Goal: Find contact information: Find contact information

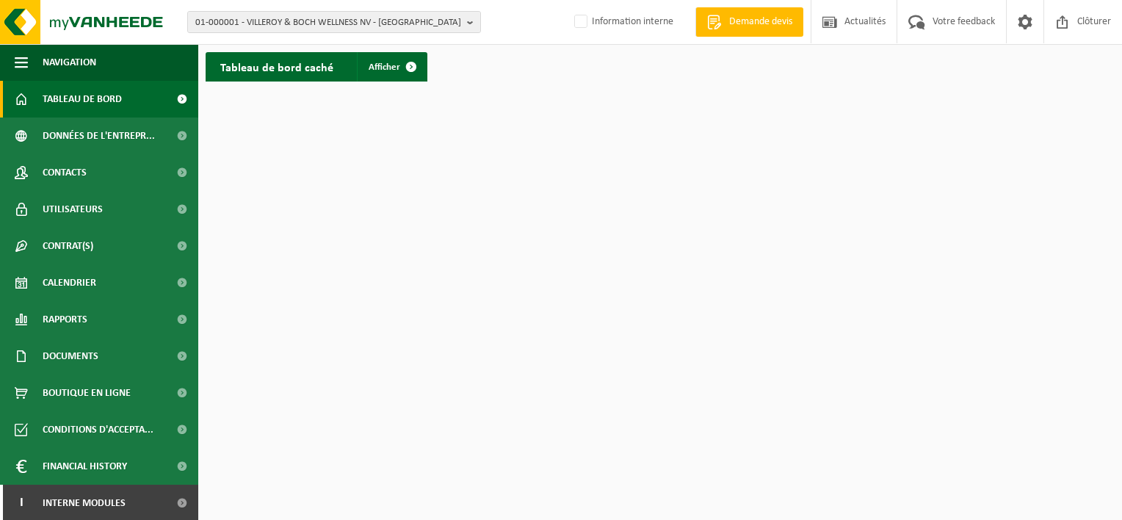
click at [375, 7] on div "01-000001 - VILLEROY & BOCH WELLNESS NV - ROESELARE 01-000001 - VILLEROY & BOCH…" at bounding box center [561, 22] width 1122 height 45
click at [368, 20] on span "01-000001 - VILLEROY & BOCH WELLNESS NV - ROESELARE" at bounding box center [328, 23] width 266 height 22
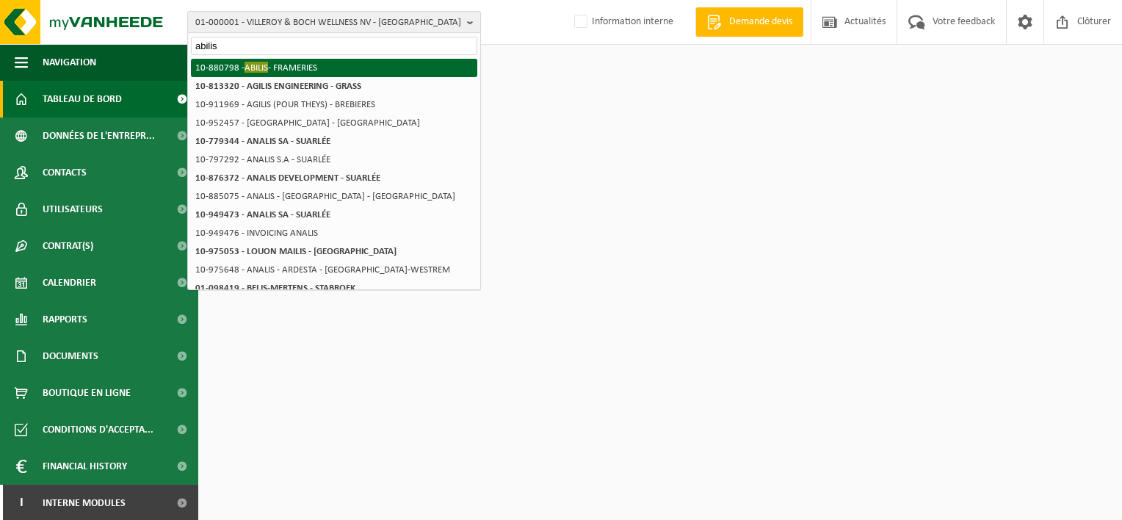
type input "abilis"
click at [350, 65] on li "10-880798 - ABILIS - FRAMERIES" at bounding box center [334, 68] width 286 height 18
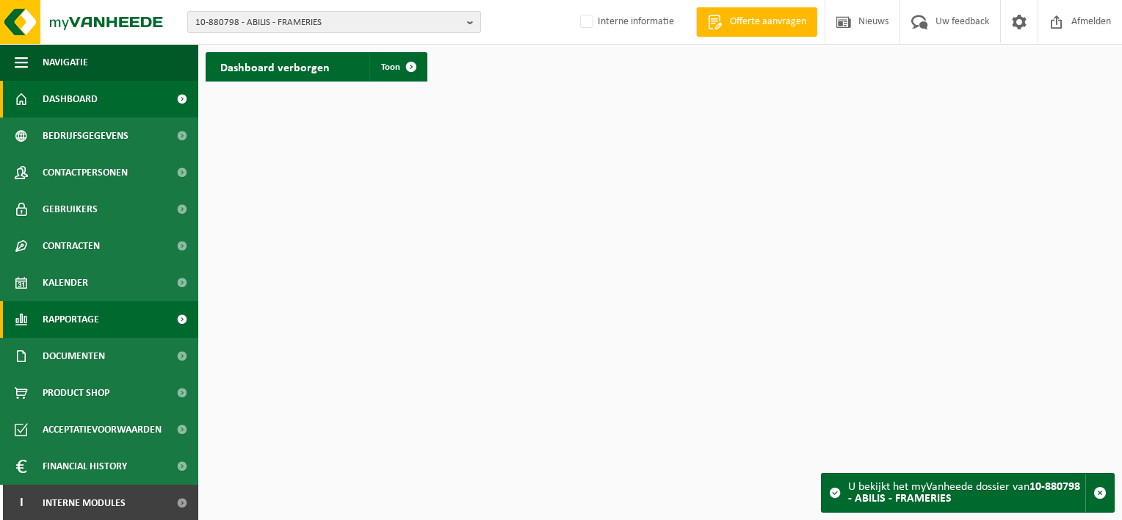
click at [93, 323] on span "Rapportage" at bounding box center [71, 319] width 57 height 37
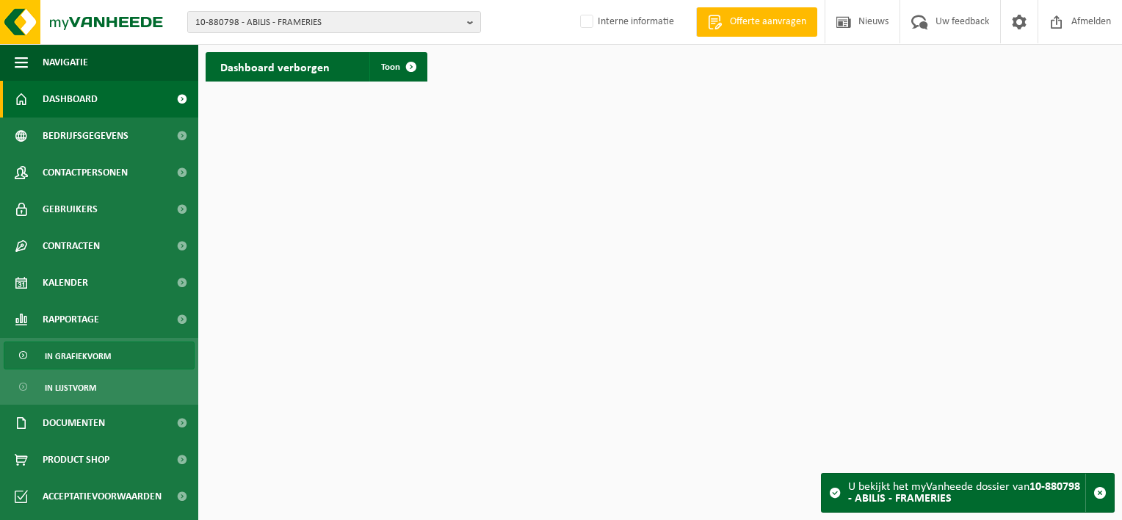
click at [76, 364] on span "In grafiekvorm" at bounding box center [78, 356] width 66 height 28
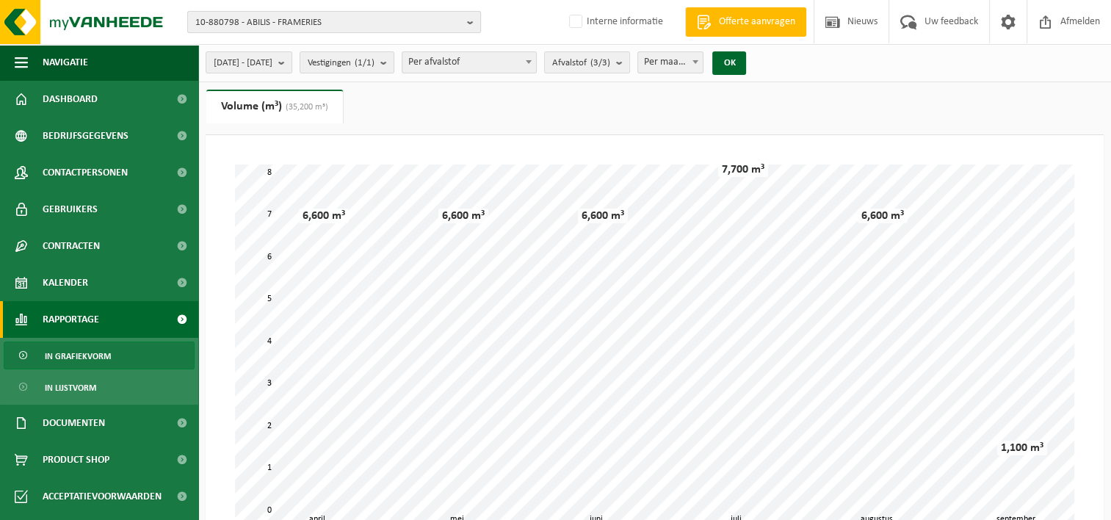
click at [198, 19] on span "10-880798 - ABILIS - FRAMERIES" at bounding box center [328, 23] width 266 height 22
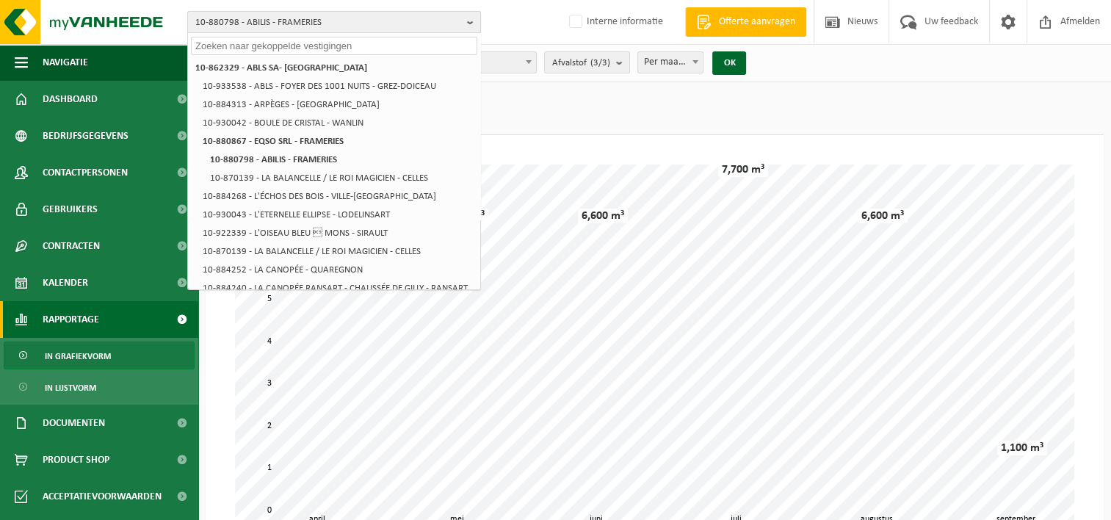
paste input "10-862329"
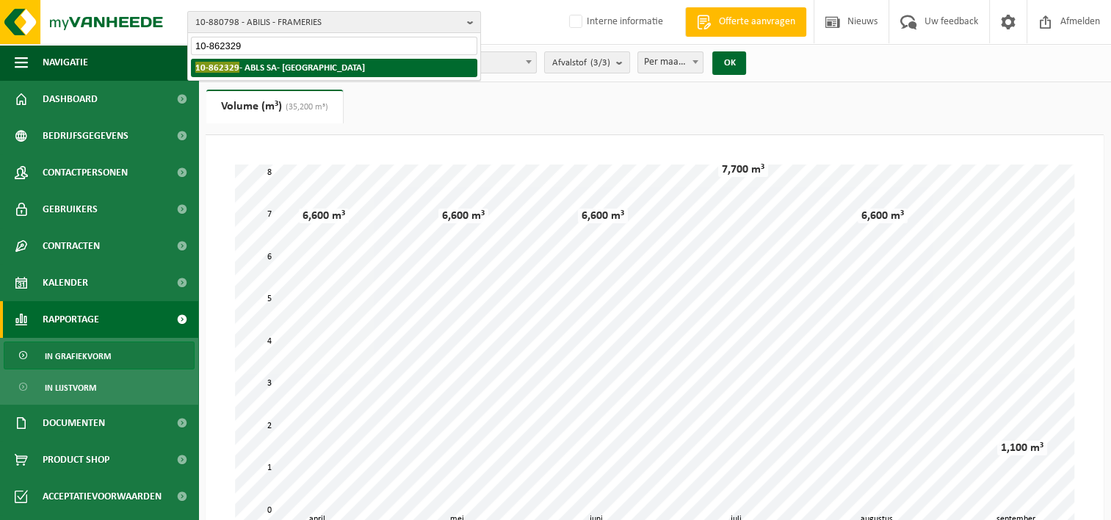
type input "10-862329"
click at [242, 62] on strong "10-862329 - ABLS SA- CENTRE KAMA - MONS" at bounding box center [280, 67] width 170 height 11
click at [0, 0] on div "Even geduld. Door de grote hoeveelheid gegevens duurt het laden even." at bounding box center [0, 0] width 0 height 0
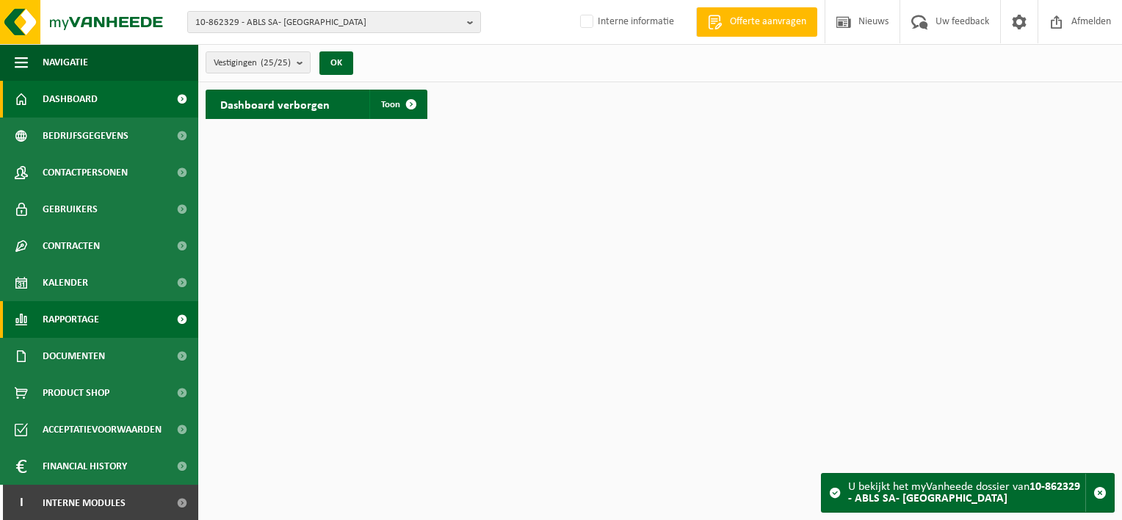
click at [95, 319] on span "Rapportage" at bounding box center [71, 319] width 57 height 37
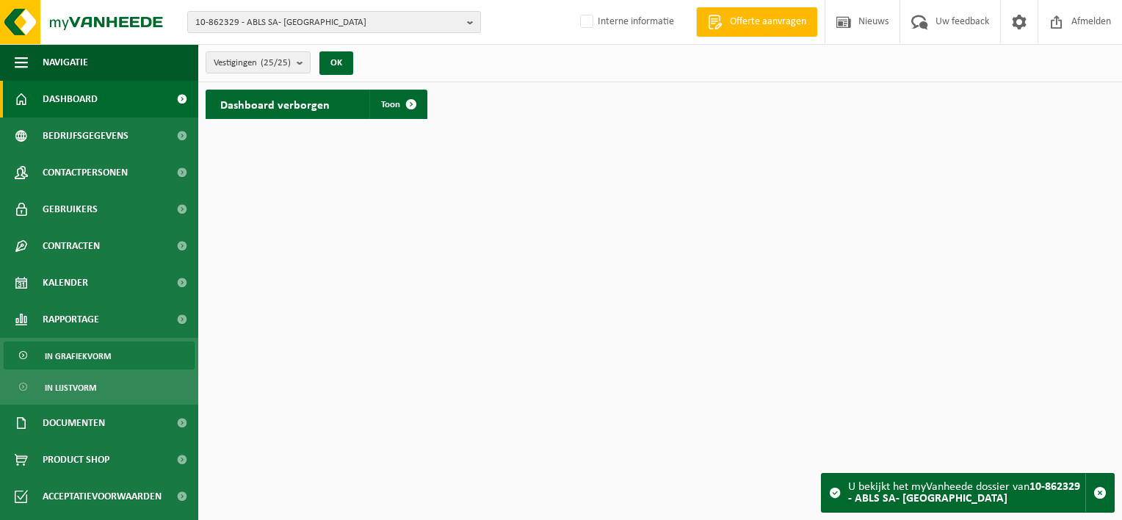
click at [95, 353] on span "In grafiekvorm" at bounding box center [78, 356] width 66 height 28
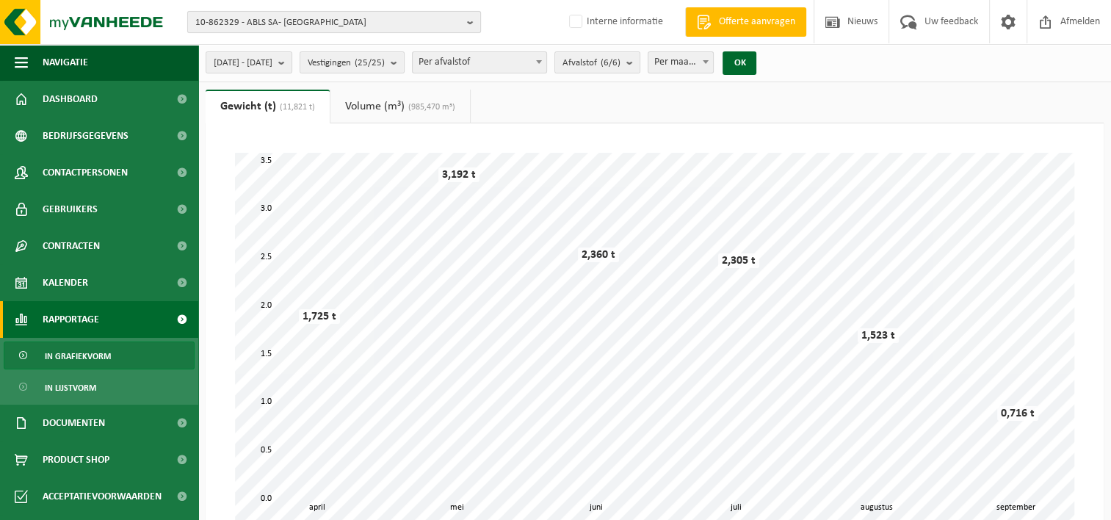
click at [226, 24] on span "10-862329 - ABLS SA- CENTRE KAMA - MONS" at bounding box center [328, 23] width 266 height 22
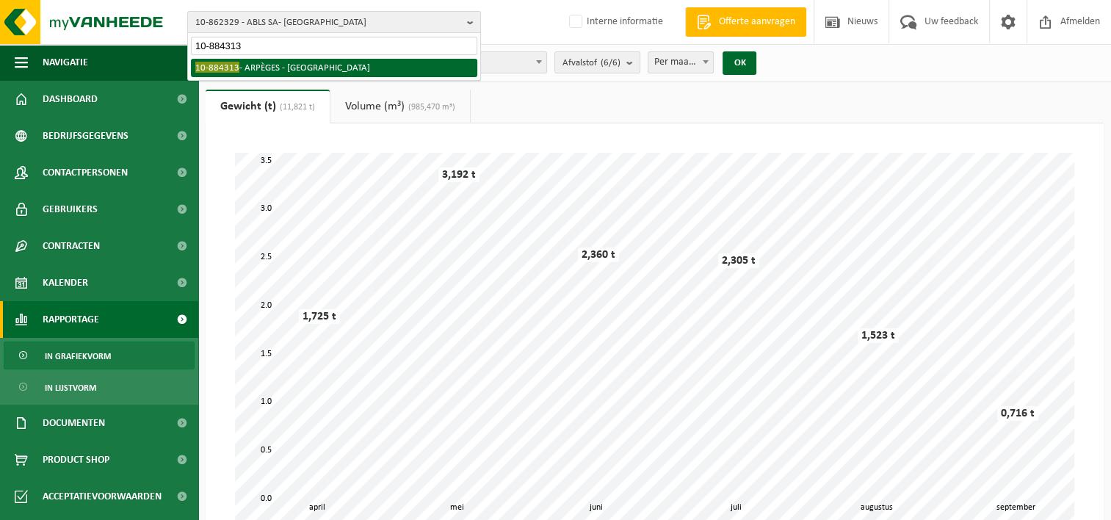
type input "10-884313"
click at [247, 61] on li "10-884313 - ARPÈGES - POMMEROEUL" at bounding box center [334, 68] width 286 height 18
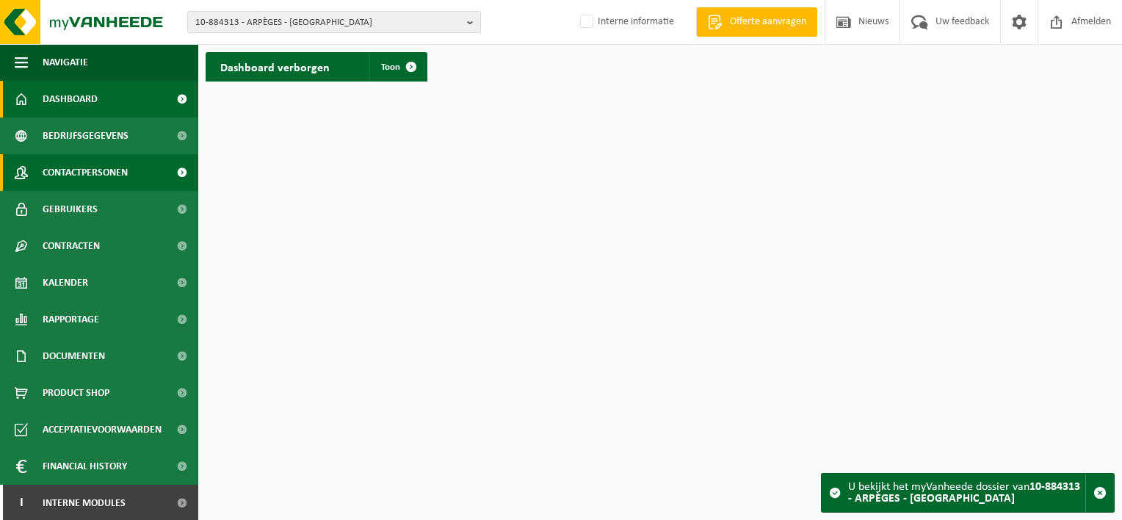
click at [115, 170] on span "Contactpersonen" at bounding box center [85, 172] width 85 height 37
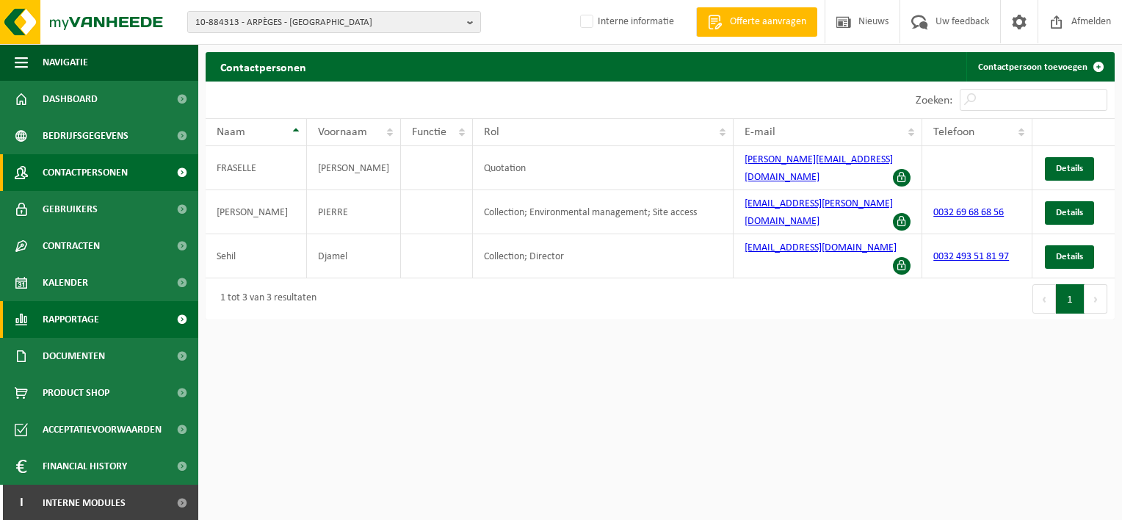
click at [64, 315] on span "Rapportage" at bounding box center [71, 319] width 57 height 37
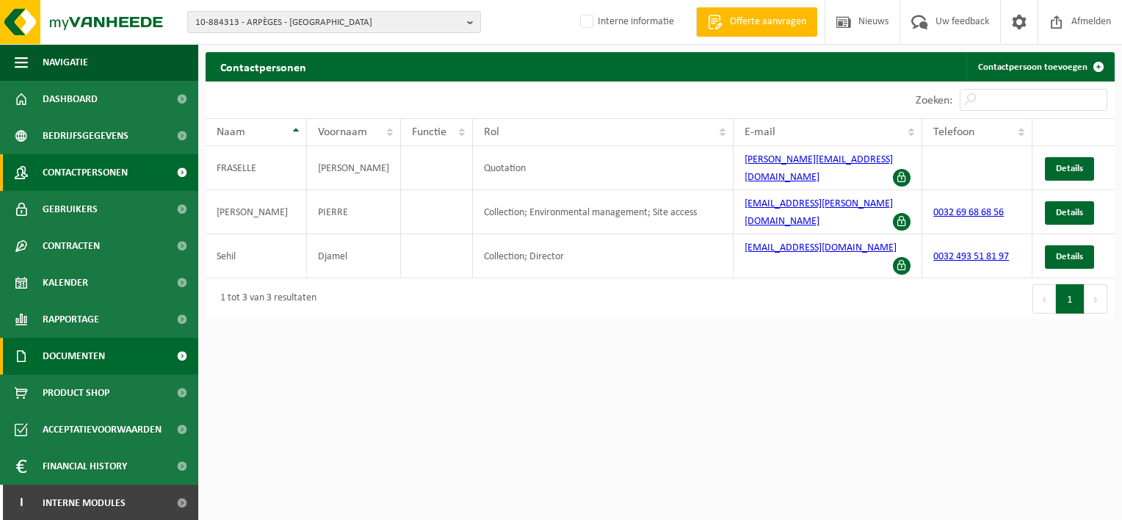
click at [71, 357] on span "Documenten" at bounding box center [74, 356] width 62 height 37
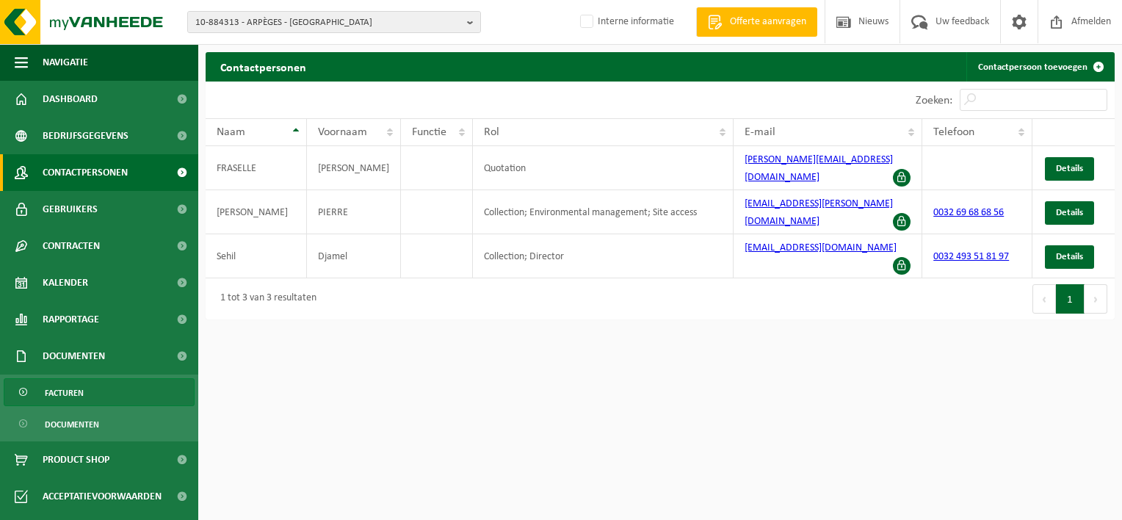
click at [68, 390] on span "Facturen" at bounding box center [64, 393] width 39 height 28
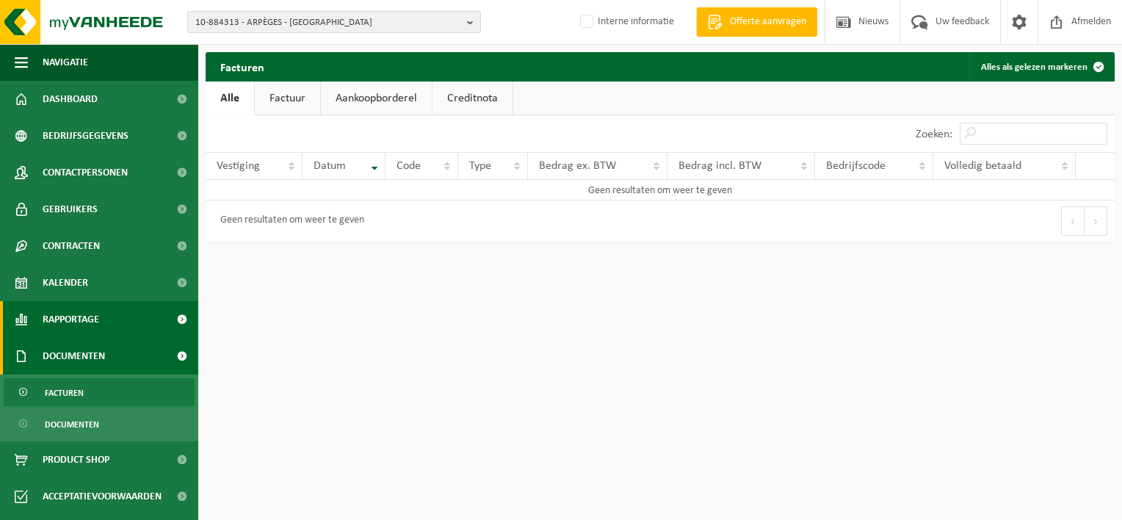
click at [95, 317] on span "Rapportage" at bounding box center [71, 319] width 57 height 37
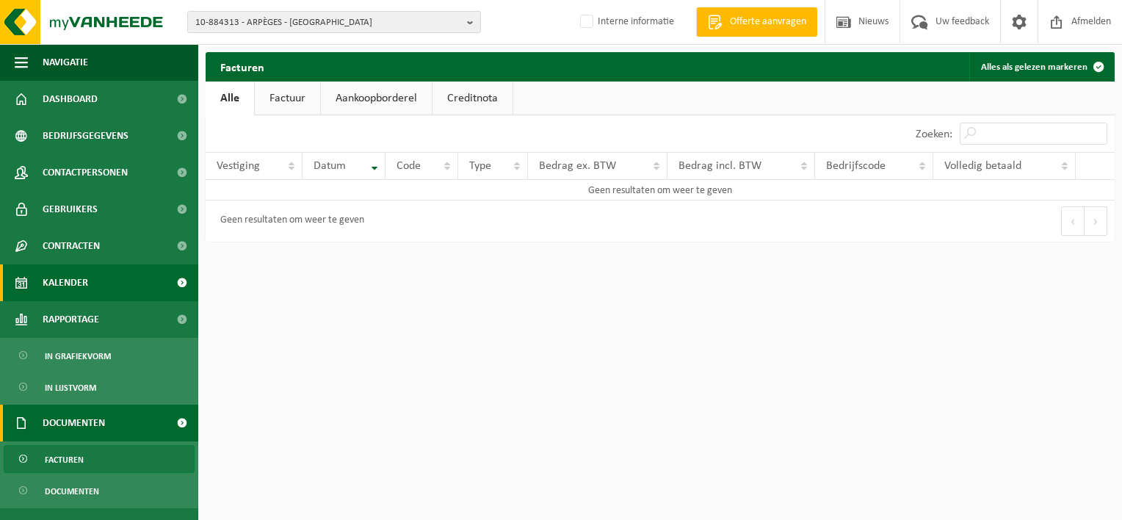
click at [86, 290] on span "Kalender" at bounding box center [66, 282] width 46 height 37
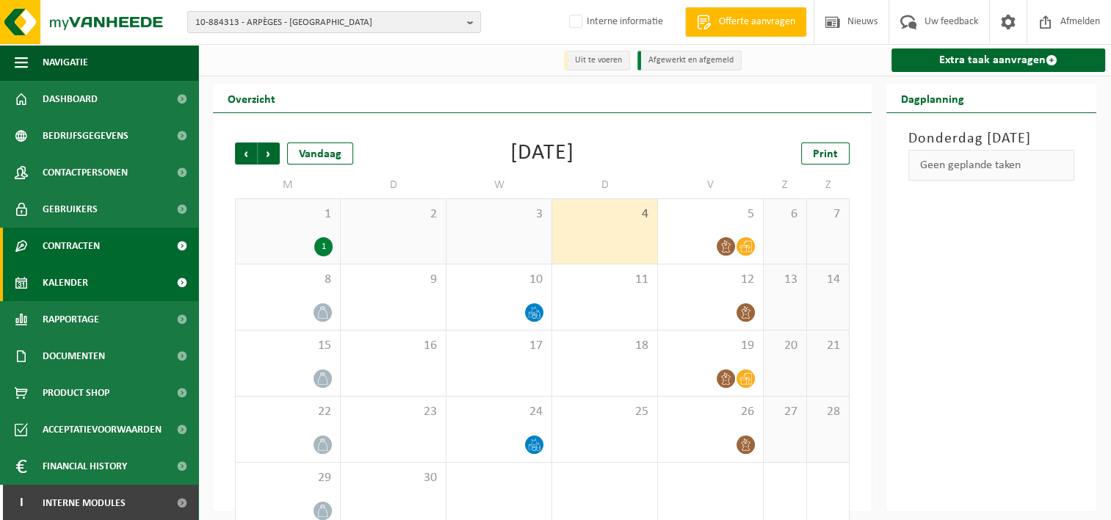
click at [88, 255] on span "Contracten" at bounding box center [71, 246] width 57 height 37
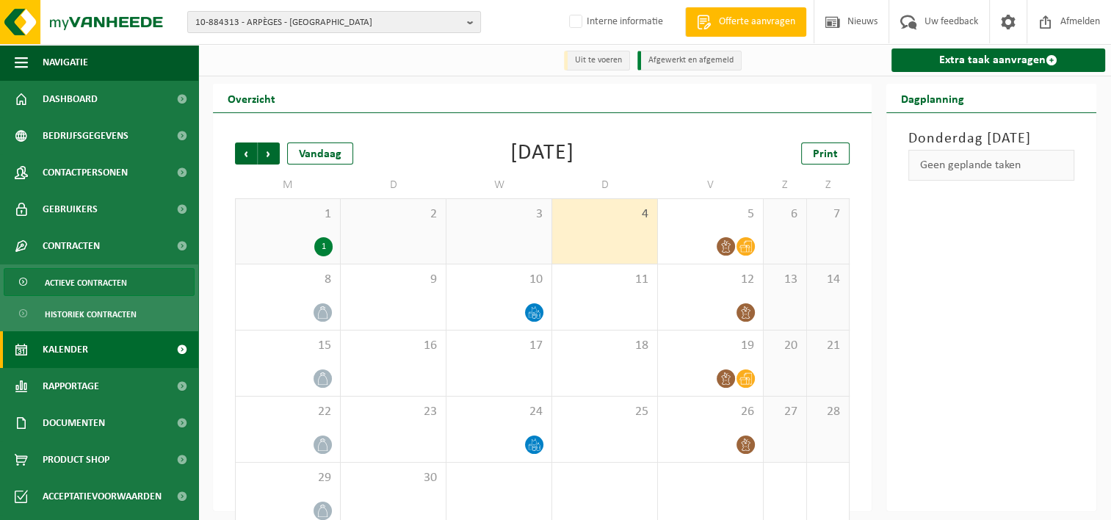
click at [79, 292] on span "Actieve contracten" at bounding box center [86, 283] width 82 height 28
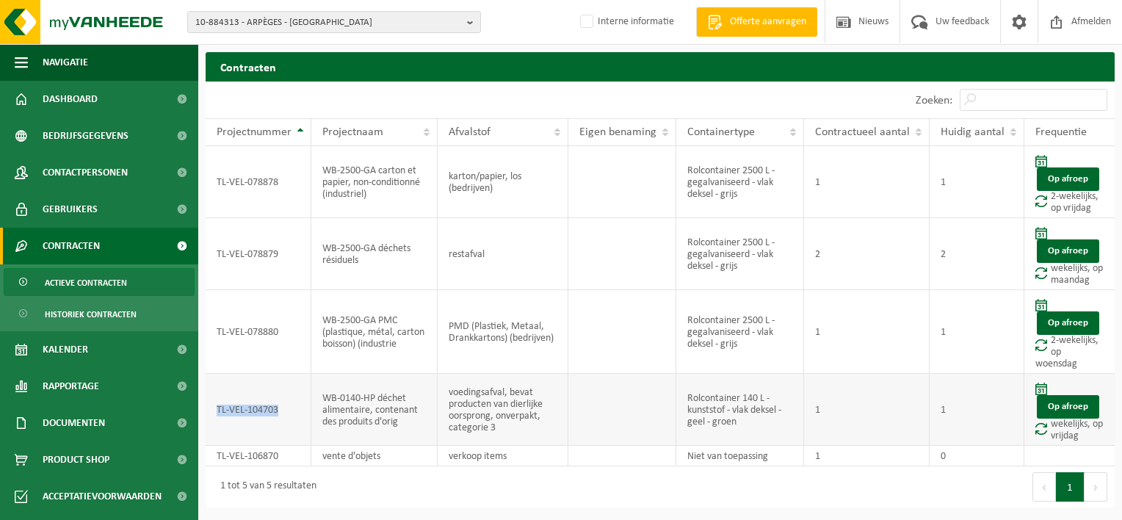
drag, startPoint x: 217, startPoint y: 409, endPoint x: 286, endPoint y: 408, distance: 69.0
click at [286, 408] on td "TL-VEL-104703" at bounding box center [259, 410] width 106 height 72
click at [100, 174] on span "Contactpersonen" at bounding box center [85, 172] width 85 height 37
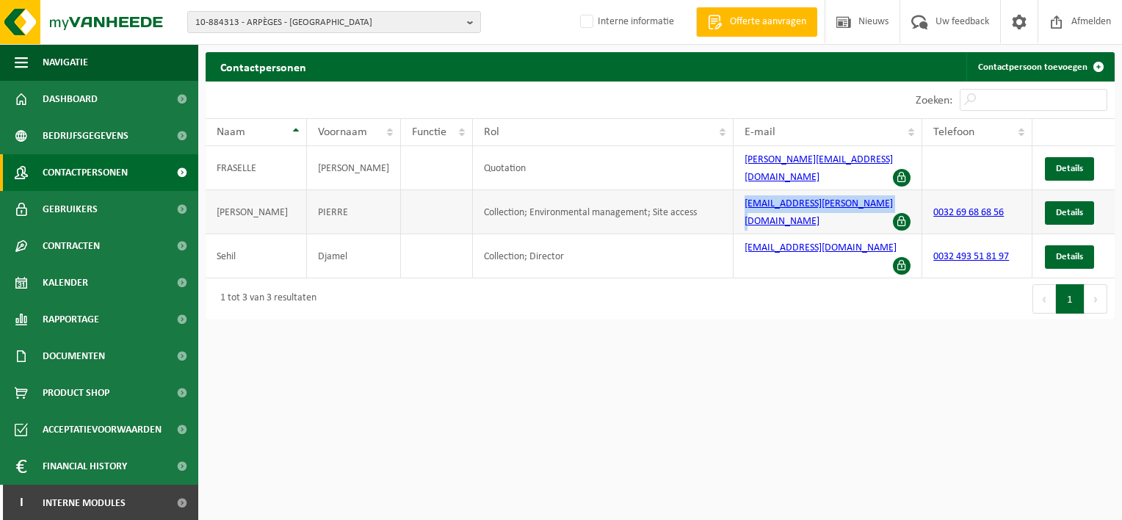
drag, startPoint x: 741, startPoint y: 195, endPoint x: 870, endPoint y: 200, distance: 129.4
click at [869, 196] on td "pierre.scaramuzzino@abilis.be" at bounding box center [828, 212] width 189 height 44
click at [869, 198] on link "pierre.scaramuzzino@abilis.be" at bounding box center [819, 212] width 148 height 29
copy link "pierre.scaramuzzino@abilis.be"
click at [264, 26] on span "10-884313 - ARPÈGES - POMMEROEUL" at bounding box center [328, 23] width 266 height 22
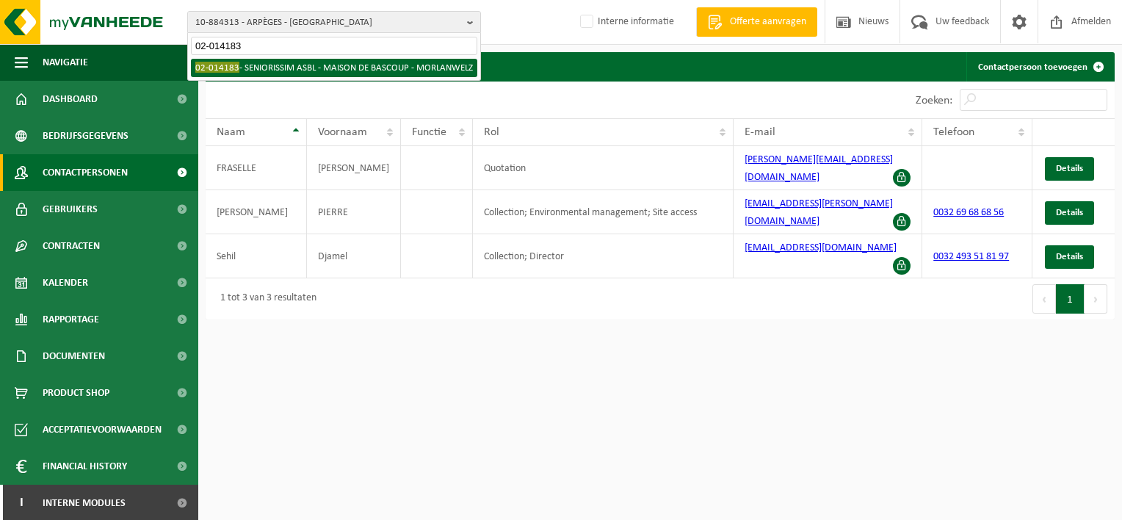
type input "02-014183"
click at [279, 73] on li "02-014183 - SENIORISSIM ASBL - MAISON DE BASCOUP - MORLANWELZ" at bounding box center [334, 68] width 286 height 18
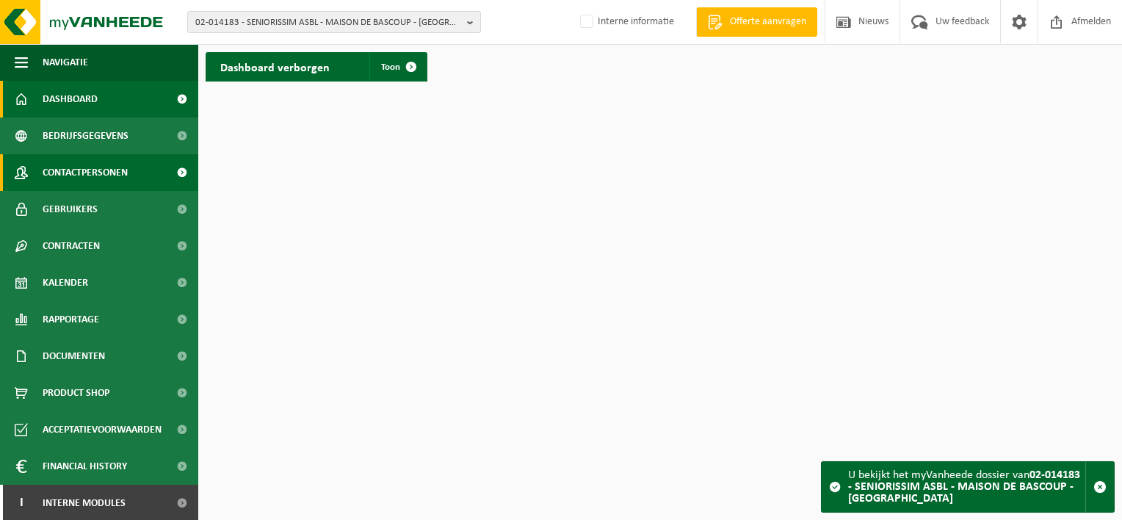
click at [84, 176] on span "Contactpersonen" at bounding box center [85, 172] width 85 height 37
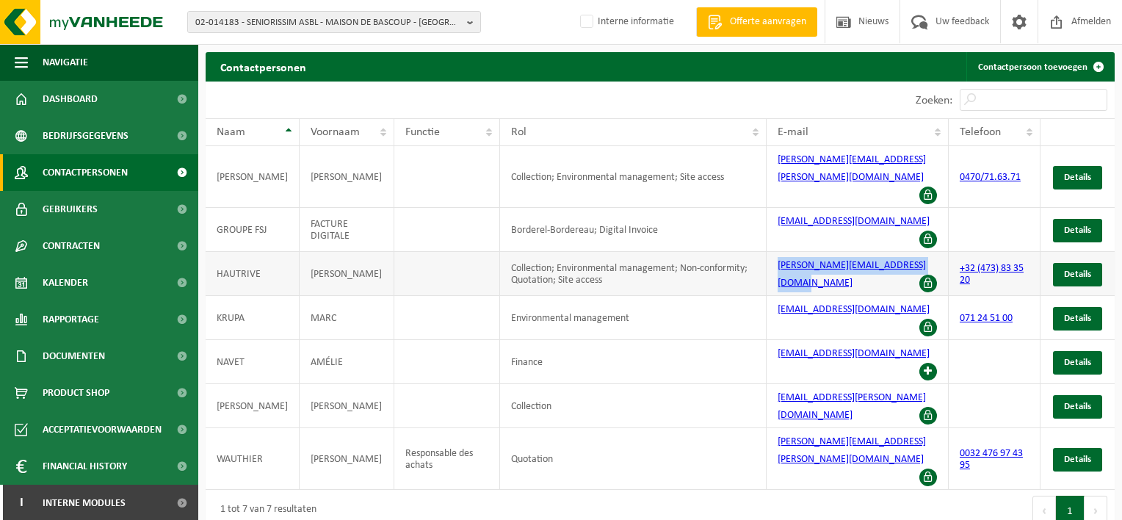
drag, startPoint x: 767, startPoint y: 226, endPoint x: 919, endPoint y: 233, distance: 152.2
click at [919, 252] on td "[PERSON_NAME][EMAIL_ADDRESS][DOMAIN_NAME]" at bounding box center [858, 274] width 182 height 44
copy link "[PERSON_NAME][EMAIL_ADDRESS][DOMAIN_NAME]"
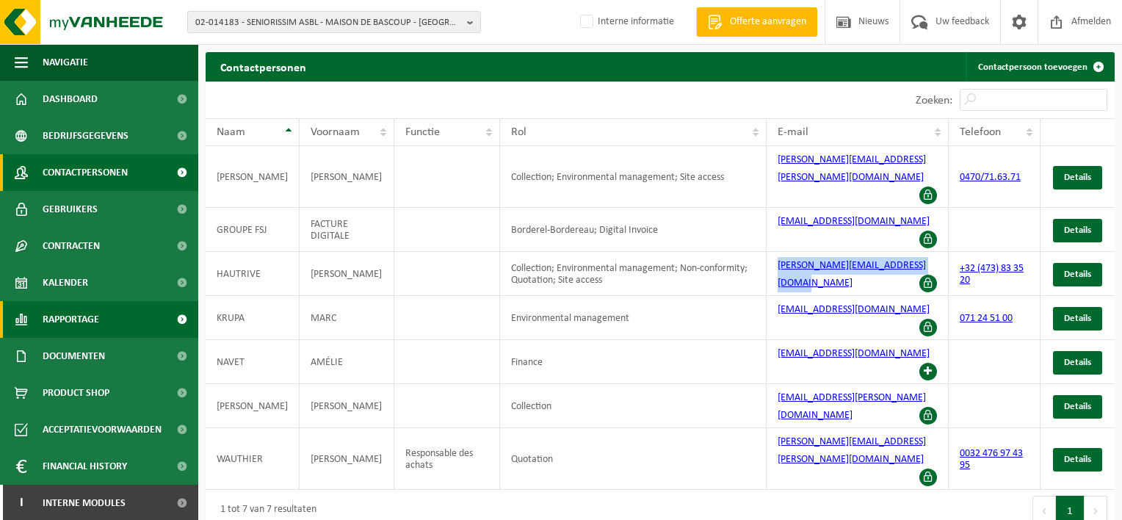
click at [79, 328] on span "Rapportage" at bounding box center [71, 319] width 57 height 37
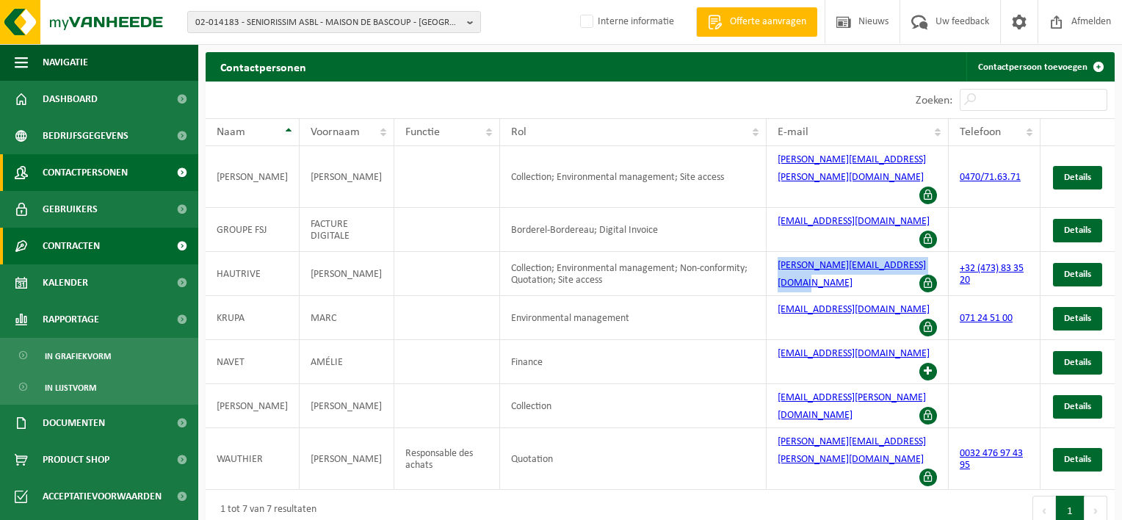
click at [97, 245] on span "Contracten" at bounding box center [71, 246] width 57 height 37
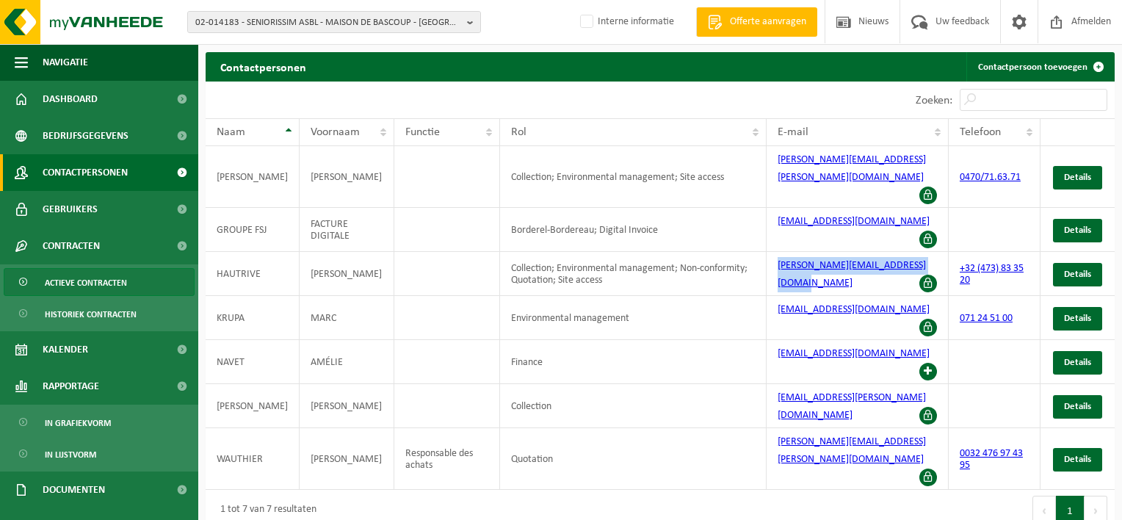
click at [83, 275] on span "Actieve contracten" at bounding box center [86, 283] width 82 height 28
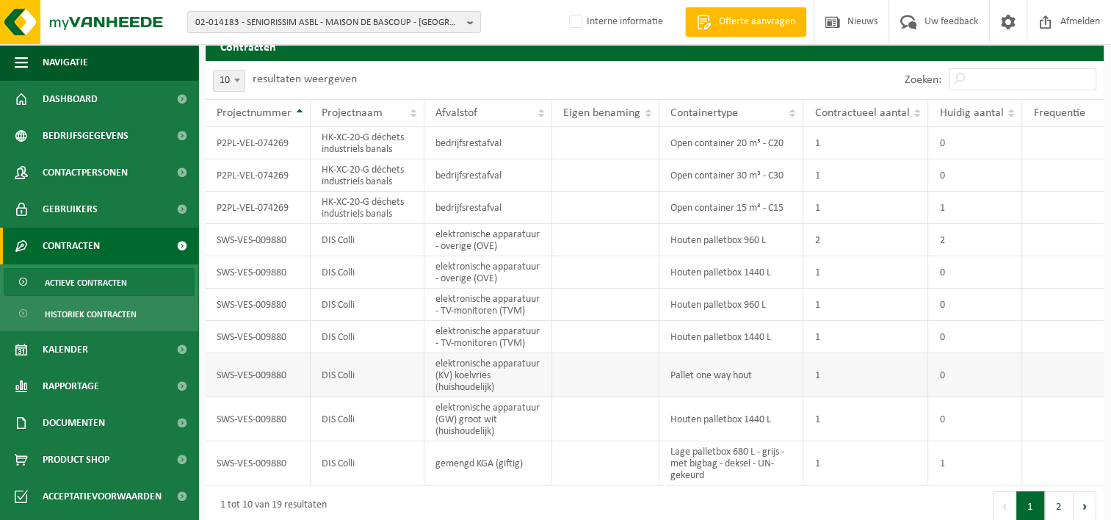
scroll to position [32, 0]
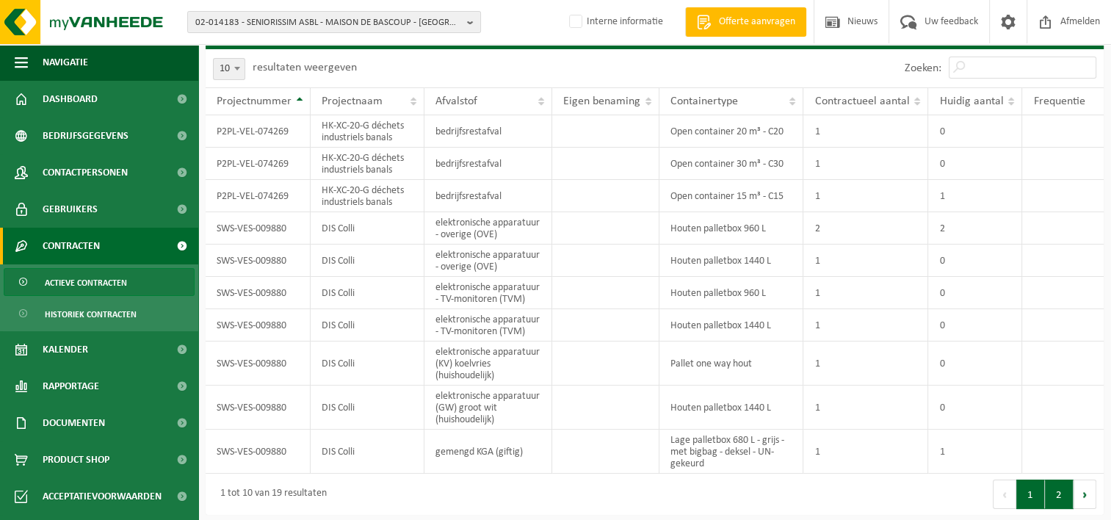
click at [1060, 488] on button "2" at bounding box center [1059, 494] width 29 height 29
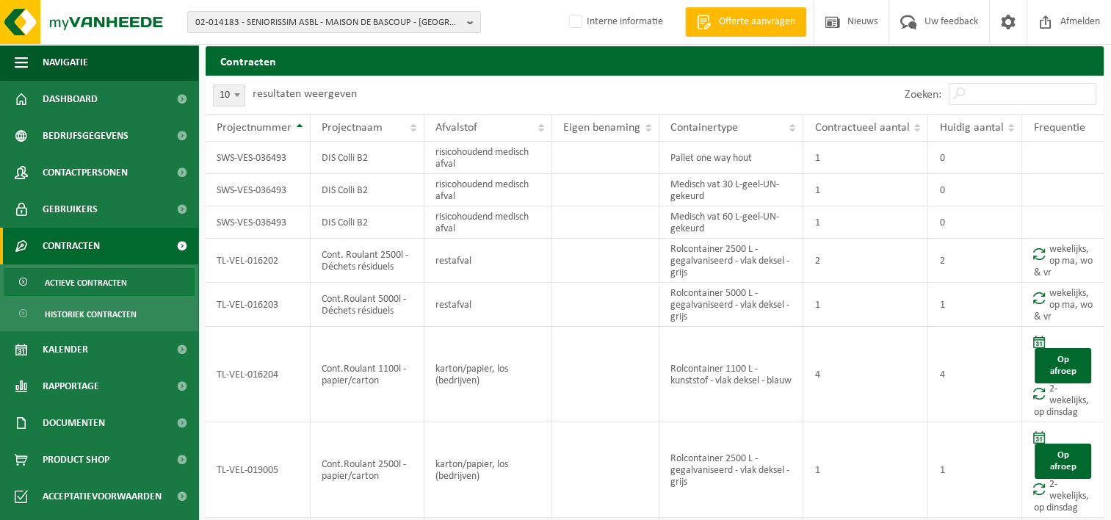
scroll to position [0, 0]
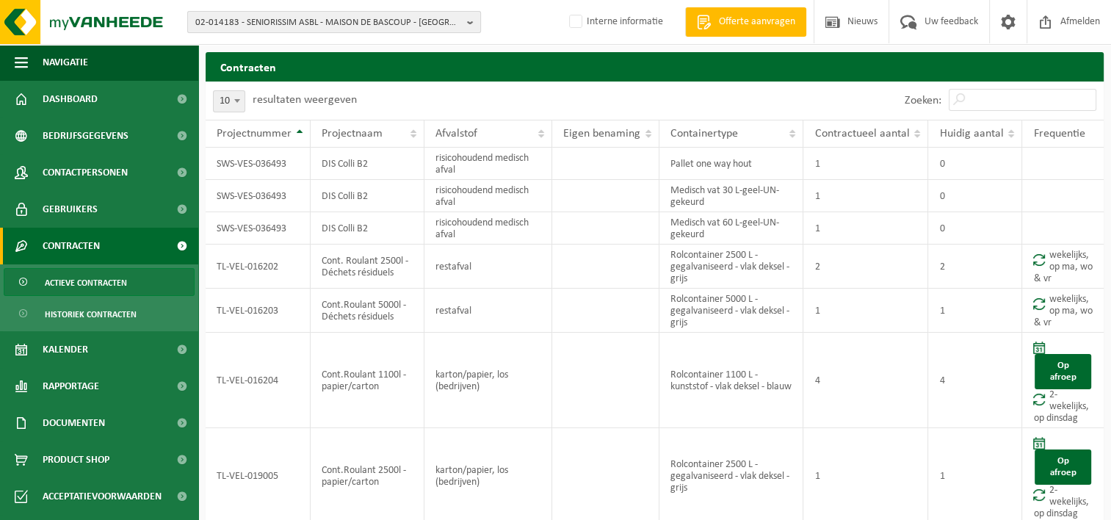
click at [289, 17] on span "02-014183 - SENIORISSIM ASBL - MAISON DE BASCOUP - MORLANWELZ" at bounding box center [328, 23] width 266 height 22
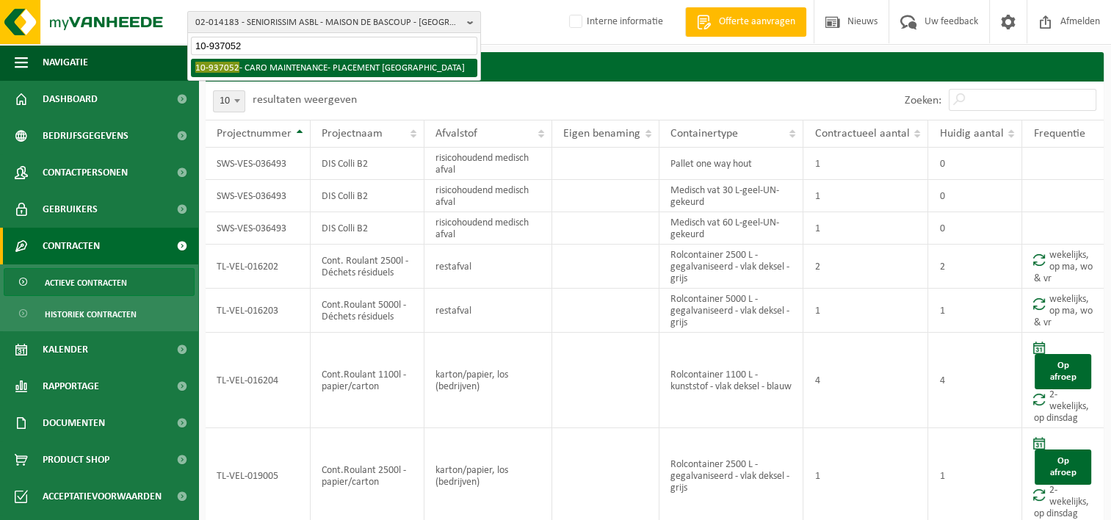
type input "10-937052"
click at [284, 68] on li "10-937052 - CARO MAINTENANCE- PLACEMENT 2EME RUE 31 - JUMET" at bounding box center [334, 68] width 286 height 18
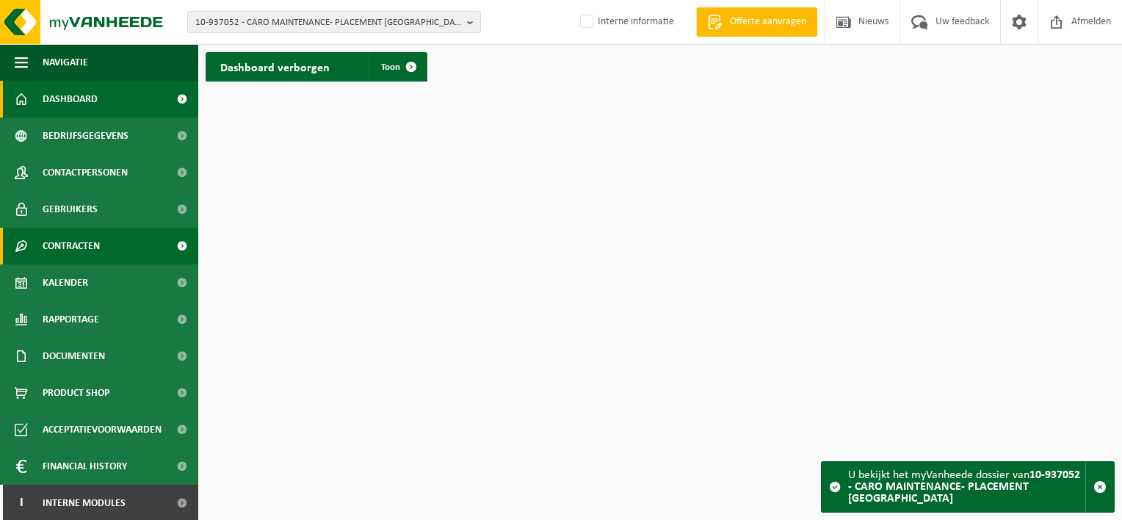
click at [79, 253] on span "Contracten" at bounding box center [71, 246] width 57 height 37
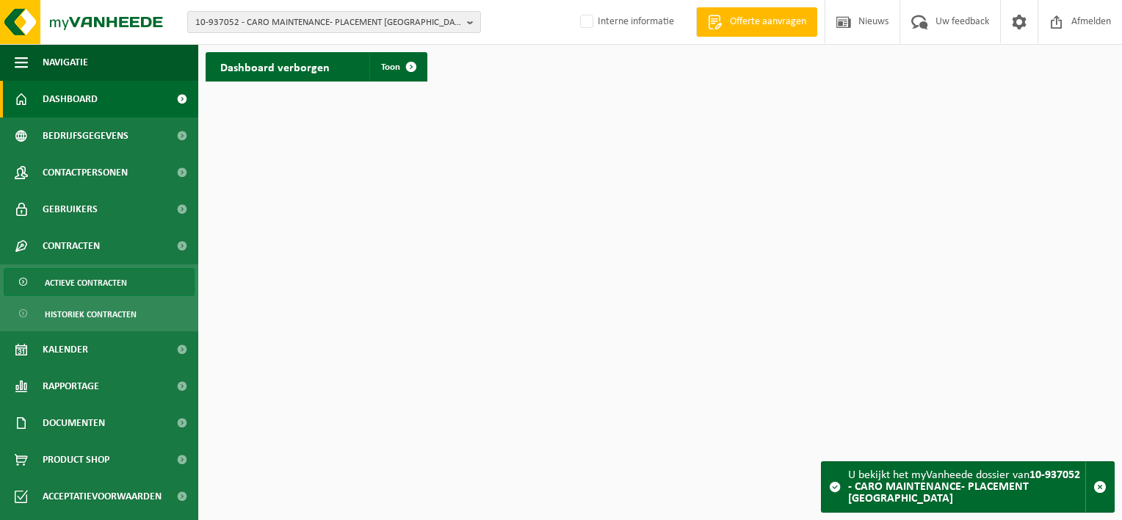
click at [79, 281] on span "Actieve contracten" at bounding box center [86, 283] width 82 height 28
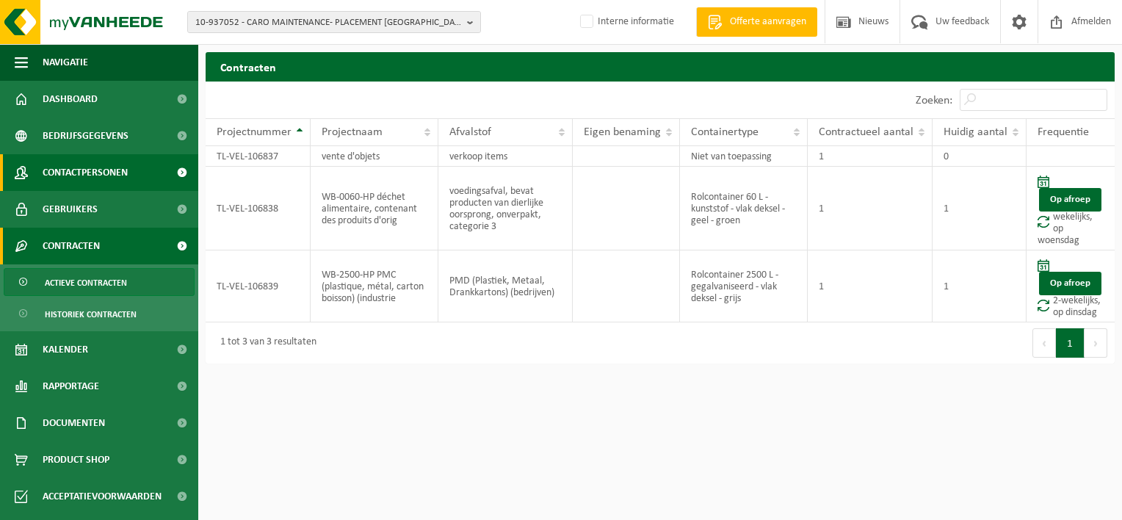
click at [83, 166] on span "Contactpersonen" at bounding box center [85, 172] width 85 height 37
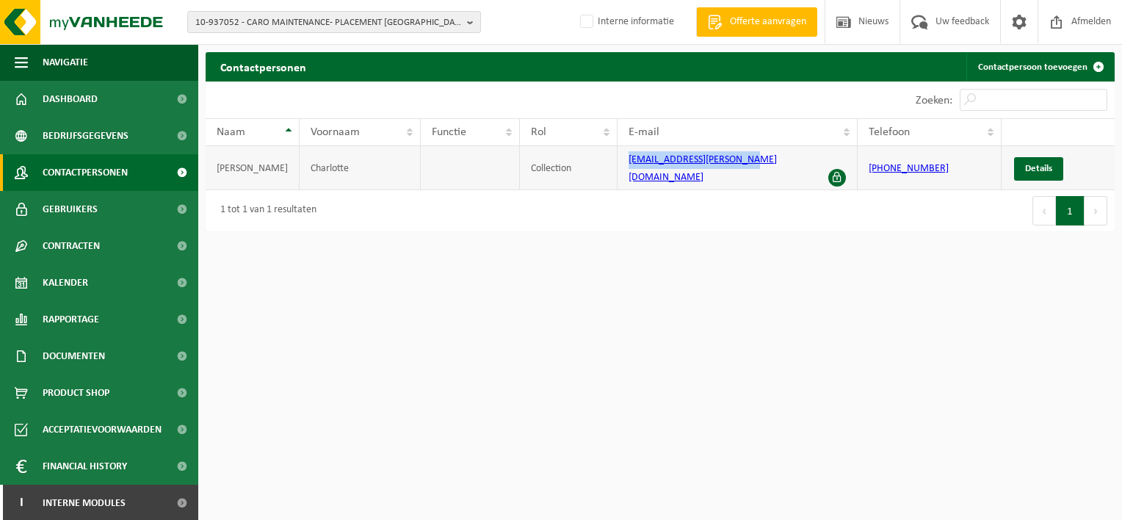
drag, startPoint x: 752, startPoint y: 163, endPoint x: 623, endPoint y: 167, distance: 129.3
click at [623, 167] on td "[EMAIL_ADDRESS][PERSON_NAME][DOMAIN_NAME]" at bounding box center [737, 168] width 239 height 44
copy link "[EMAIL_ADDRESS][PERSON_NAME][DOMAIN_NAME]"
click at [281, 25] on span "10-937052 - CARO MAINTENANCE- PLACEMENT [GEOGRAPHIC_DATA]" at bounding box center [328, 23] width 266 height 22
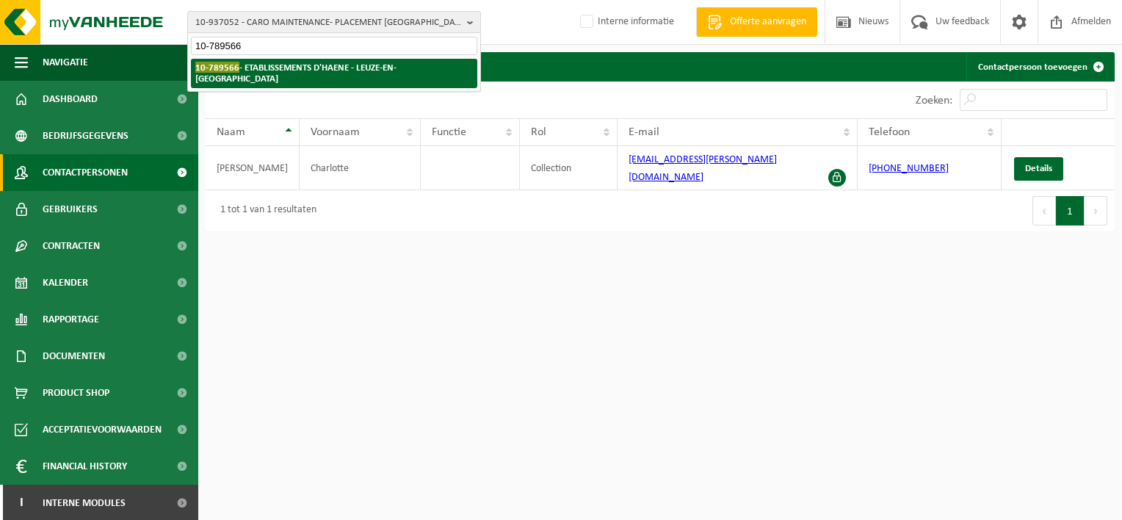
type input "10-789566"
click at [303, 69] on strong "10-789566 - ETABLISSEMENTS D'HAENE - LEUZE-EN-HAINAUT" at bounding box center [295, 73] width 201 height 22
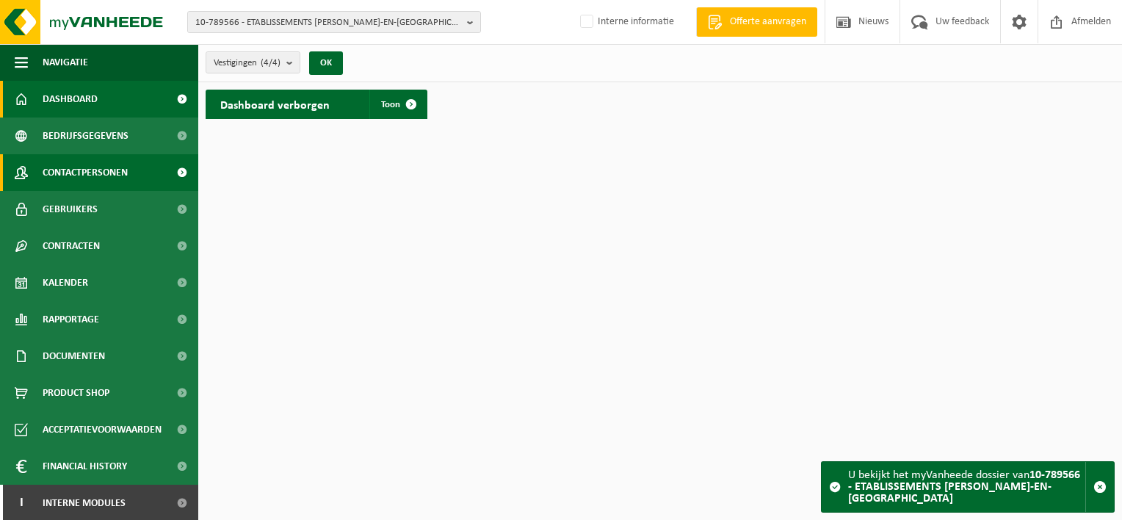
click at [88, 182] on span "Contactpersonen" at bounding box center [85, 172] width 85 height 37
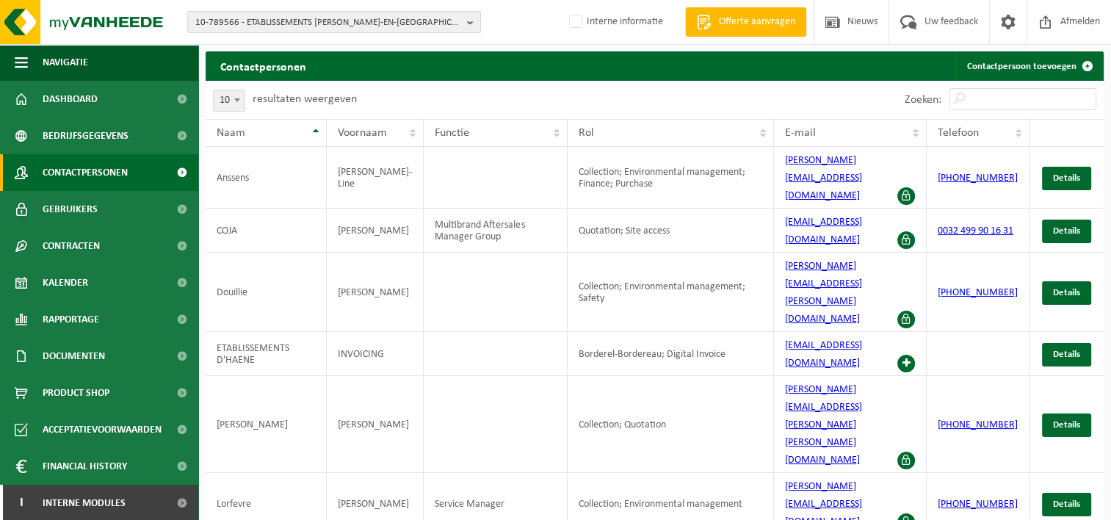
scroll to position [73, 0]
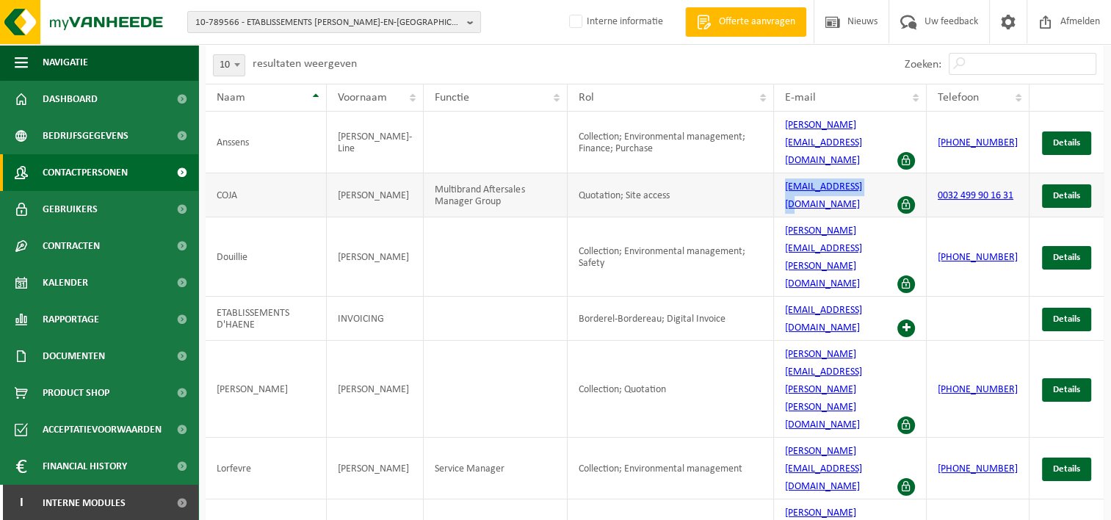
drag, startPoint x: 893, startPoint y: 166, endPoint x: 787, endPoint y: 176, distance: 106.3
click at [787, 176] on td "jc.coja@dhaene.be" at bounding box center [850, 195] width 153 height 44
drag, startPoint x: 787, startPoint y: 176, endPoint x: 803, endPoint y: 172, distance: 16.7
copy link "jc.coja@dhaene.be"
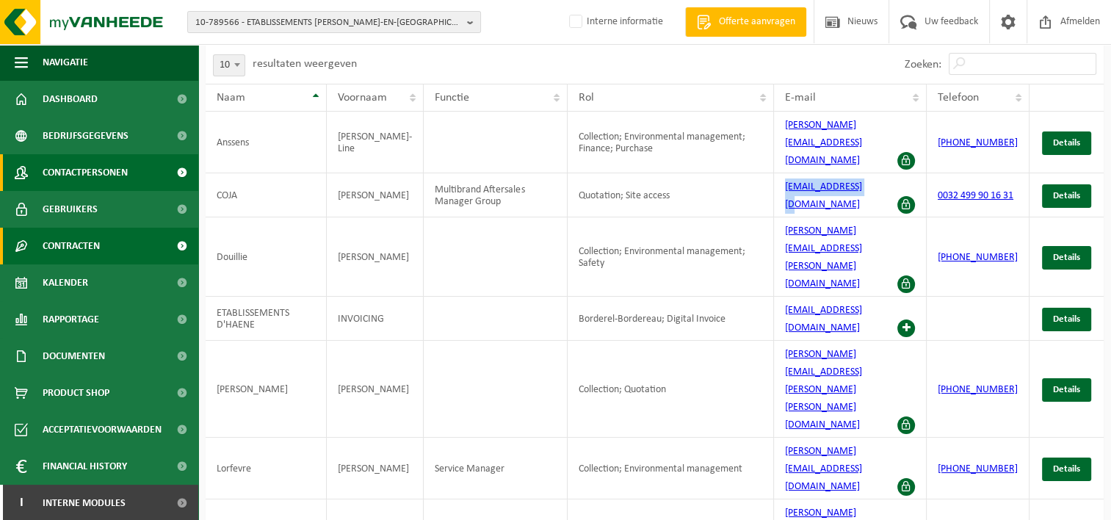
click at [79, 250] on span "Contracten" at bounding box center [71, 246] width 57 height 37
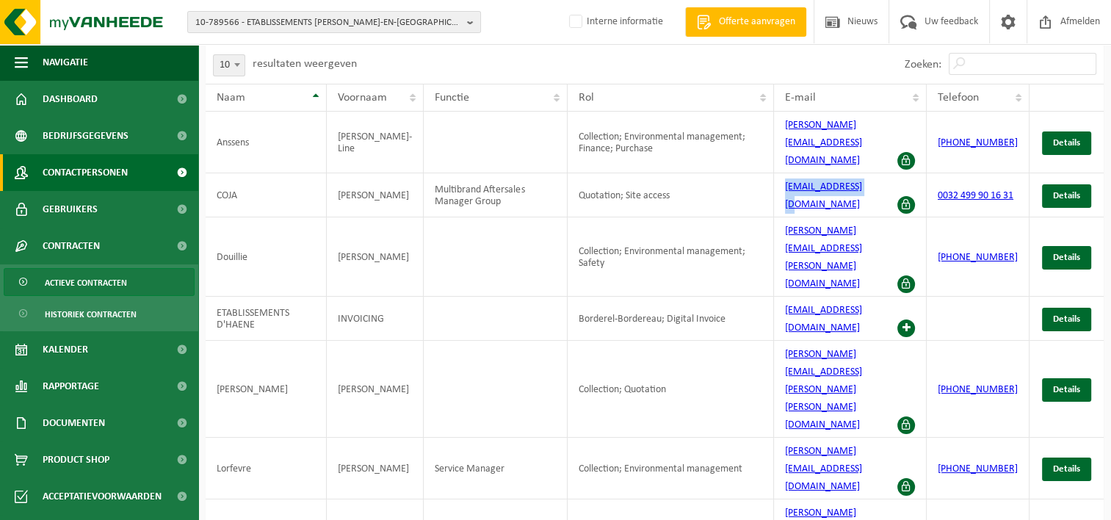
click at [75, 286] on span "Actieve contracten" at bounding box center [86, 283] width 82 height 28
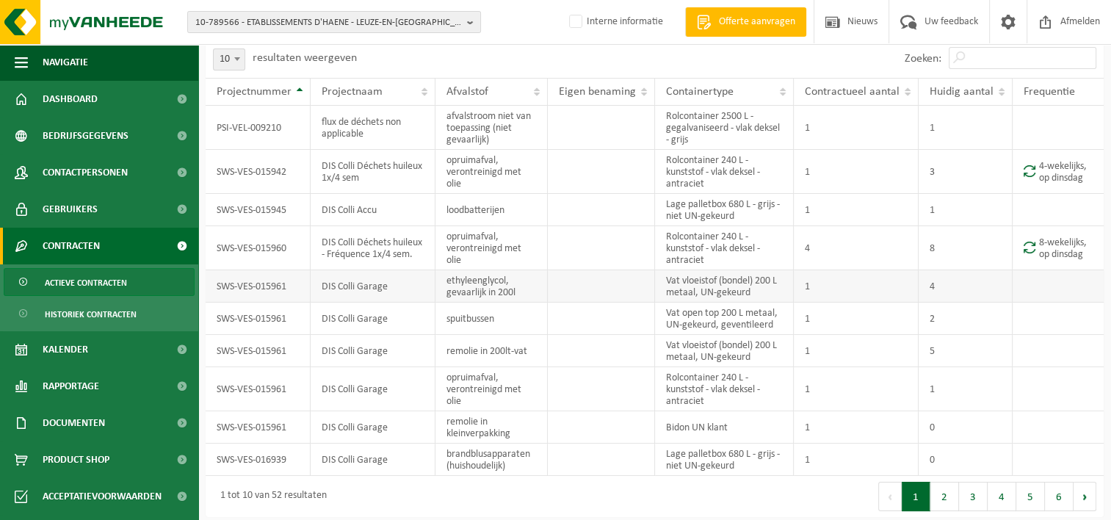
scroll to position [82, 0]
click at [945, 492] on button "2" at bounding box center [944, 494] width 29 height 29
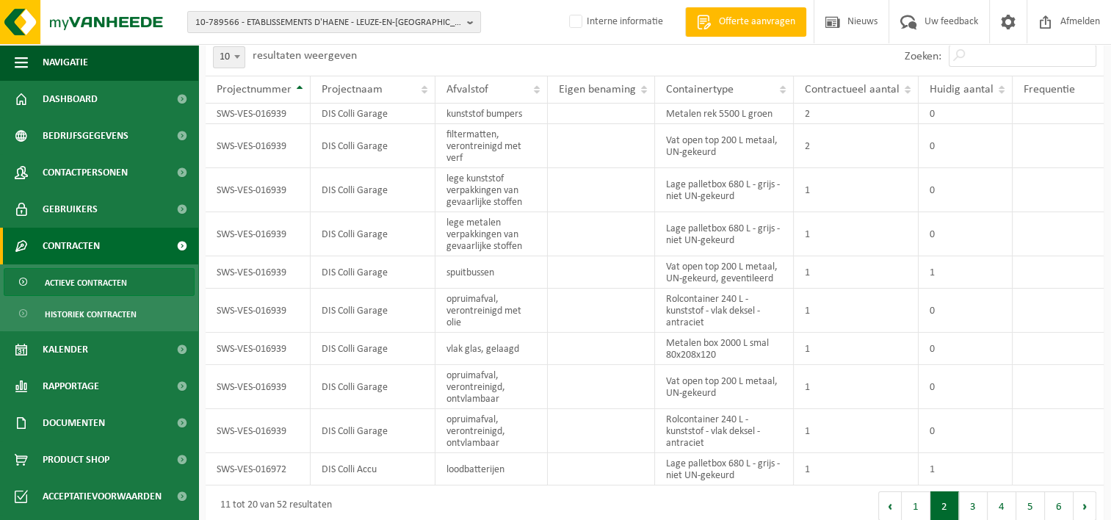
click at [945, 492] on button "2" at bounding box center [944, 505] width 29 height 29
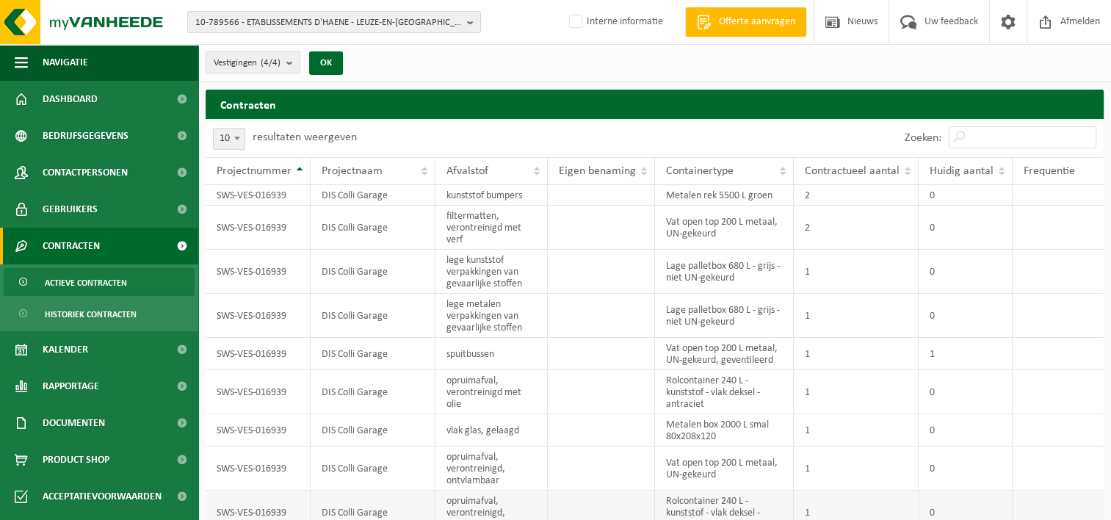
scroll to position [93, 0]
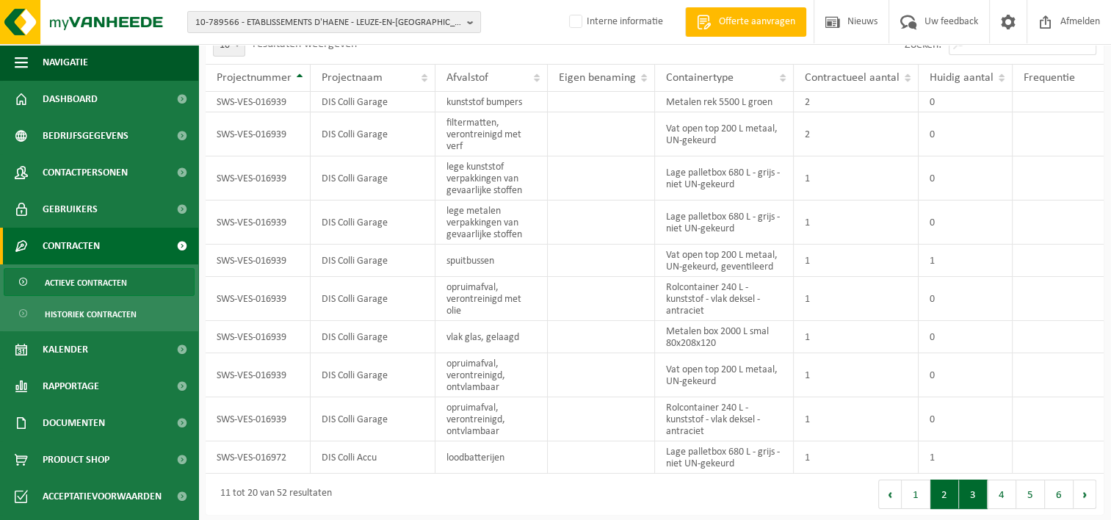
click at [977, 492] on button "3" at bounding box center [973, 494] width 29 height 29
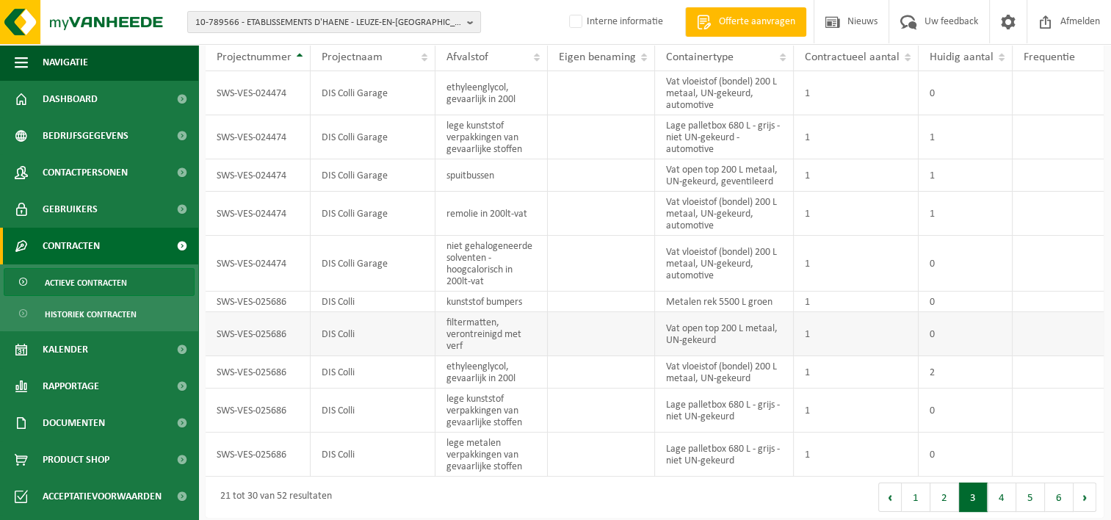
scroll to position [117, 0]
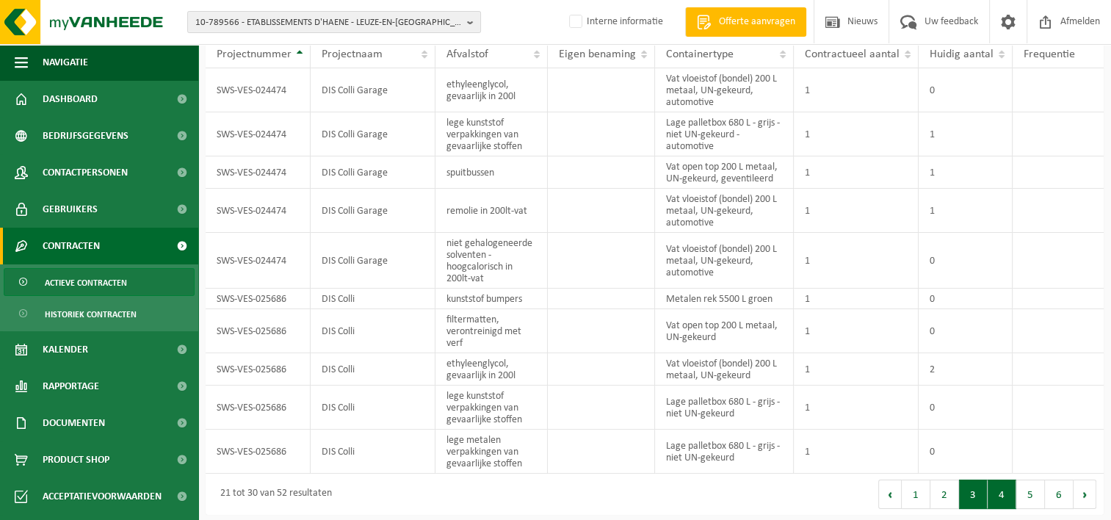
click at [1002, 488] on button "4" at bounding box center [1002, 494] width 29 height 29
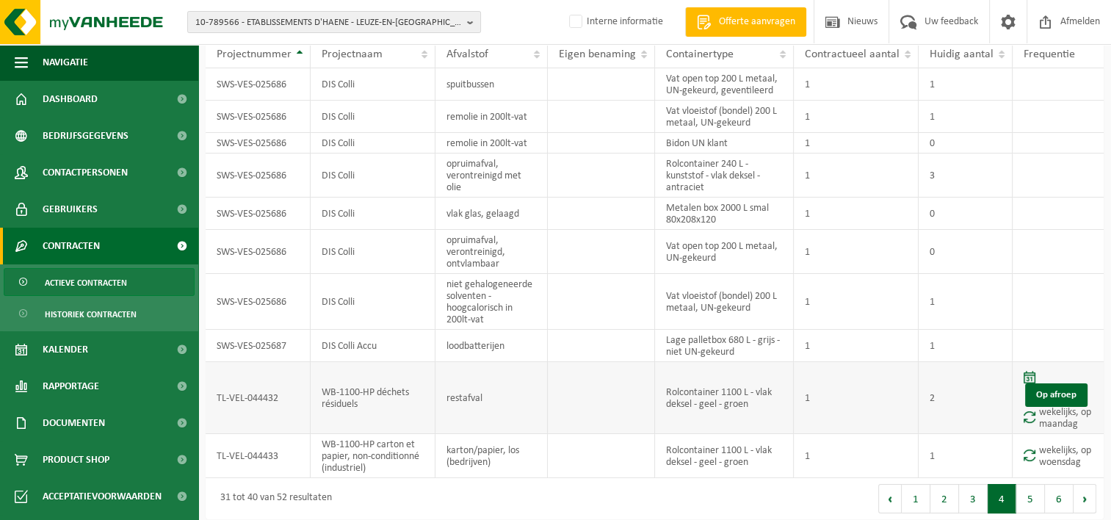
scroll to position [121, 0]
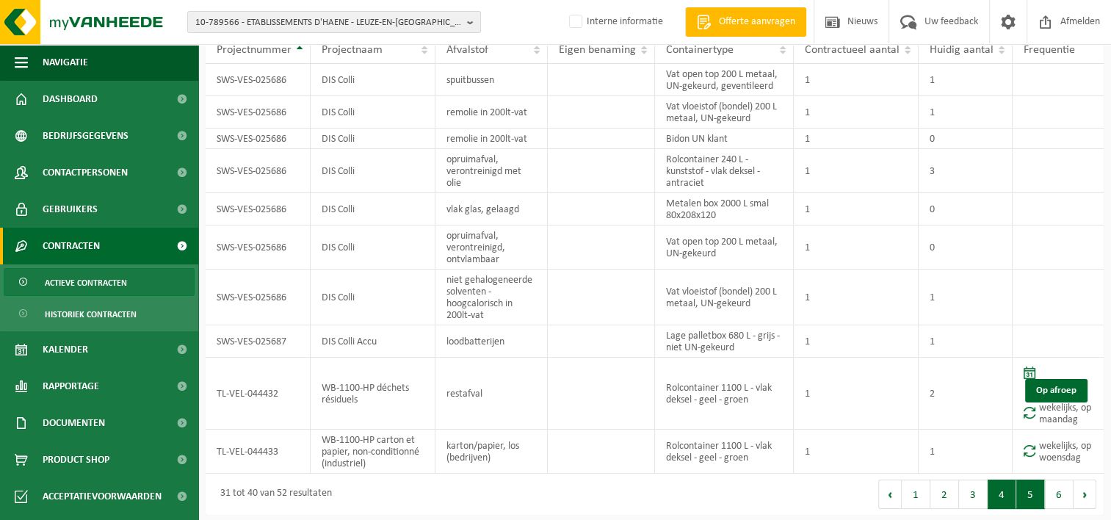
click at [1030, 484] on button "5" at bounding box center [1030, 494] width 29 height 29
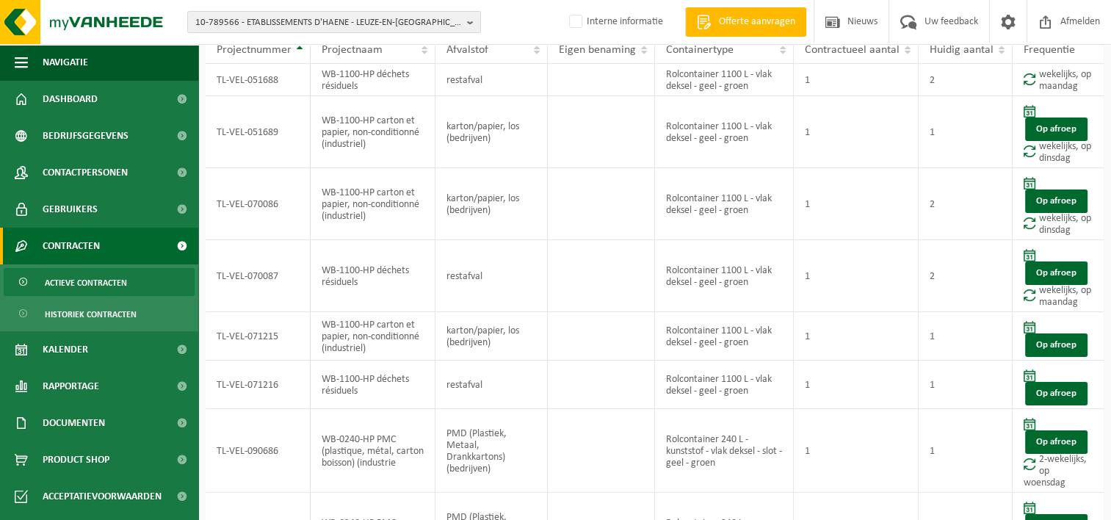
scroll to position [300, 0]
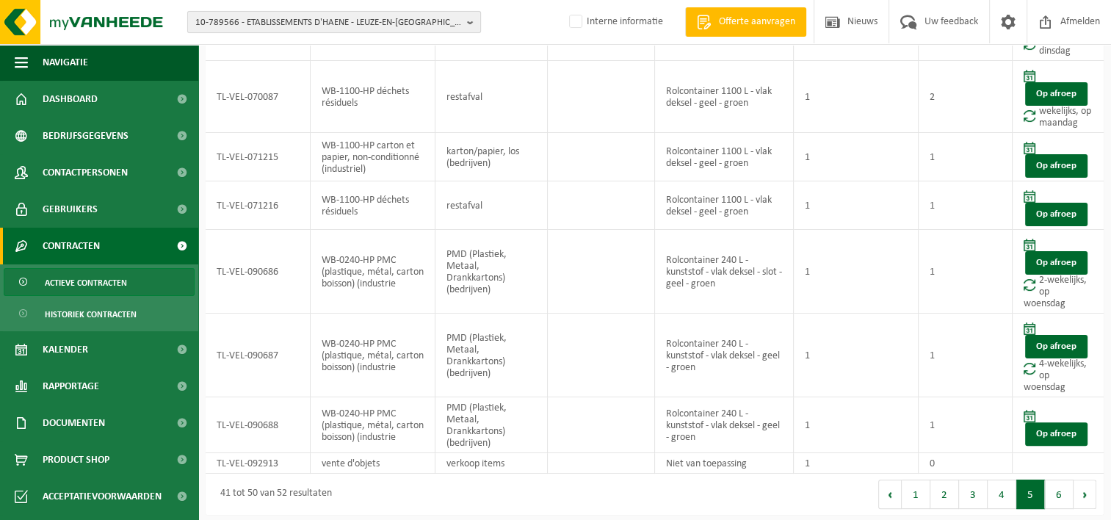
click at [209, 16] on span "10-789566 - ETABLISSEMENTS D'HAENE - LEUZE-EN-HAINAUT" at bounding box center [328, 23] width 266 height 22
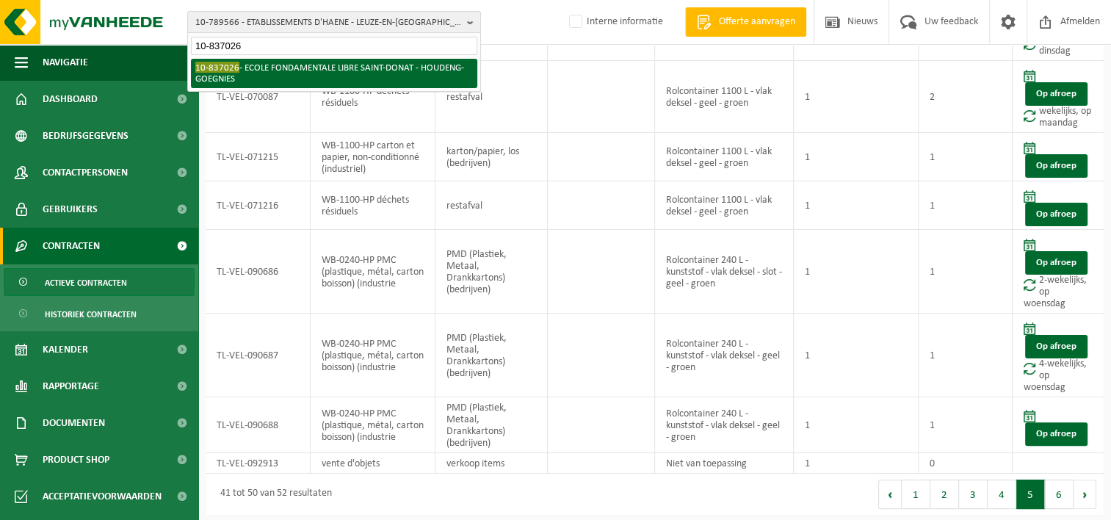
type input "10-837026"
click at [266, 78] on li "10-837026 - ECOLE FONDAMENTALE LIBRE SAINT-DONAT - HOUDENG-GOEGNIES" at bounding box center [334, 73] width 286 height 29
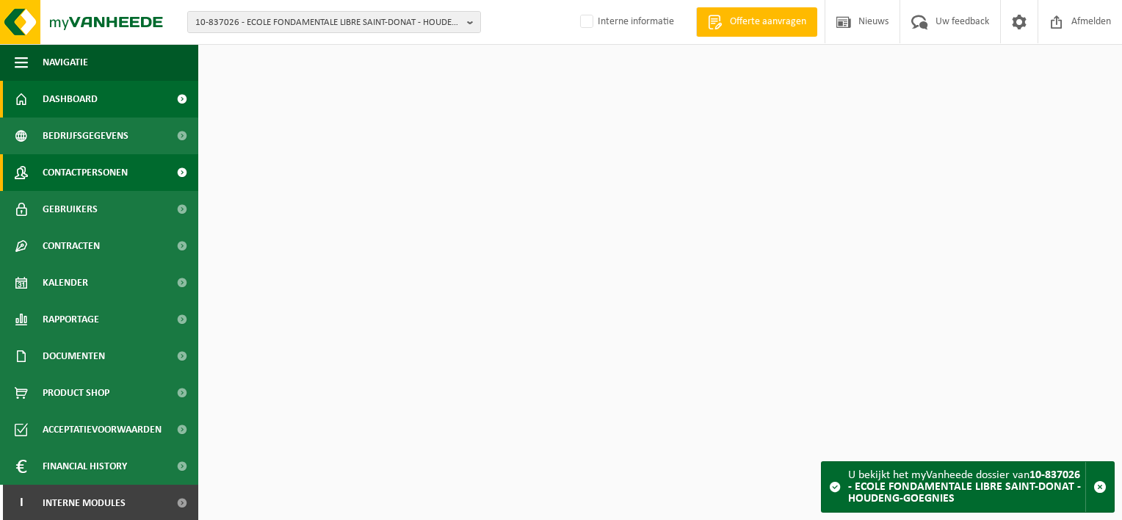
click at [76, 173] on span "Contactpersonen" at bounding box center [85, 172] width 85 height 37
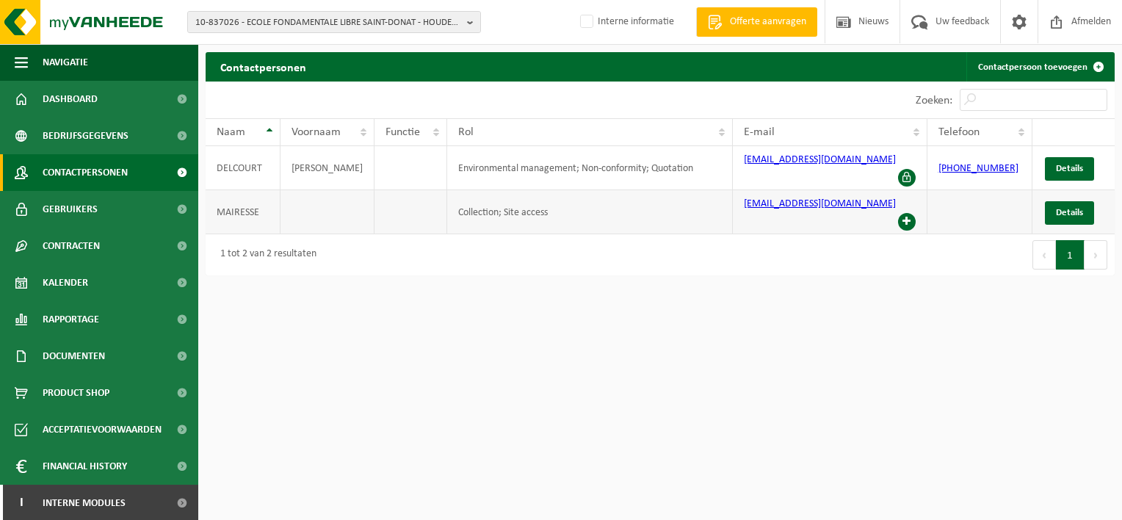
drag, startPoint x: 732, startPoint y: 194, endPoint x: 875, endPoint y: 192, distance: 143.2
click at [875, 192] on td "directionsaintdonat@gmail.com" at bounding box center [830, 212] width 195 height 44
copy link "directionsaintdonat@gmail.com"
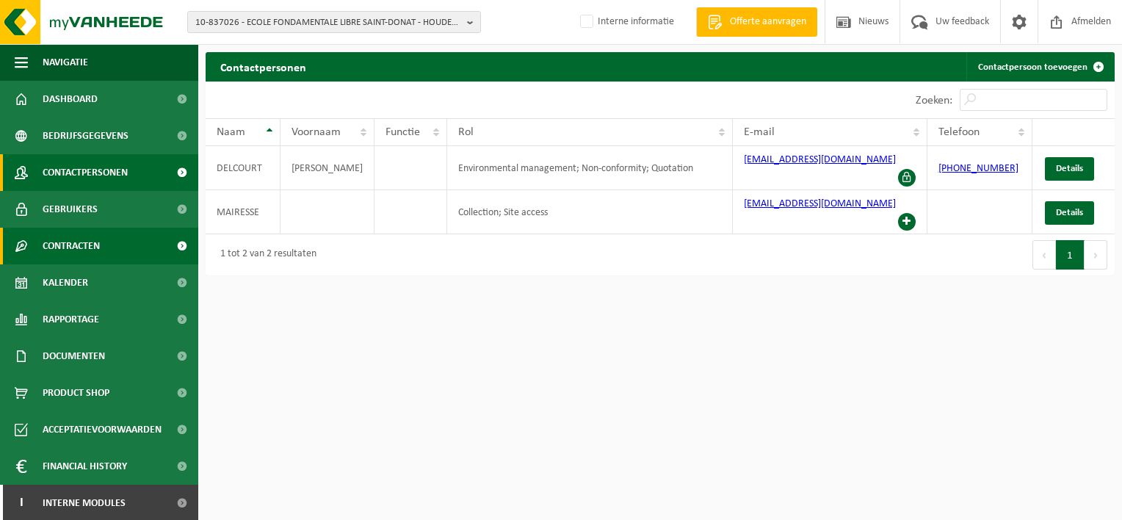
click at [85, 247] on span "Contracten" at bounding box center [71, 246] width 57 height 37
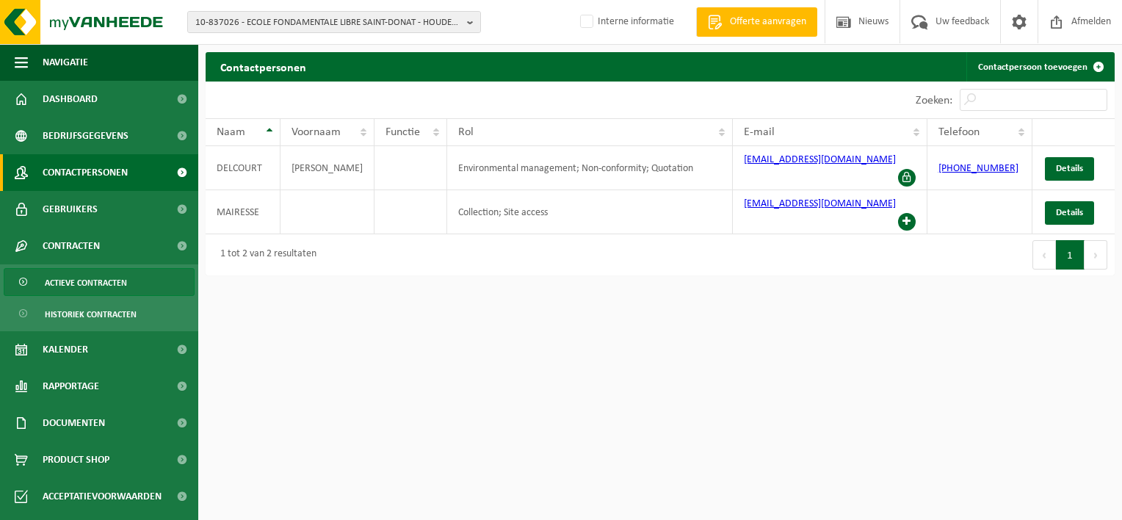
click at [97, 284] on span "Actieve contracten" at bounding box center [86, 283] width 82 height 28
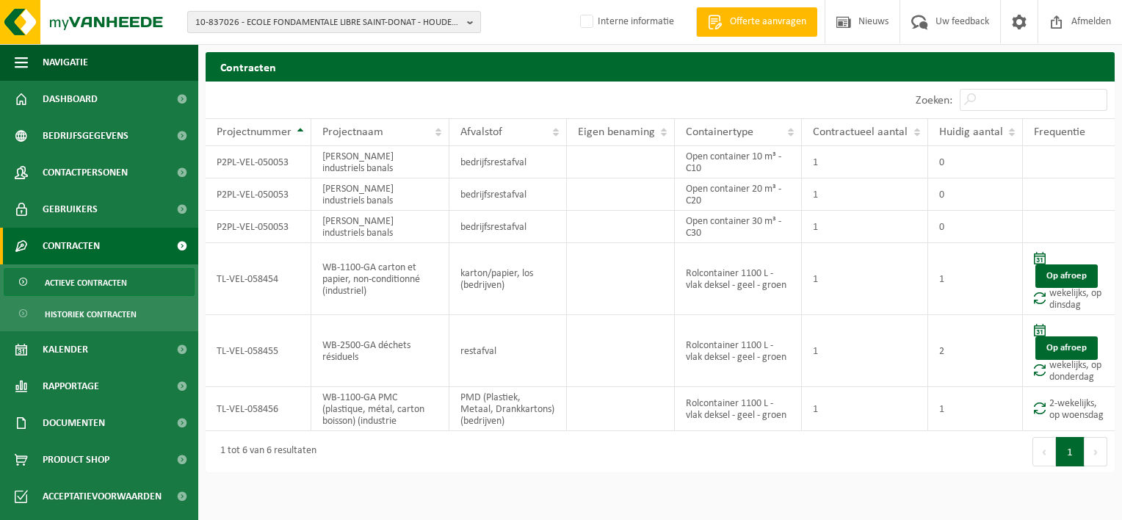
click at [253, 26] on span "10-837026 - ECOLE FONDAMENTALE LIBRE SAINT-DONAT - HOUDENG-GOEGNIES" at bounding box center [328, 23] width 266 height 22
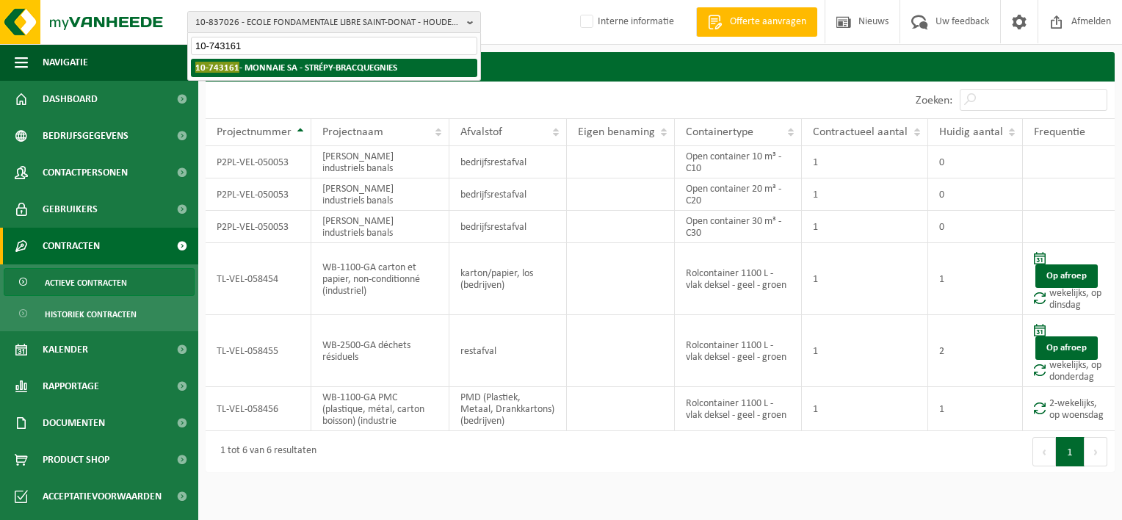
type input "10-743161"
click at [253, 66] on strong "10-743161 - MONNAIE SA - STRÉPY-BRACQUEGNIES" at bounding box center [296, 67] width 202 height 11
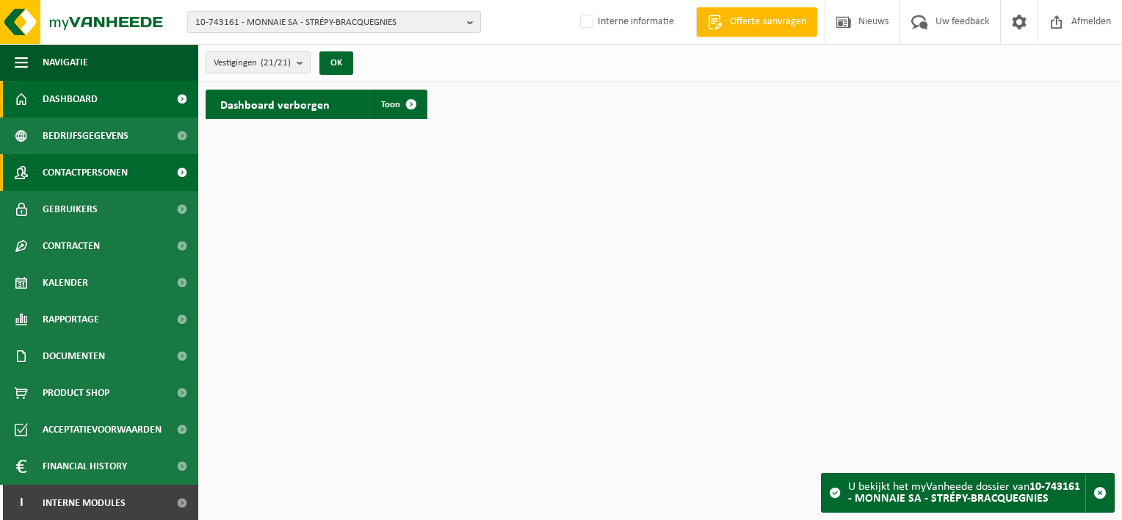
click at [101, 185] on span "Contactpersonen" at bounding box center [85, 172] width 85 height 37
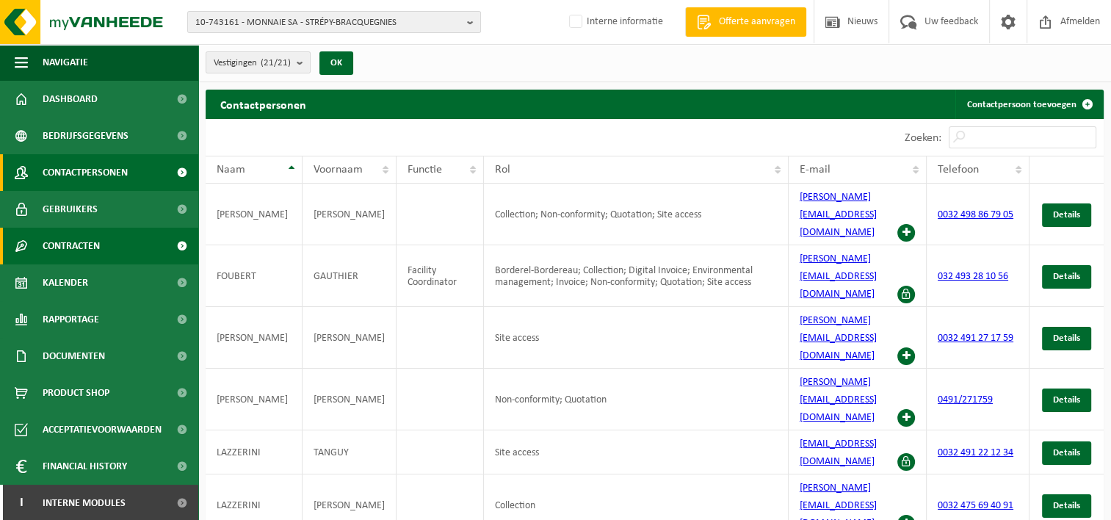
click at [98, 256] on span "Contracten" at bounding box center [71, 246] width 57 height 37
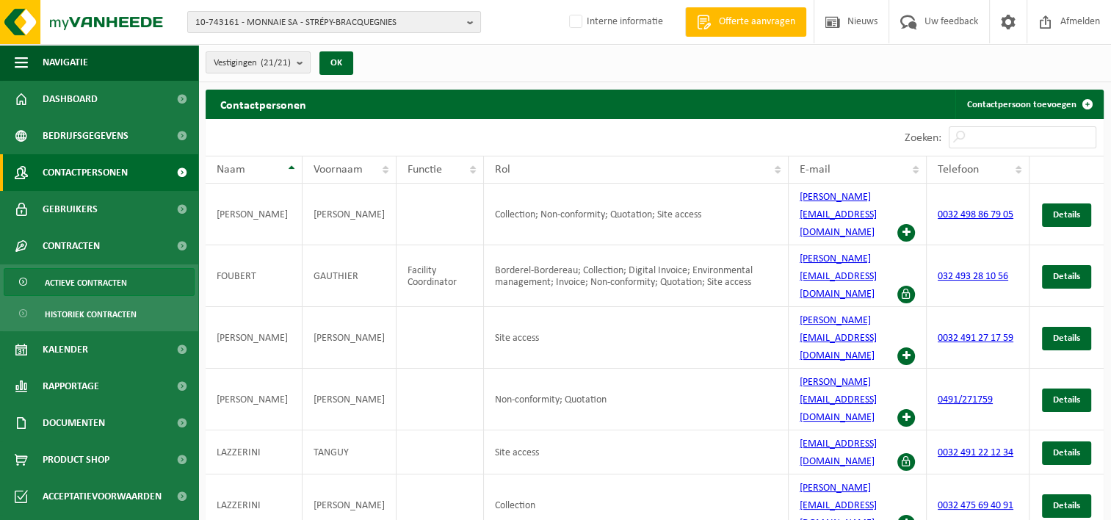
click at [81, 291] on span "Actieve contracten" at bounding box center [86, 283] width 82 height 28
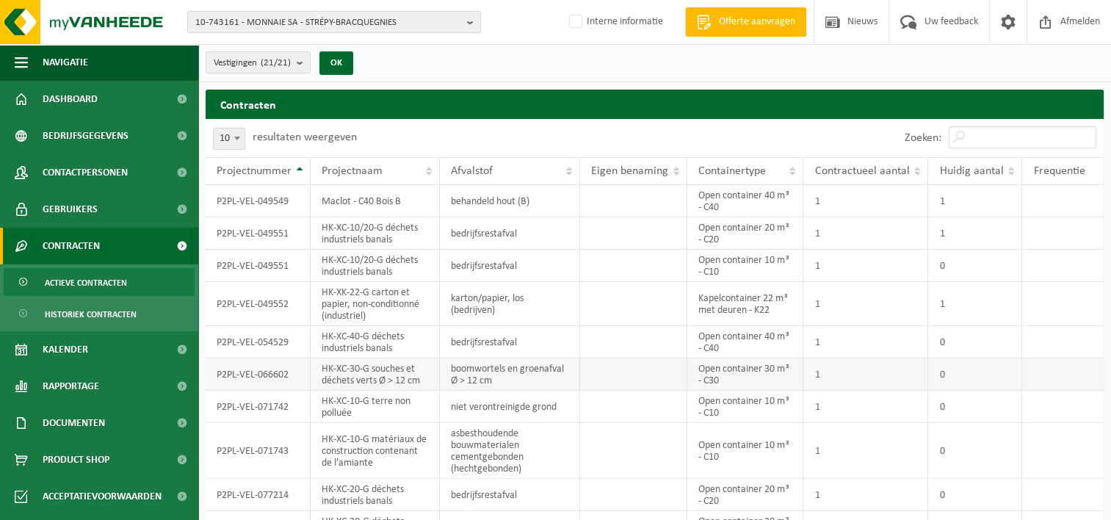
scroll to position [70, 0]
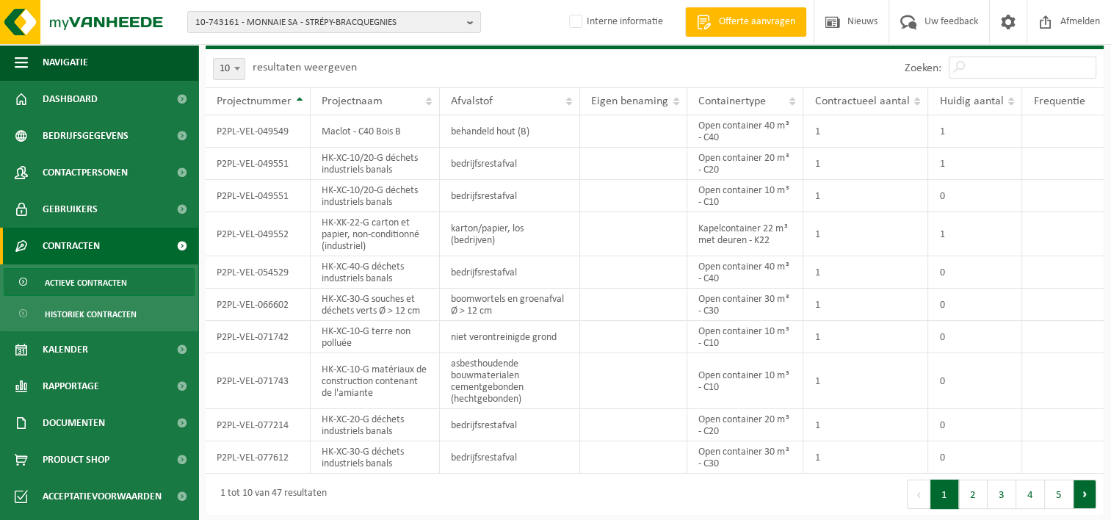
click at [1090, 496] on button "Volgende" at bounding box center [1085, 494] width 23 height 29
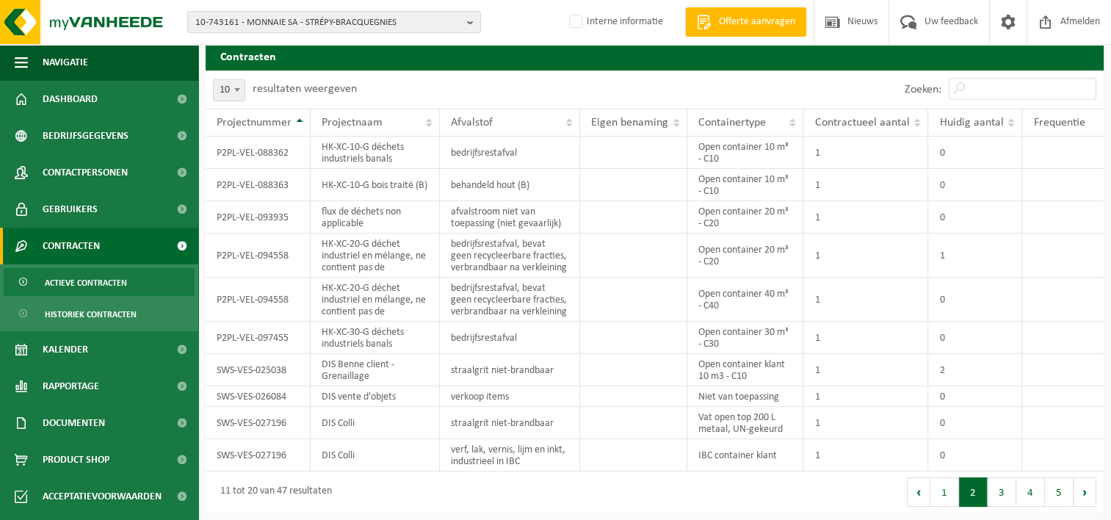
scroll to position [46, 0]
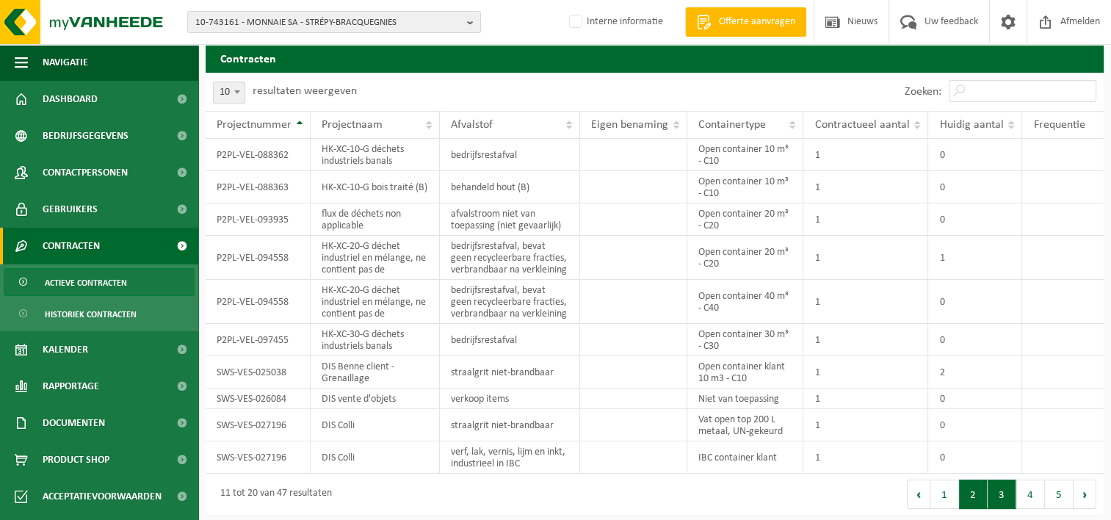
click at [990, 491] on button "3" at bounding box center [1002, 494] width 29 height 29
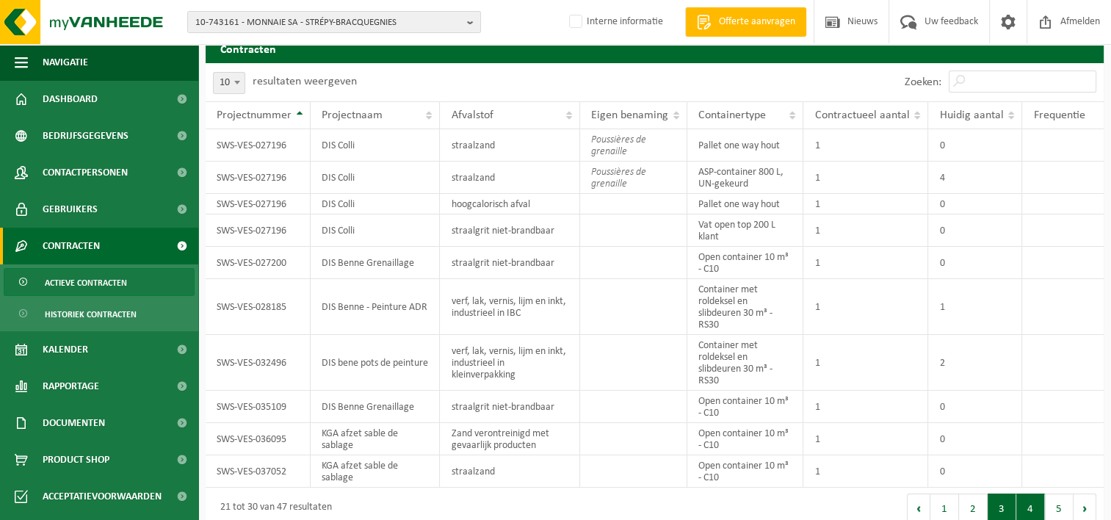
click at [1019, 499] on button "4" at bounding box center [1030, 508] width 29 height 29
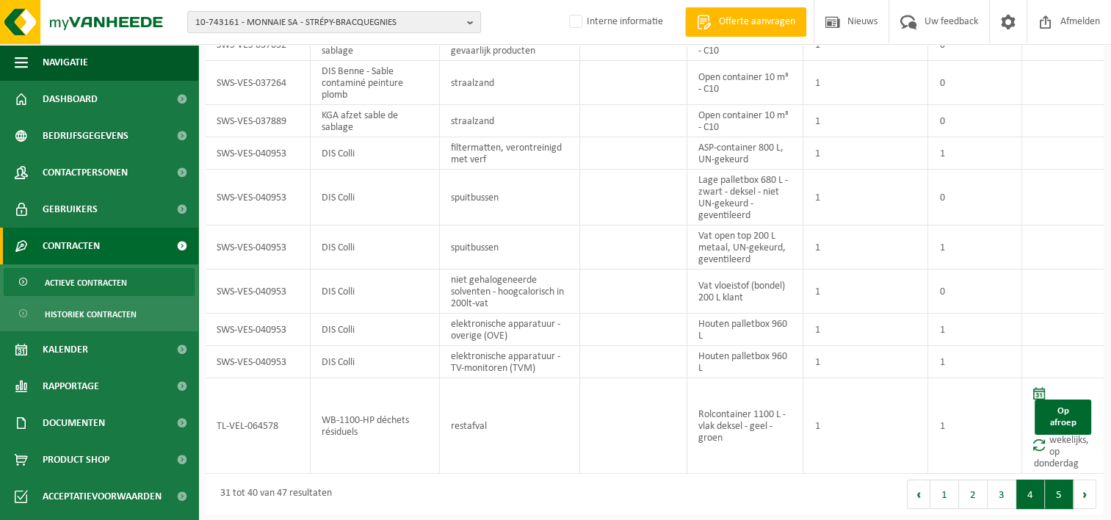
click at [1051, 491] on button "5" at bounding box center [1059, 494] width 29 height 29
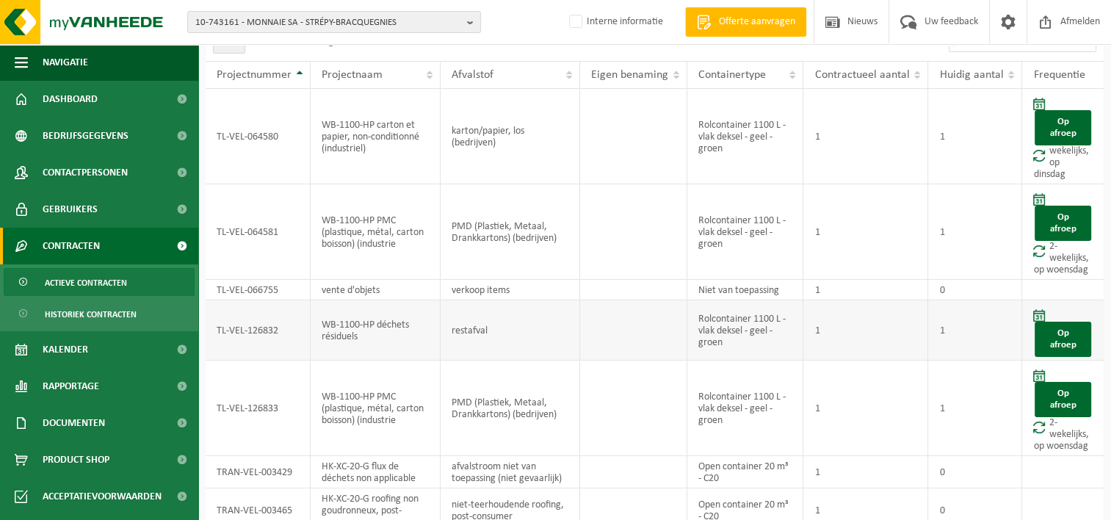
scroll to position [9, 0]
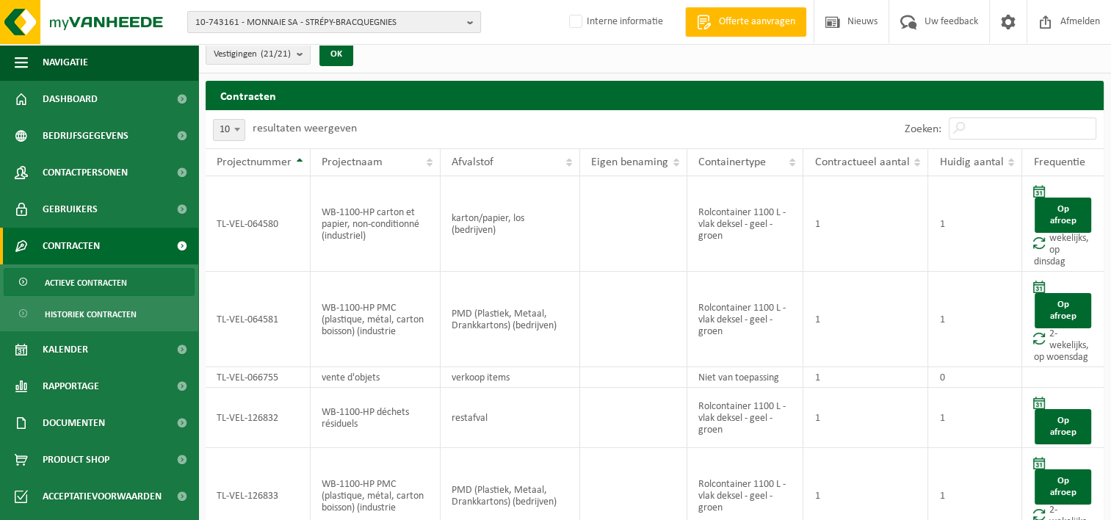
click at [303, 25] on span "10-743161 - MONNAIE SA - STRÉPY-BRACQUEGNIES" at bounding box center [328, 23] width 266 height 22
click at [228, 45] on input "10-073933" at bounding box center [334, 46] width 286 height 18
type input "10-073333"
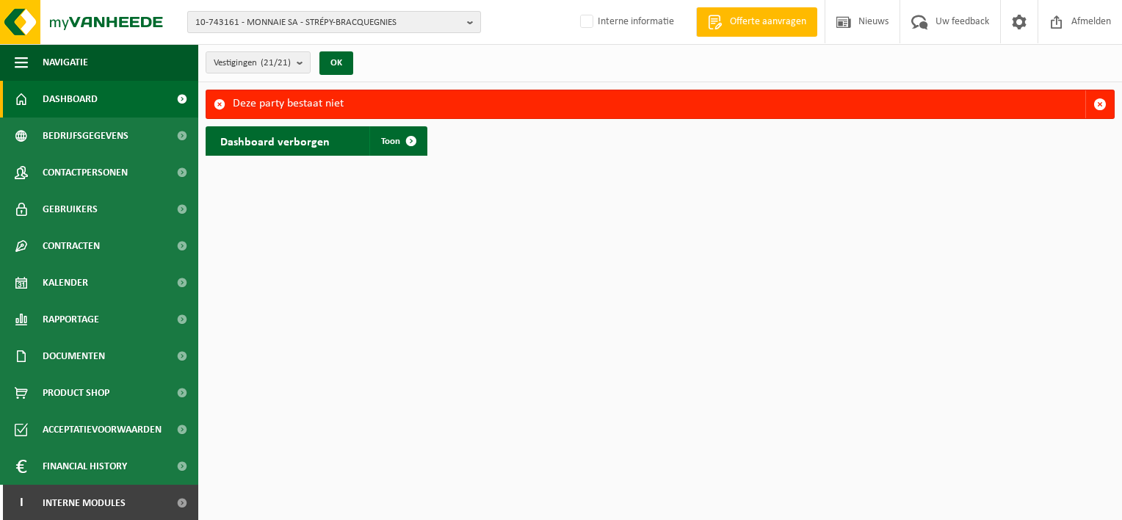
click at [294, 18] on span "10-743161 - MONNAIE SA - STRÉPY-BRACQUEGNIES" at bounding box center [328, 23] width 266 height 22
click at [283, 32] on button "10-743161 - MONNAIE SA - STRÉPY-BRACQUEGNIES" at bounding box center [334, 22] width 294 height 22
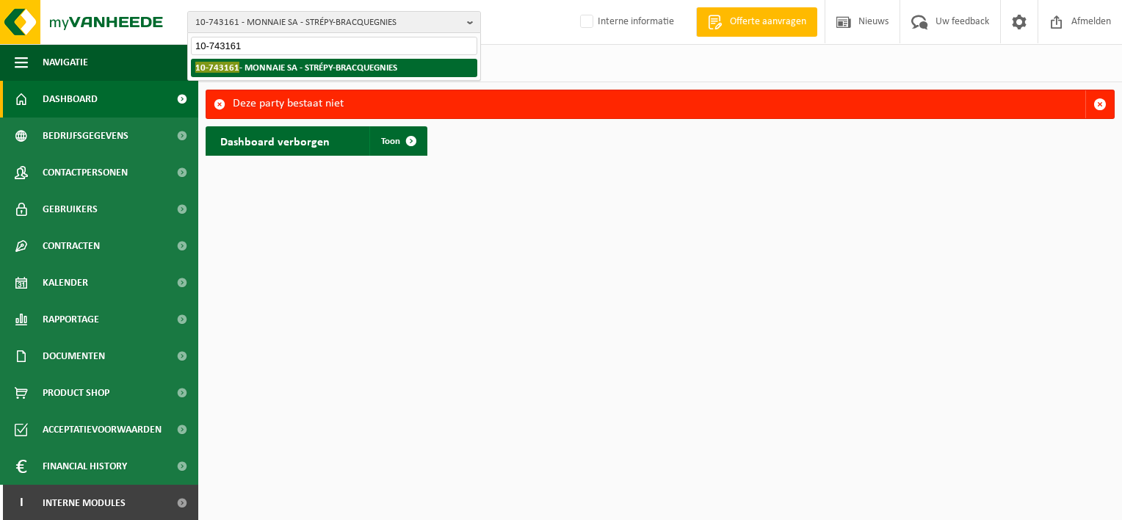
click at [279, 68] on strong "10-743161 - MONNAIE SA - STRÉPY-BRACQUEGNIES" at bounding box center [296, 67] width 202 height 11
click at [259, 68] on strong "10-743161 - MONNAIE SA - STRÉPY-BRACQUEGNIES" at bounding box center [296, 67] width 202 height 11
click at [389, 65] on strong "10-743161 - MONNAIE SA - STRÉPY-BRACQUEGNIES" at bounding box center [296, 67] width 202 height 11
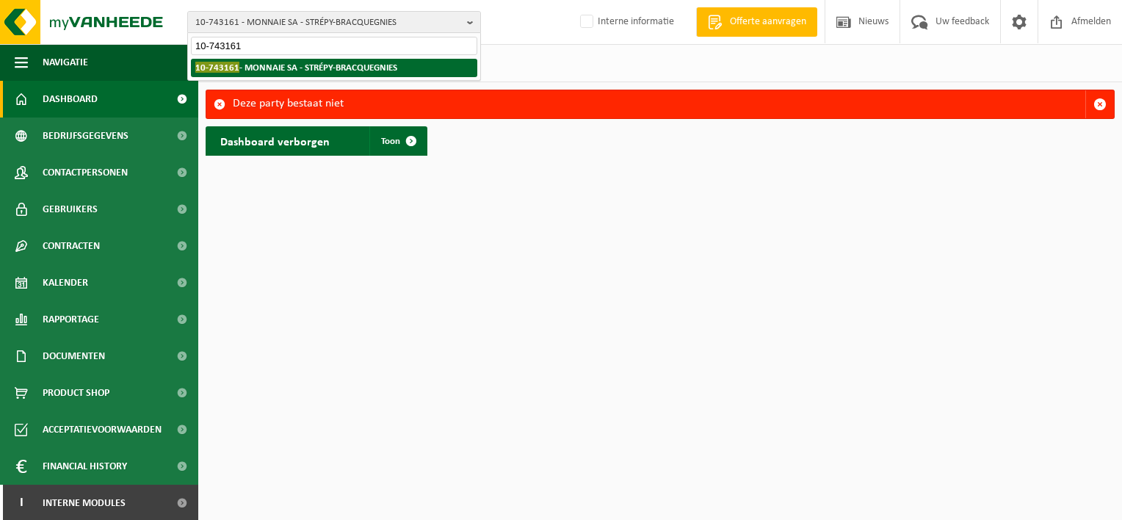
click at [389, 65] on strong "10-743161 - MONNAIE SA - STRÉPY-BRACQUEGNIES" at bounding box center [296, 67] width 202 height 11
click at [196, 62] on span "10-743161" at bounding box center [217, 67] width 44 height 11
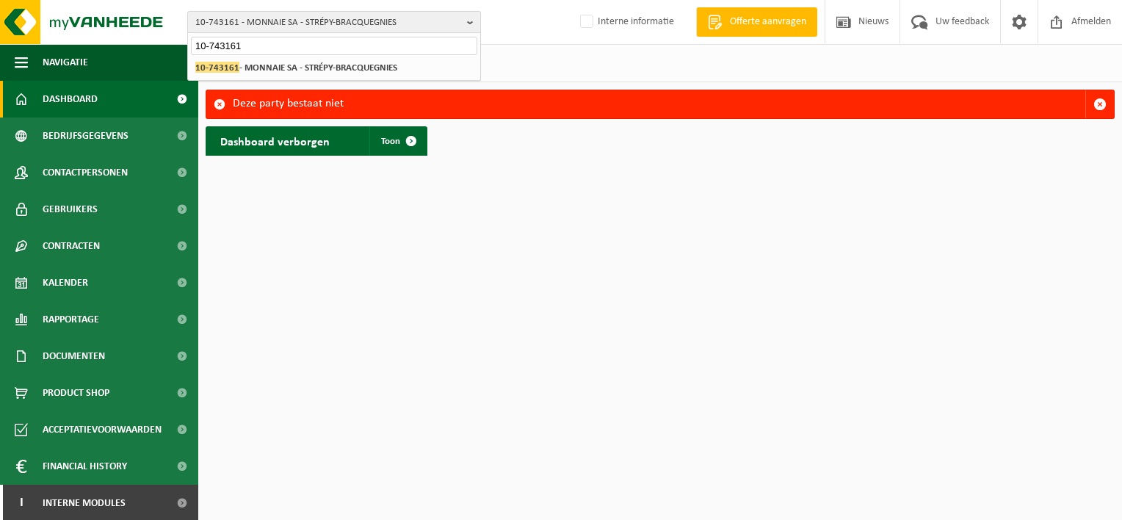
click at [369, 22] on span "10-743161 - MONNAIE SA - STRÉPY-BRACQUEGNIES" at bounding box center [328, 23] width 266 height 22
click at [286, 17] on span "10-743161 - MONNAIE SA - STRÉPY-BRACQUEGNIES" at bounding box center [328, 23] width 266 height 22
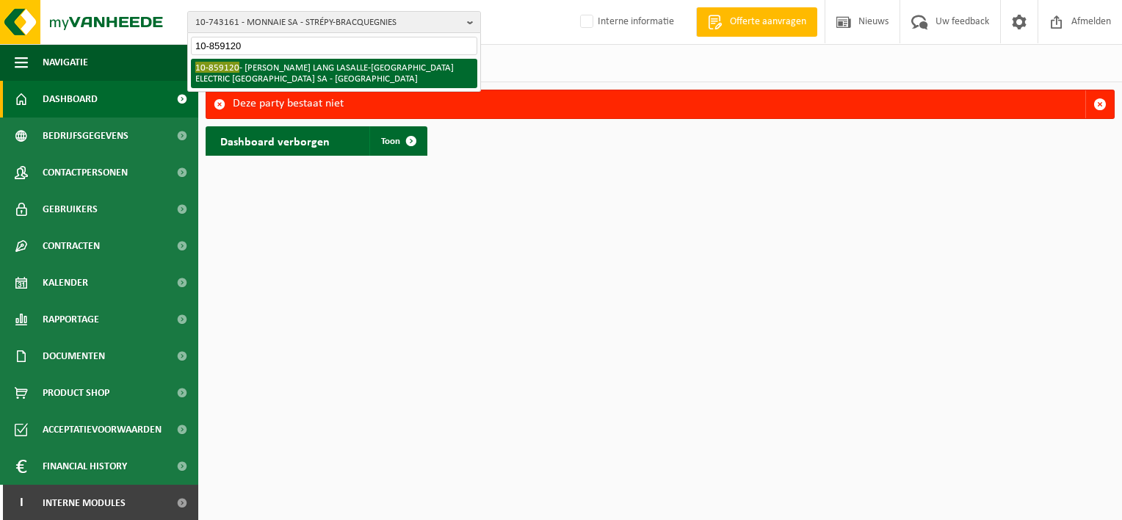
type input "10-859120"
click at [273, 72] on li "10-859120 - [PERSON_NAME][GEOGRAPHIC_DATA]-[GEOGRAPHIC_DATA] ELECTRIC [GEOGRAPH…" at bounding box center [334, 73] width 286 height 29
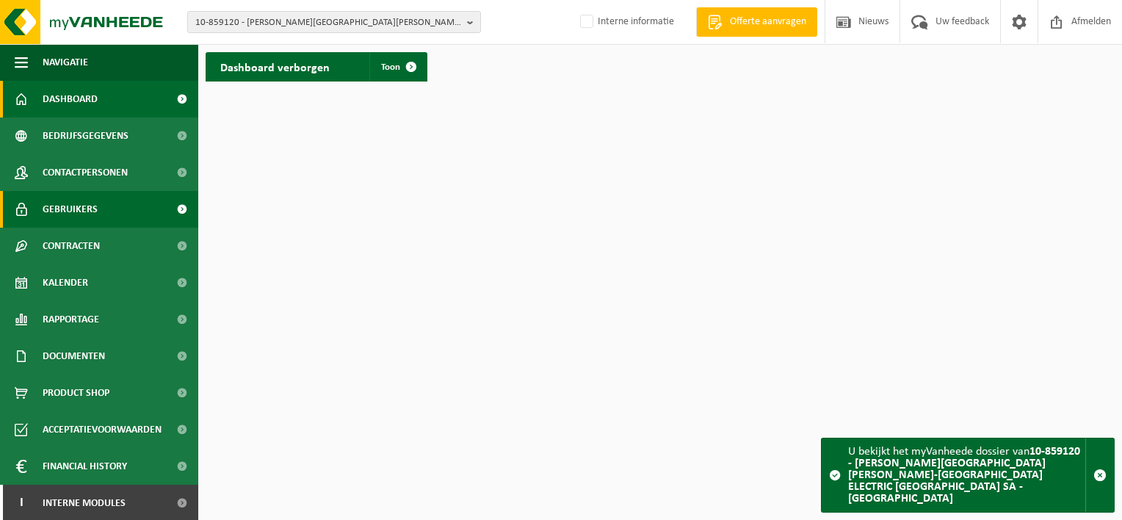
click at [94, 217] on span "Gebruikers" at bounding box center [70, 209] width 55 height 37
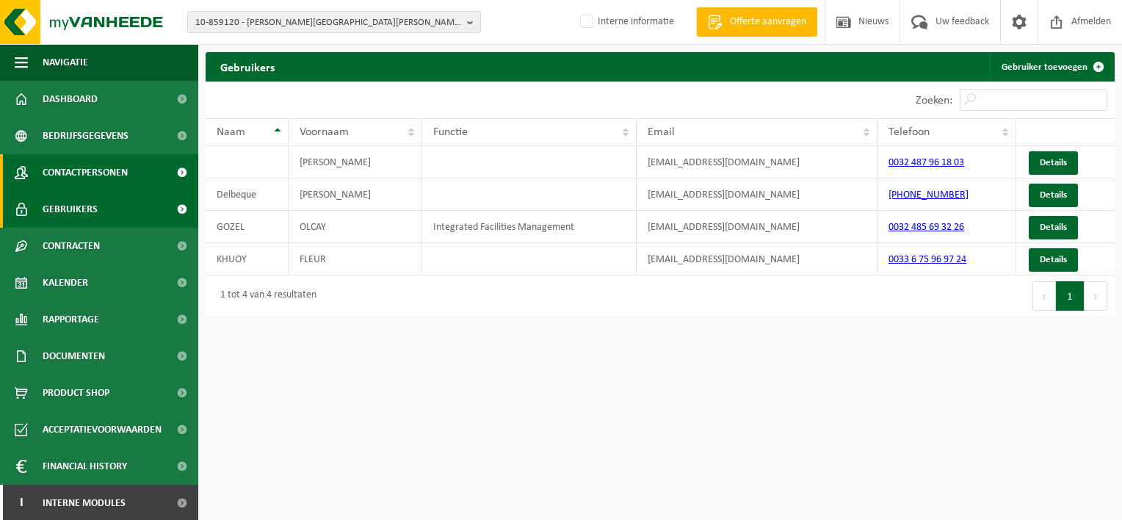
click at [119, 173] on span "Contactpersonen" at bounding box center [85, 172] width 85 height 37
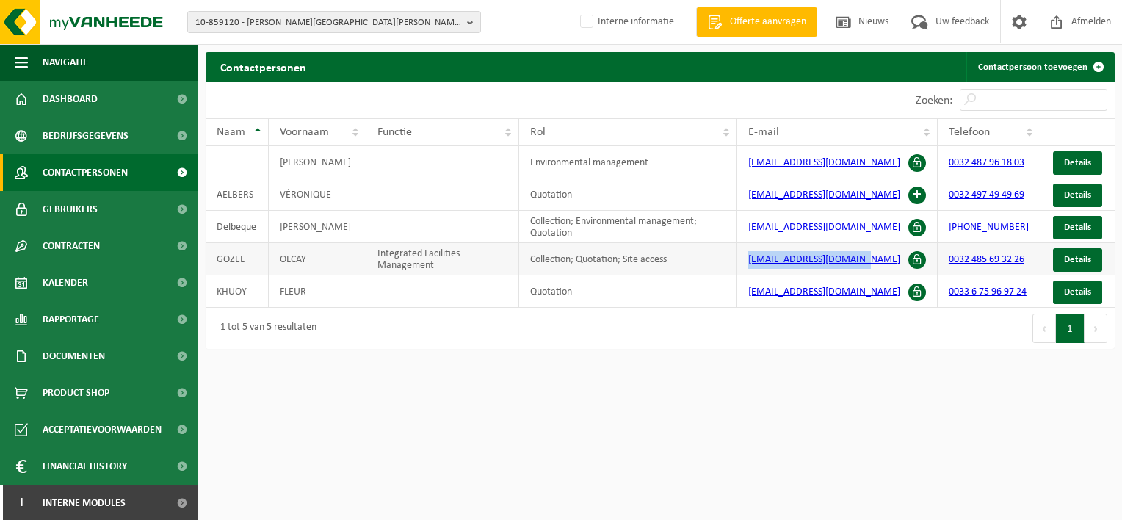
drag, startPoint x: 746, startPoint y: 272, endPoint x: 866, endPoint y: 270, distance: 119.7
click at [866, 270] on td "[EMAIL_ADDRESS][DOMAIN_NAME]" at bounding box center [837, 259] width 200 height 32
copy link "[EMAIL_ADDRESS][DOMAIN_NAME]"
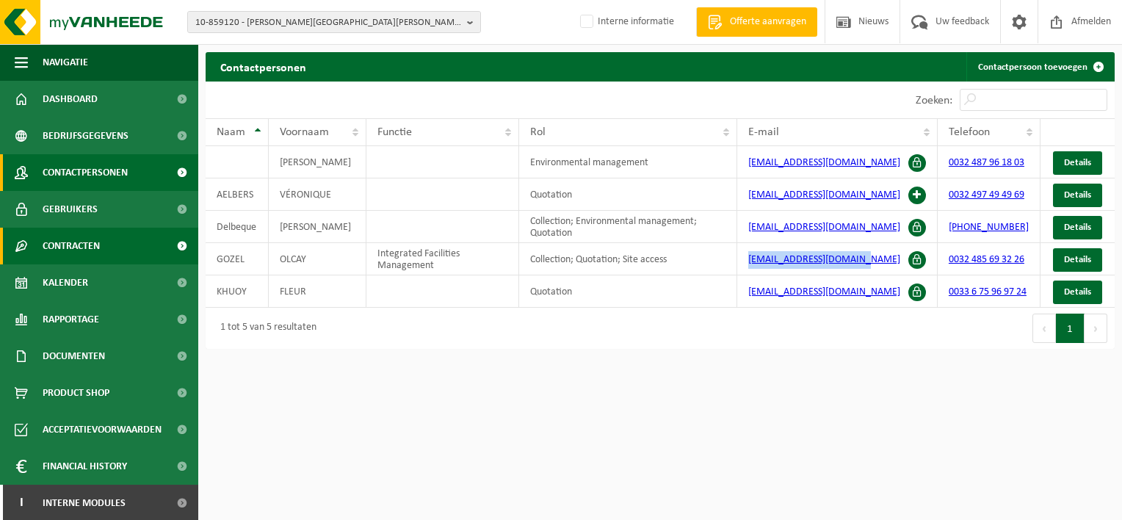
click at [66, 247] on span "Contracten" at bounding box center [71, 246] width 57 height 37
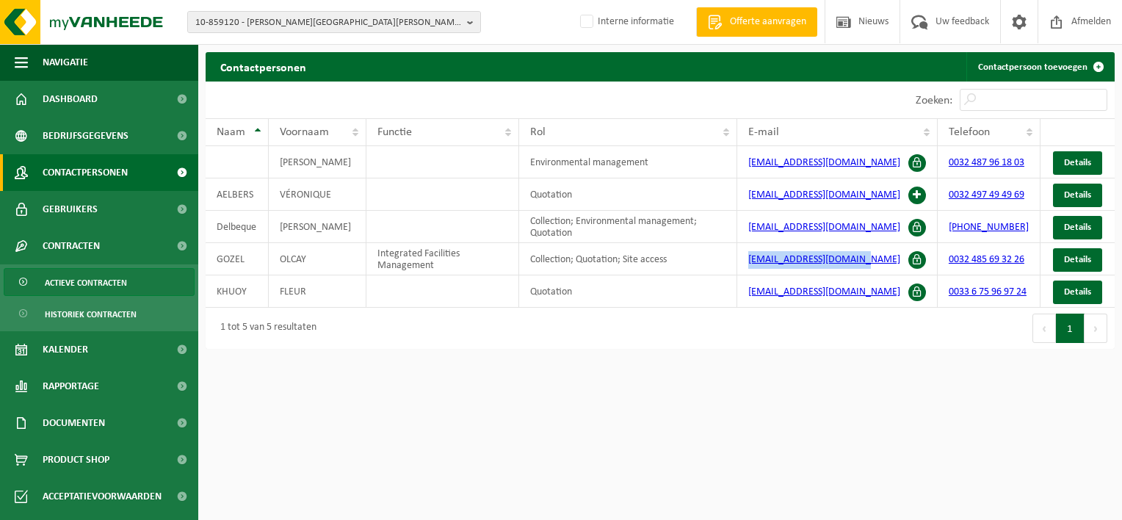
click at [78, 278] on span "Actieve contracten" at bounding box center [86, 283] width 82 height 28
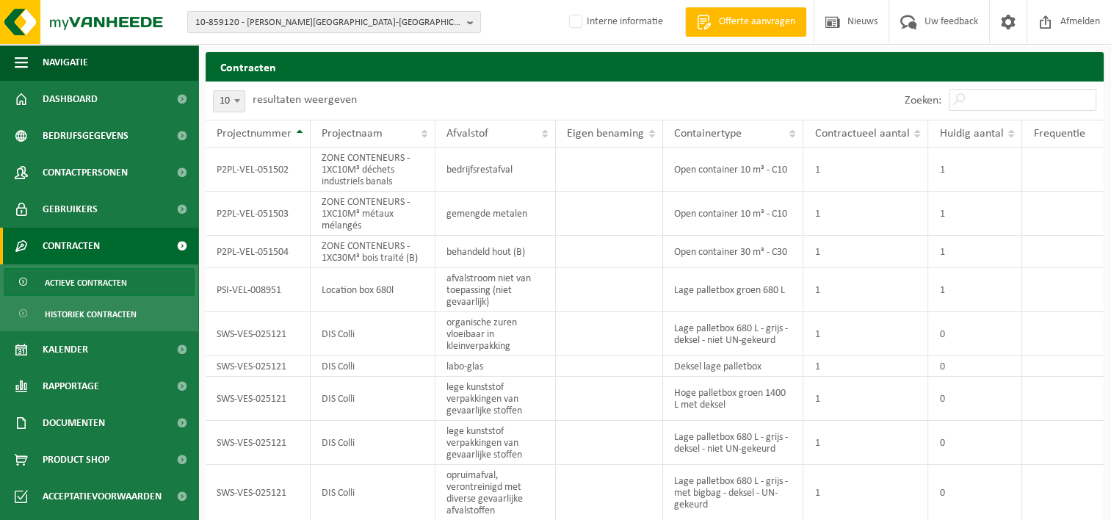
click at [78, 278] on span "Actieve contracten" at bounding box center [86, 283] width 82 height 28
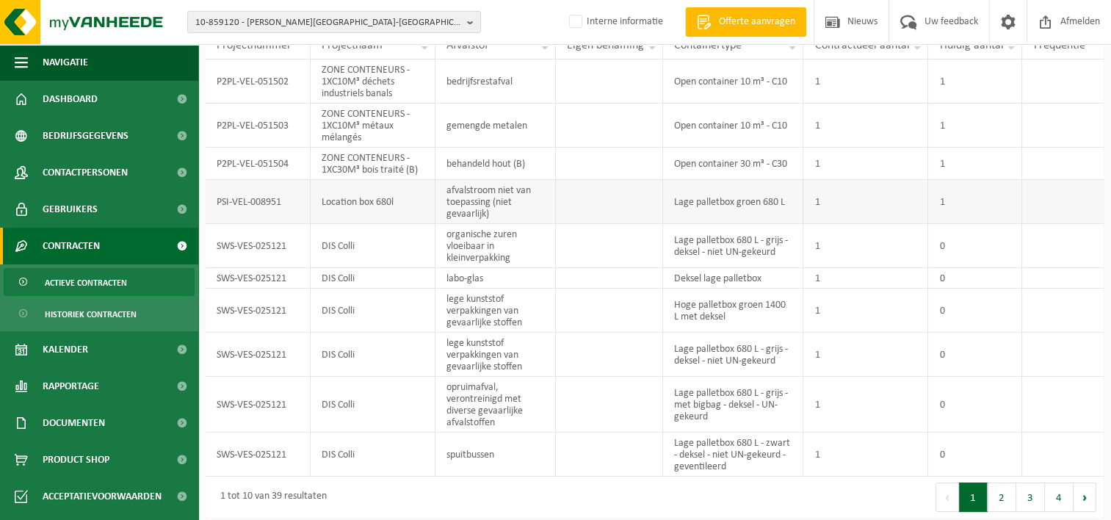
scroll to position [91, 0]
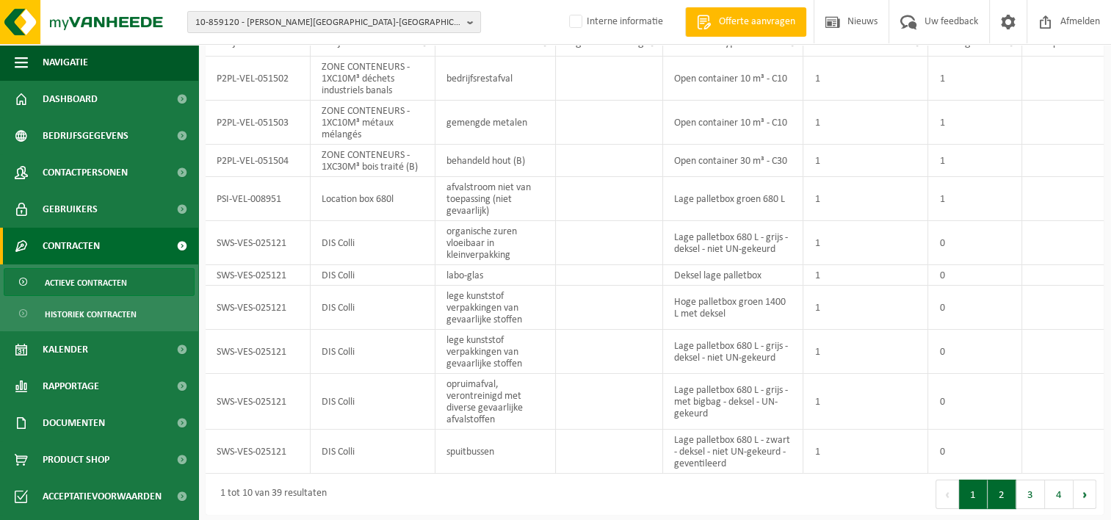
click at [1000, 502] on button "2" at bounding box center [1002, 494] width 29 height 29
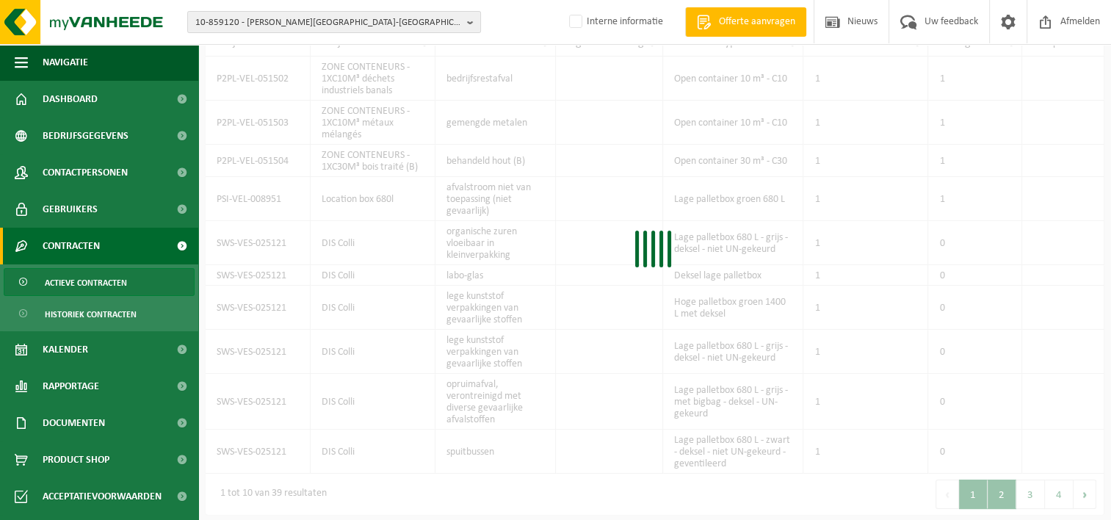
scroll to position [101, 0]
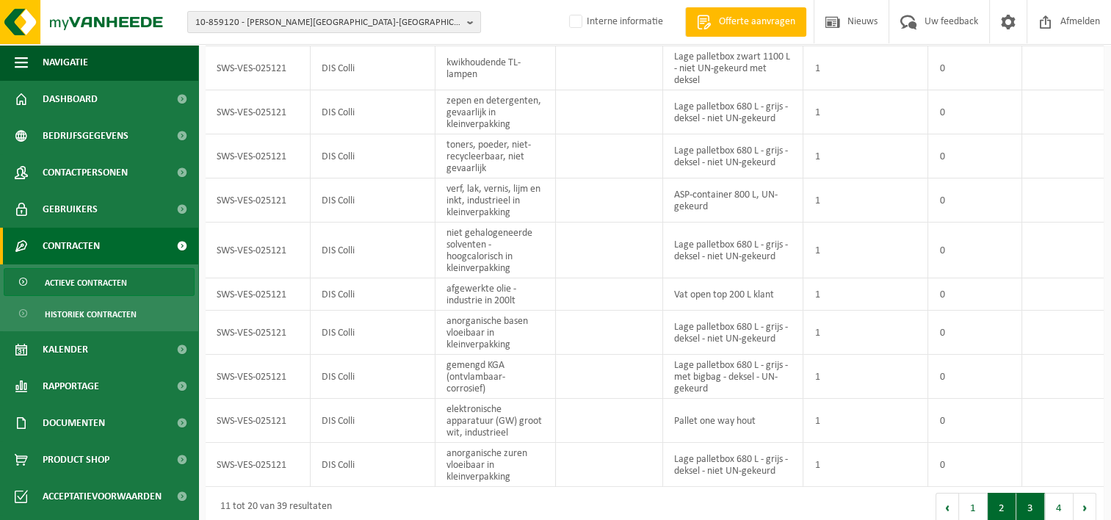
click at [1032, 508] on button "3" at bounding box center [1030, 507] width 29 height 29
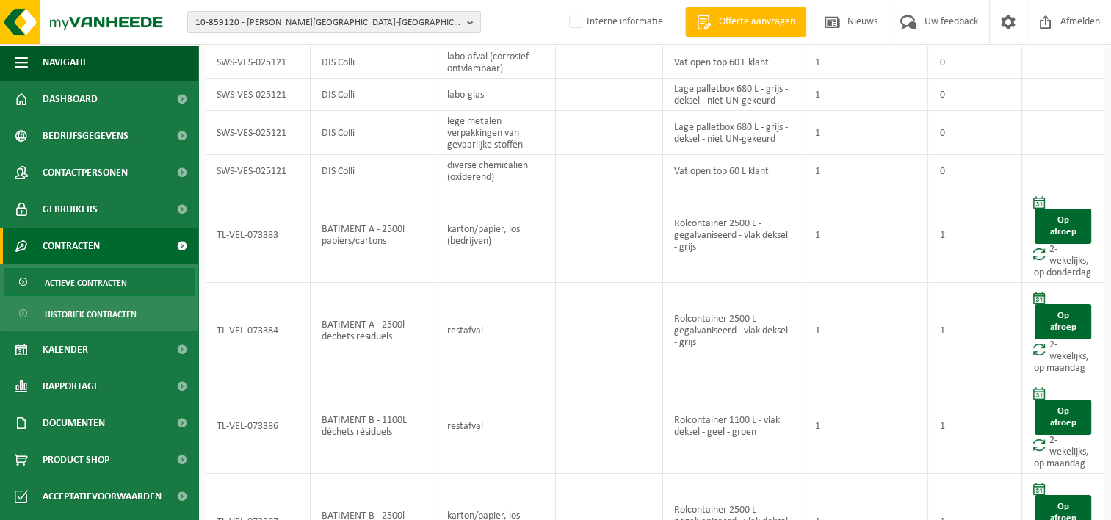
scroll to position [388, 0]
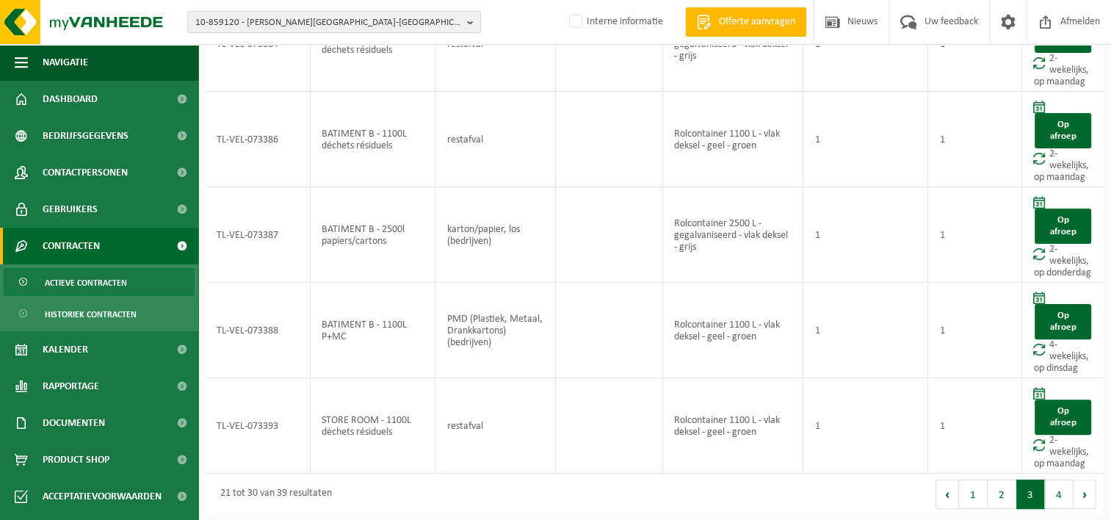
click at [228, 21] on span "10-859120 - JONES LANG LASALLE-WESTINGHOUSE ELECTRIC BELGIUM SA - NIVELLES" at bounding box center [328, 23] width 266 height 22
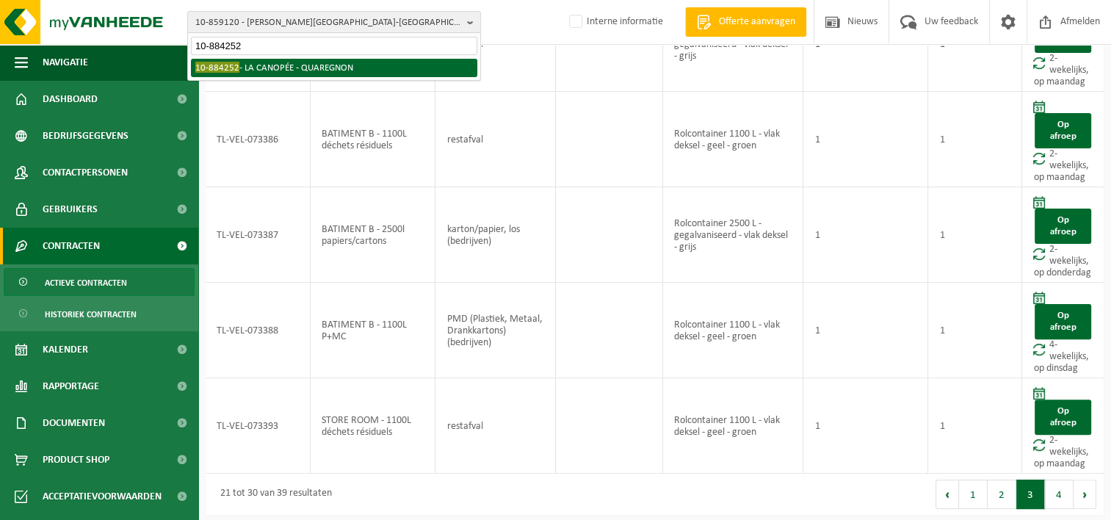
type input "10-884252"
click at [264, 75] on li "10-884252 - LA CANOPÉE - QUAREGNON" at bounding box center [334, 68] width 286 height 18
click at [0, 0] on div "Even geduld. Door de grote hoeveelheid gegevens duurt het laden even." at bounding box center [0, 0] width 0 height 0
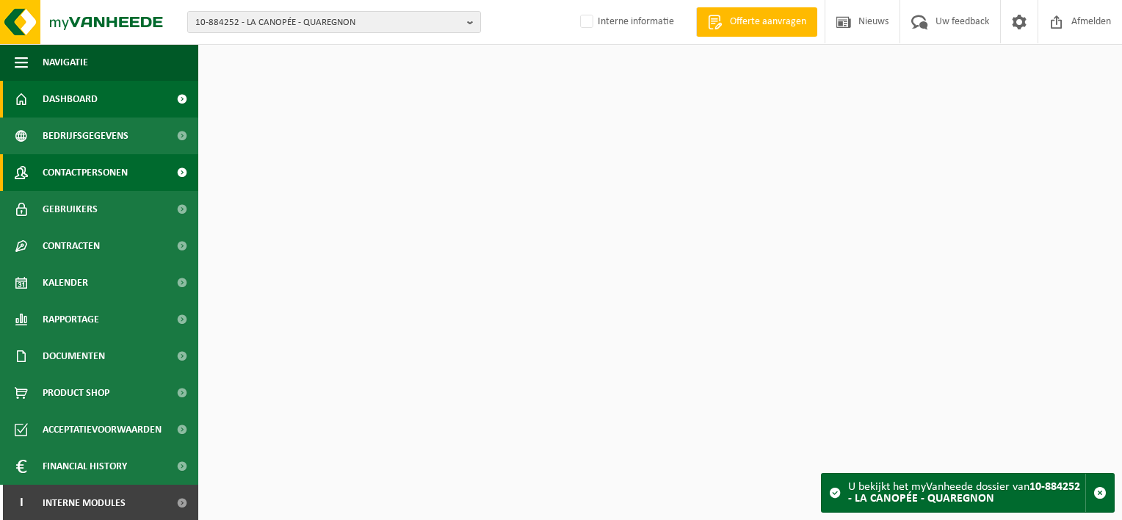
click at [94, 162] on span "Contactpersonen" at bounding box center [85, 172] width 85 height 37
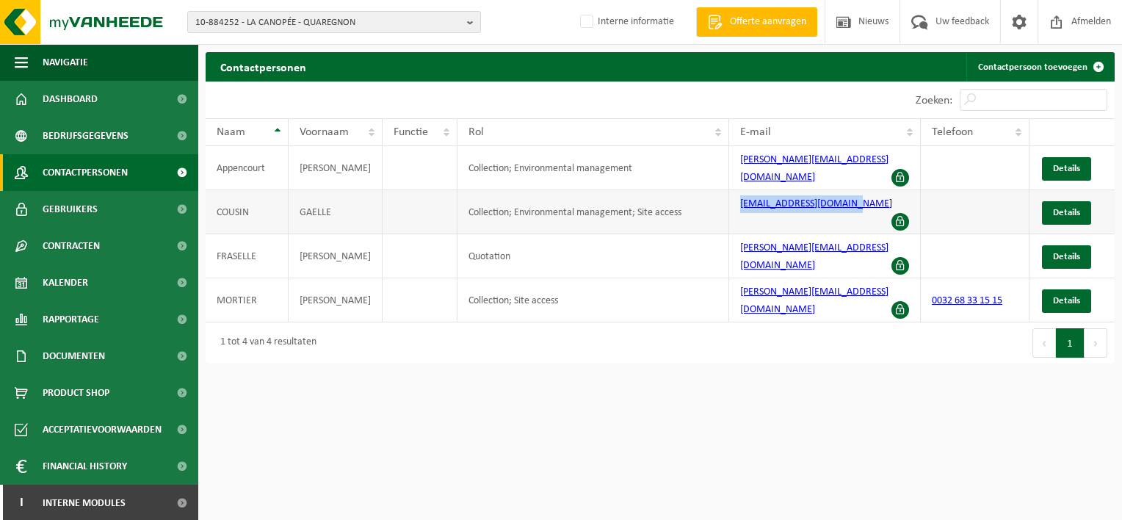
drag, startPoint x: 733, startPoint y: 192, endPoint x: 844, endPoint y: 194, distance: 110.9
click at [844, 194] on td "gaelle.cousin@abilis.be" at bounding box center [825, 212] width 192 height 44
copy link "gaelle.cousin@abilis.be"
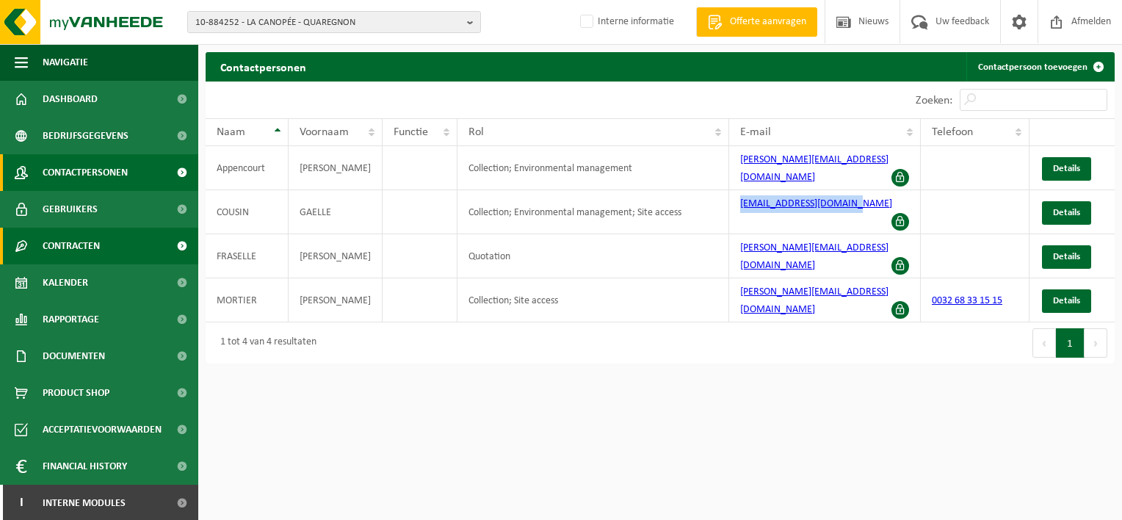
click at [83, 250] on span "Contracten" at bounding box center [71, 246] width 57 height 37
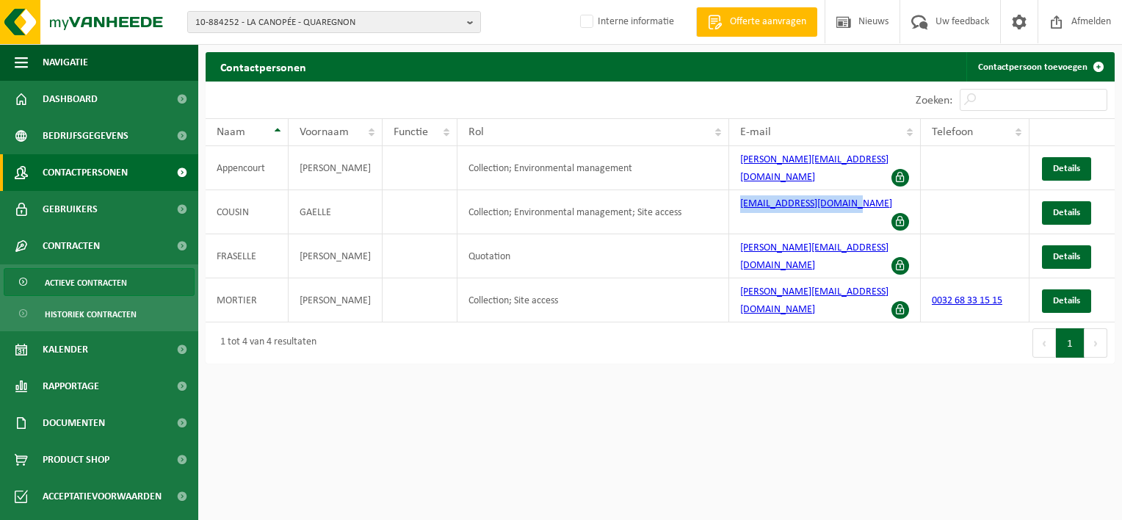
click at [82, 288] on span "Actieve contracten" at bounding box center [86, 283] width 82 height 28
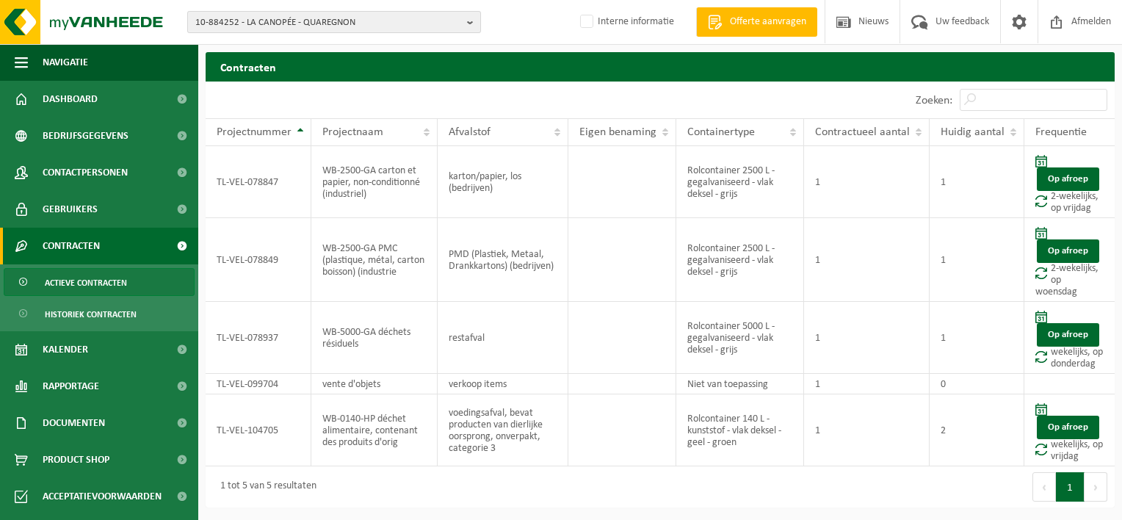
click at [345, 26] on span "10-884252 - LA CANOPÉE - QUAREGNON" at bounding box center [328, 23] width 266 height 22
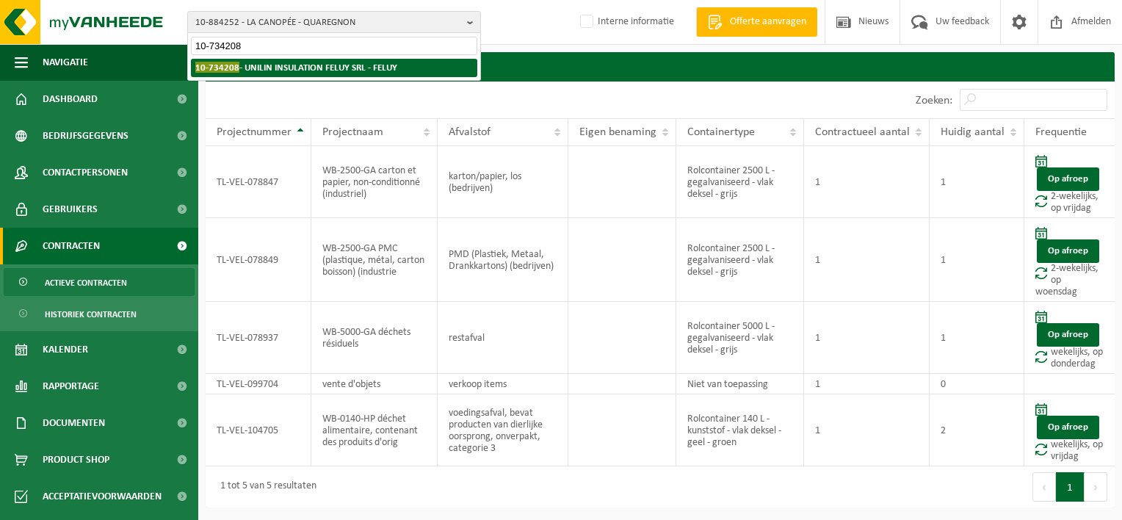
type input "10-734208"
click at [334, 61] on li "10-734208 - UNILIN INSULATION FELUY SRL - FELUY" at bounding box center [334, 68] width 286 height 18
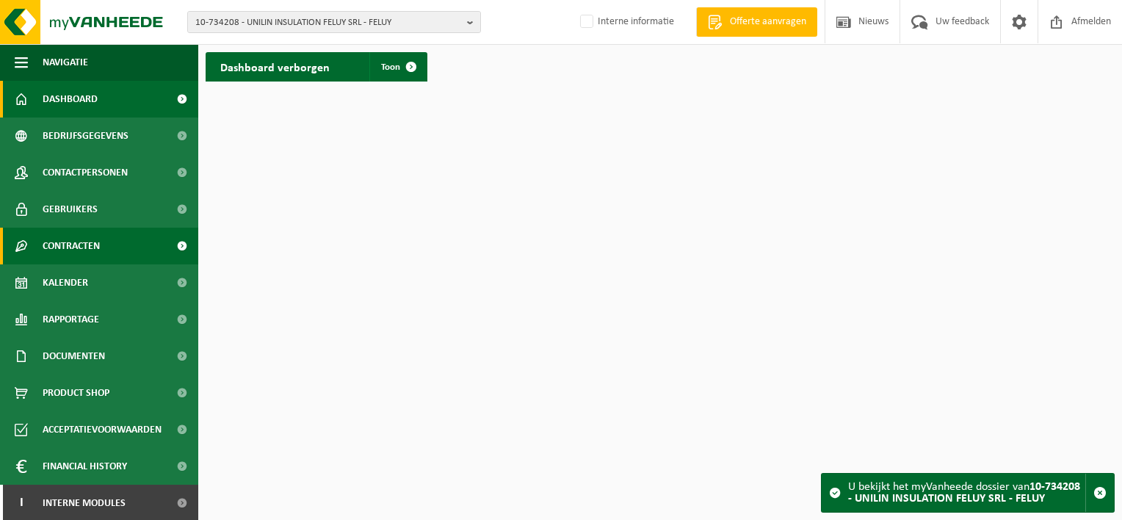
click at [91, 242] on span "Contracten" at bounding box center [71, 246] width 57 height 37
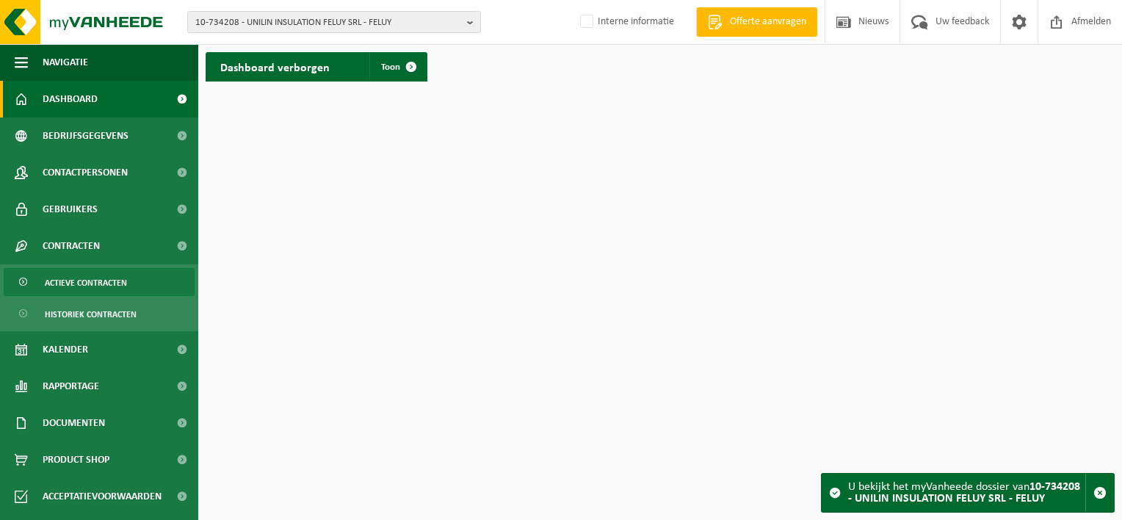
click at [95, 286] on span "Actieve contracten" at bounding box center [86, 283] width 82 height 28
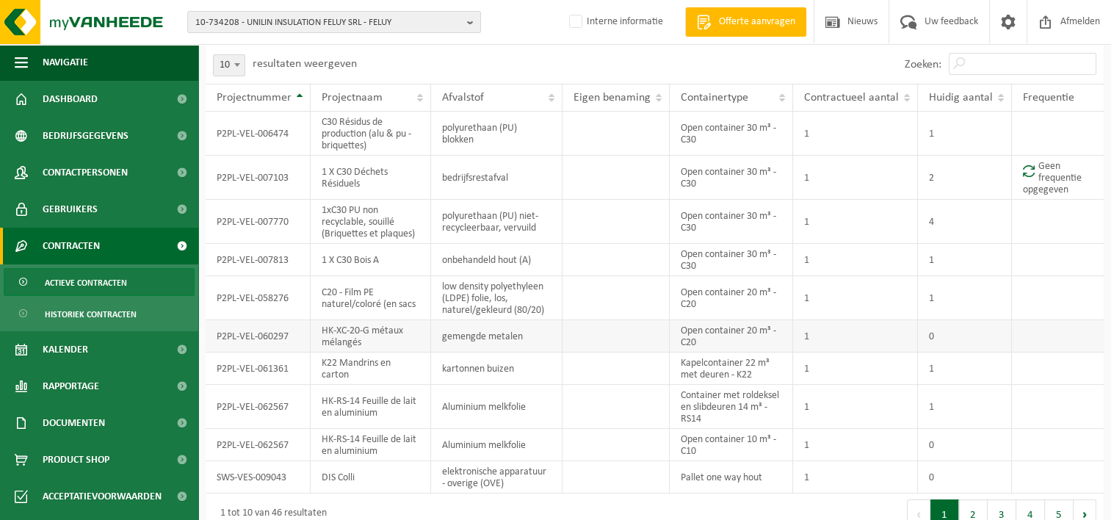
scroll to position [56, 0]
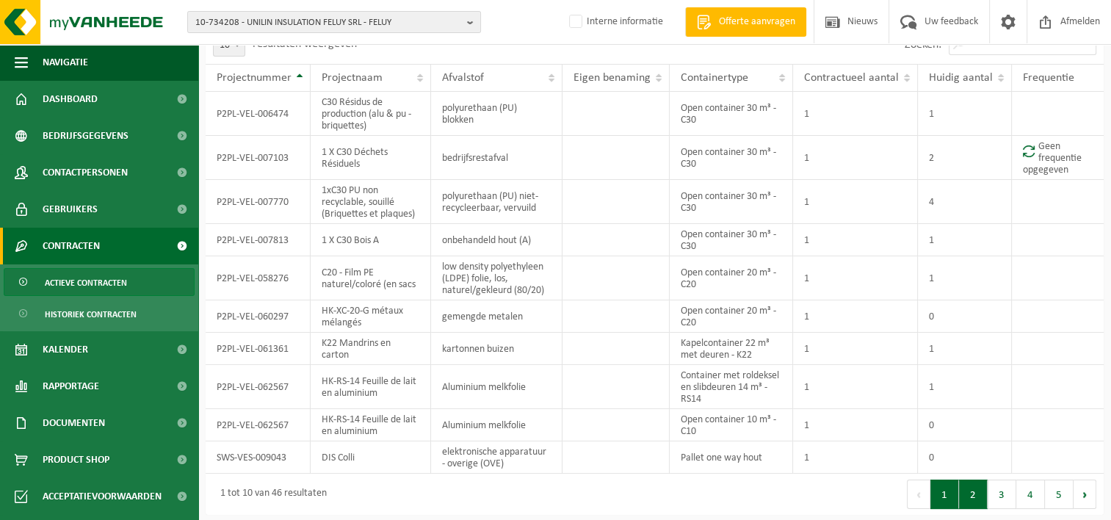
click at [965, 499] on button "2" at bounding box center [973, 494] width 29 height 29
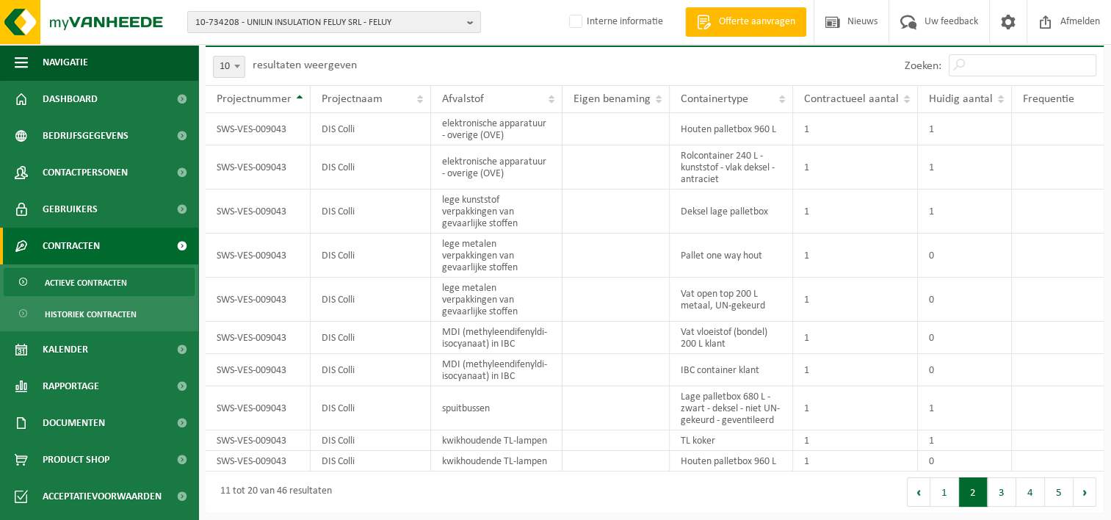
scroll to position [32, 0]
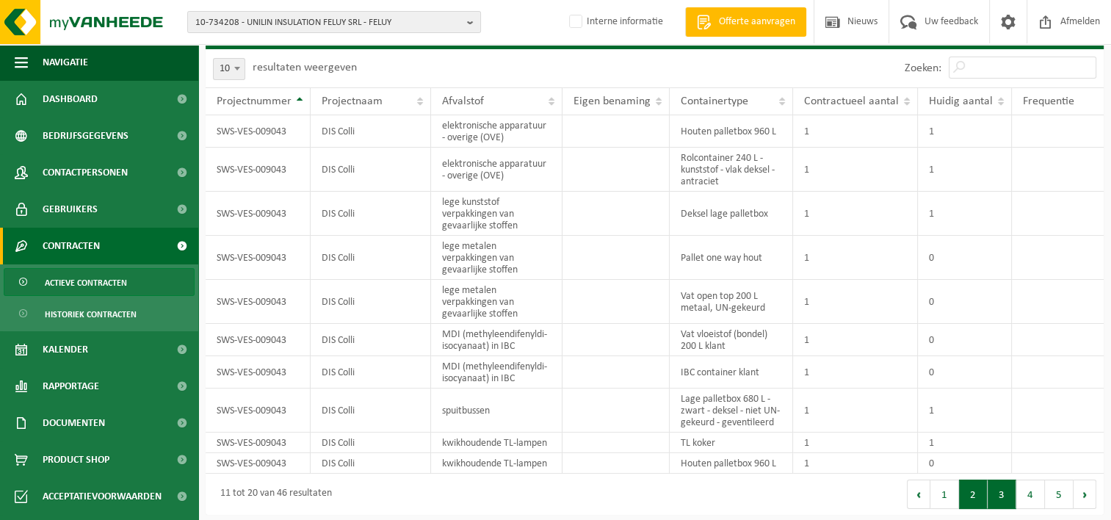
click at [1000, 487] on button "3" at bounding box center [1002, 494] width 29 height 29
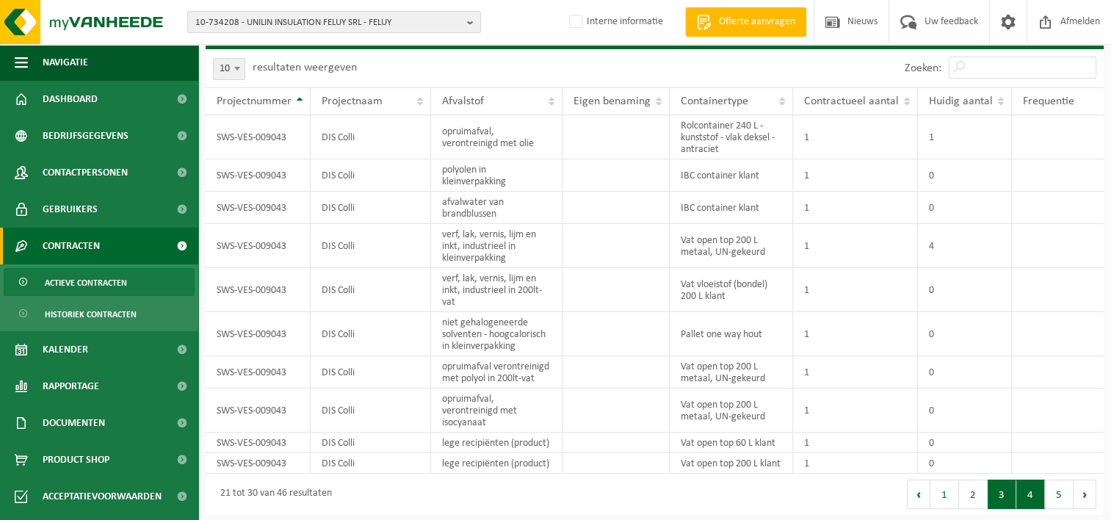
click at [1029, 488] on button "4" at bounding box center [1030, 494] width 29 height 29
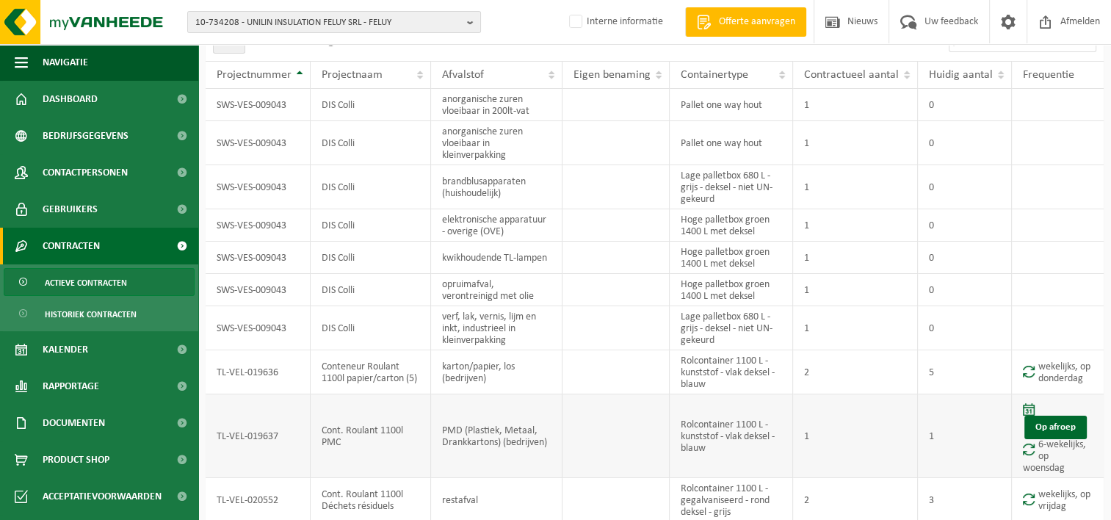
scroll to position [108, 0]
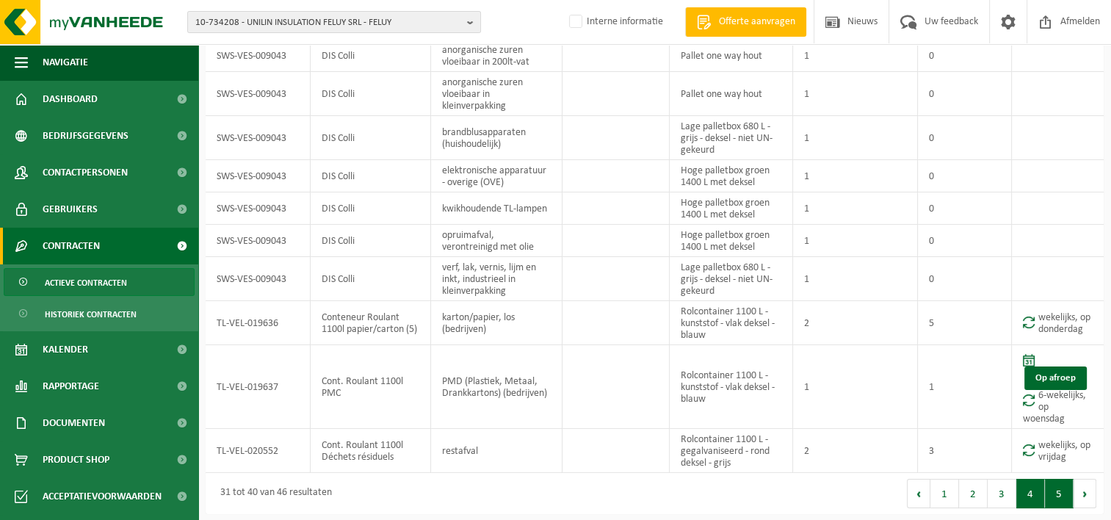
click at [1058, 488] on button "5" at bounding box center [1059, 493] width 29 height 29
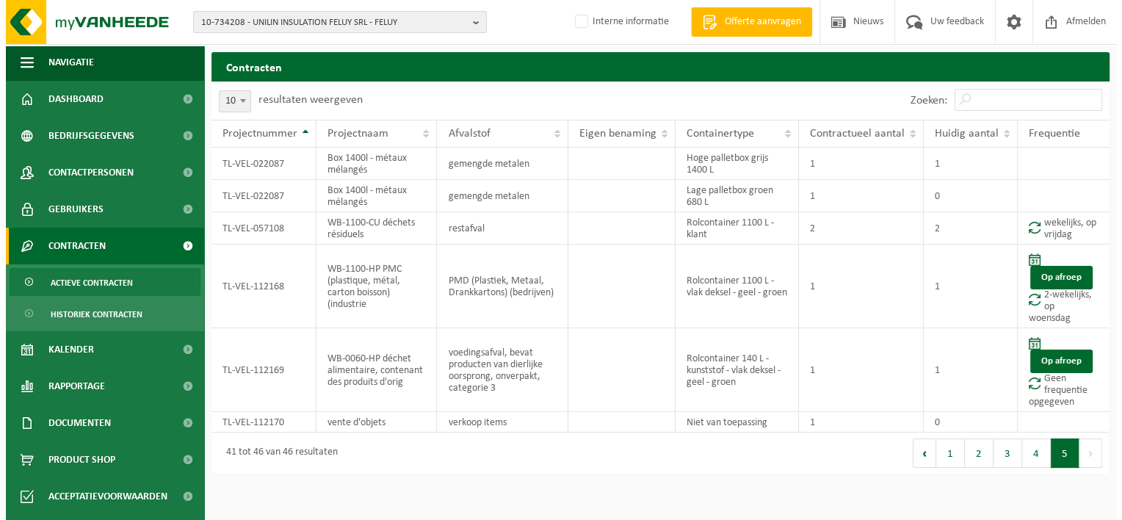
scroll to position [0, 0]
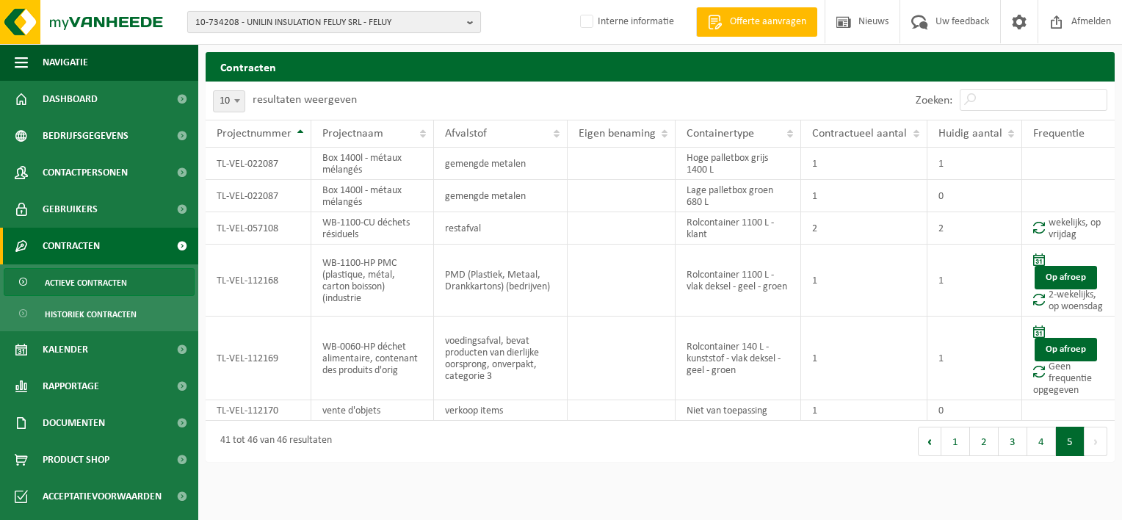
click at [219, 18] on span "10-734208 - UNILIN INSULATION FELUY SRL - FELUY" at bounding box center [328, 23] width 266 height 22
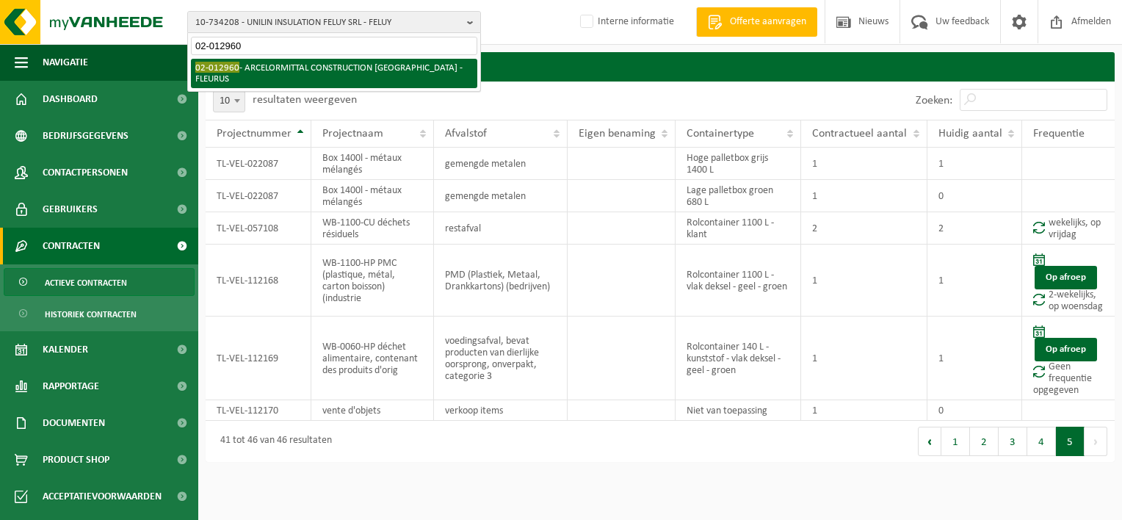
type input "02-012960"
click at [256, 62] on li "02-012960 - ARCELORMITTAL CONSTRUCTION BELGIUM - FLEURUS" at bounding box center [334, 73] width 286 height 29
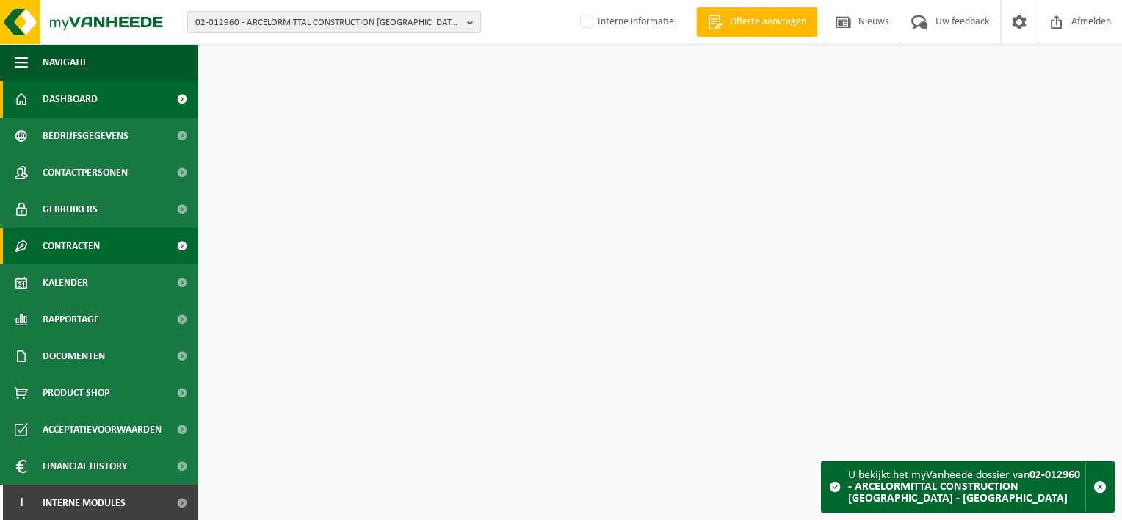
click at [107, 231] on link "Contracten" at bounding box center [99, 246] width 198 height 37
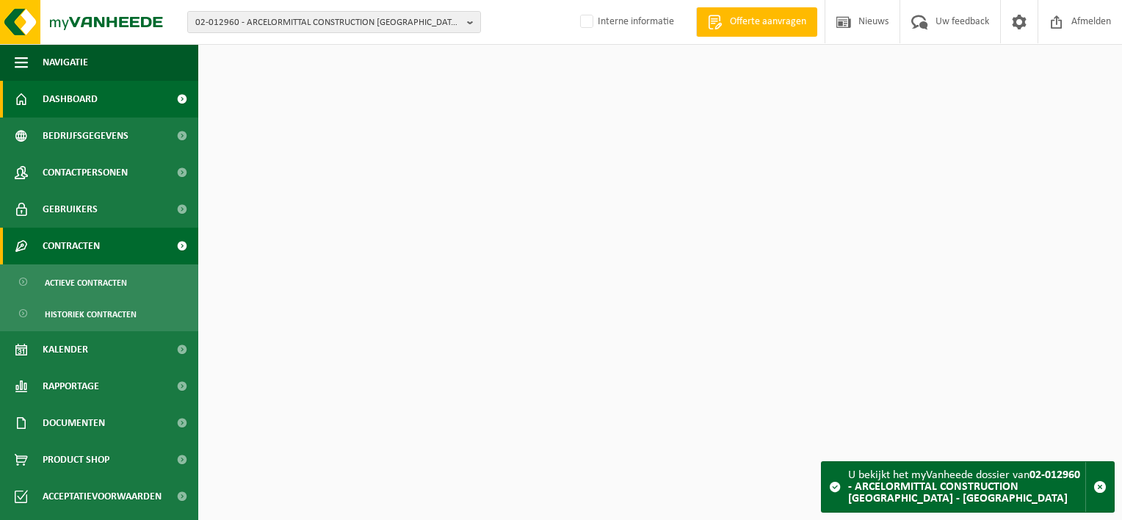
click at [101, 249] on link "Contracten" at bounding box center [99, 246] width 198 height 37
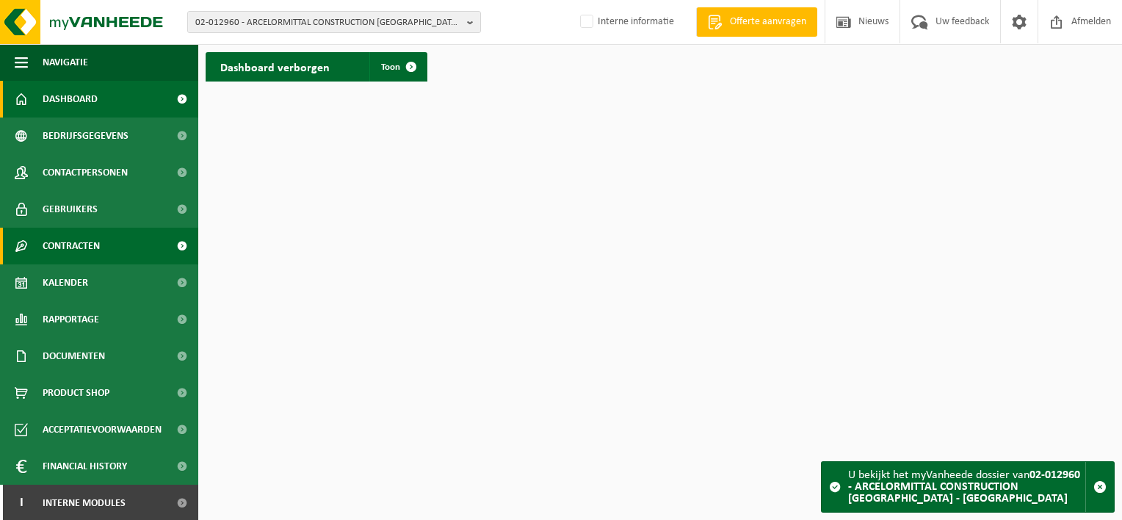
click at [98, 245] on span "Contracten" at bounding box center [71, 246] width 57 height 37
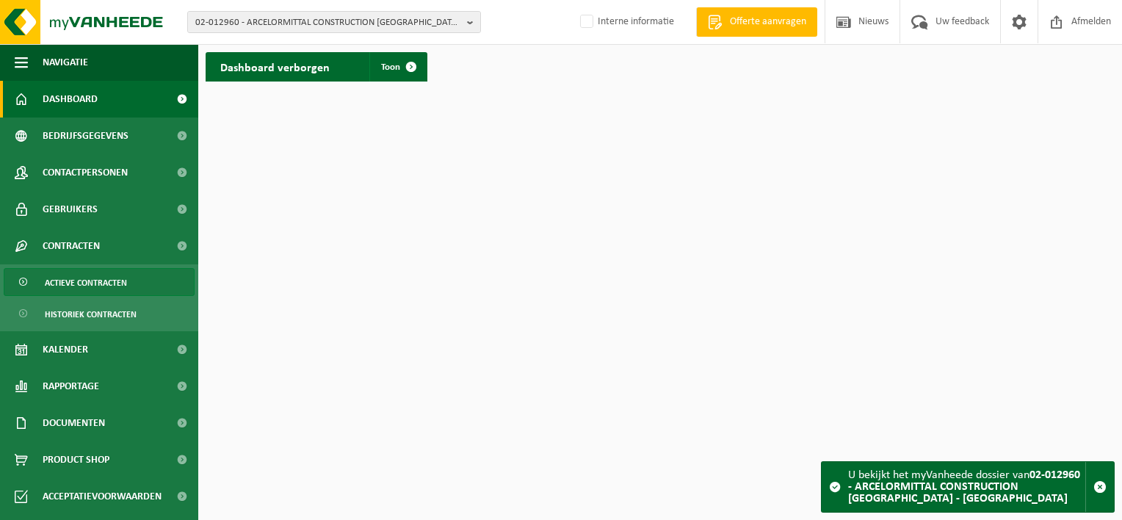
click at [90, 276] on span "Actieve contracten" at bounding box center [86, 283] width 82 height 28
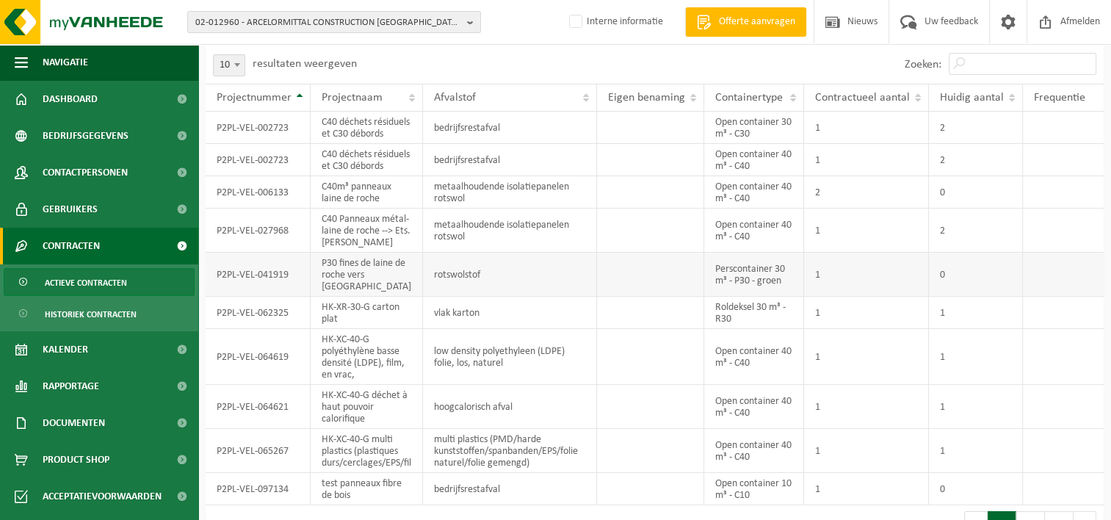
scroll to position [56, 0]
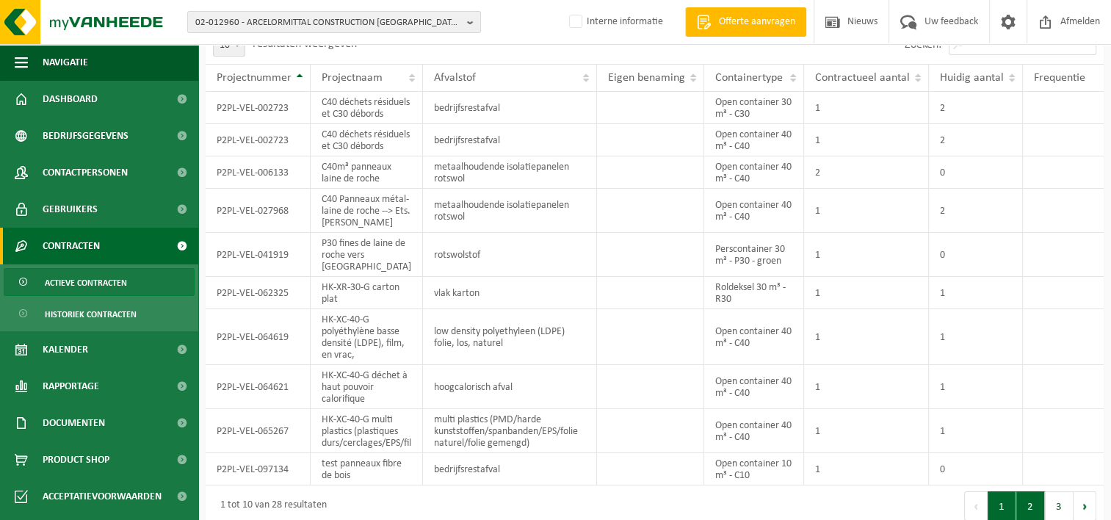
click at [1024, 494] on button "2" at bounding box center [1030, 505] width 29 height 29
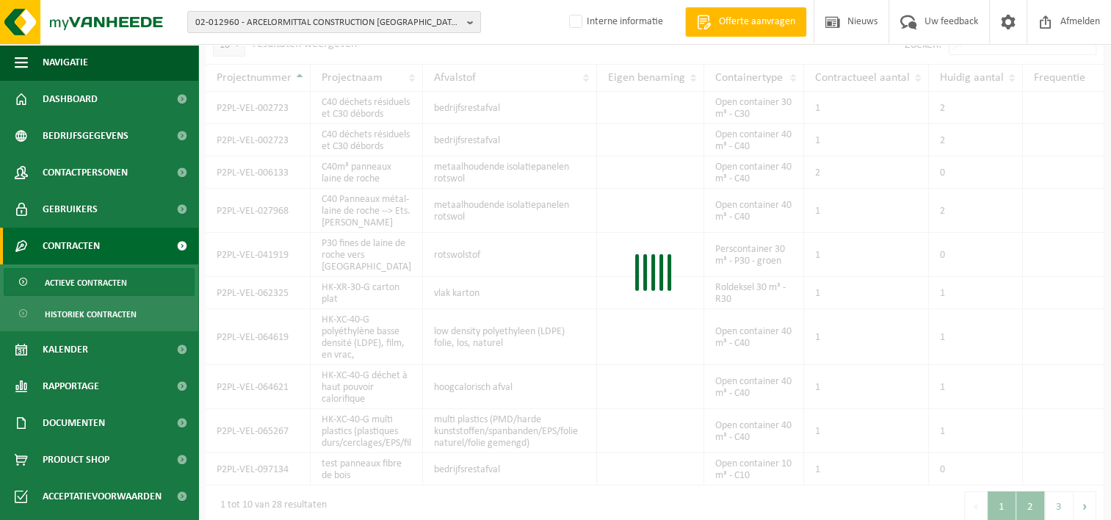
scroll to position [32, 0]
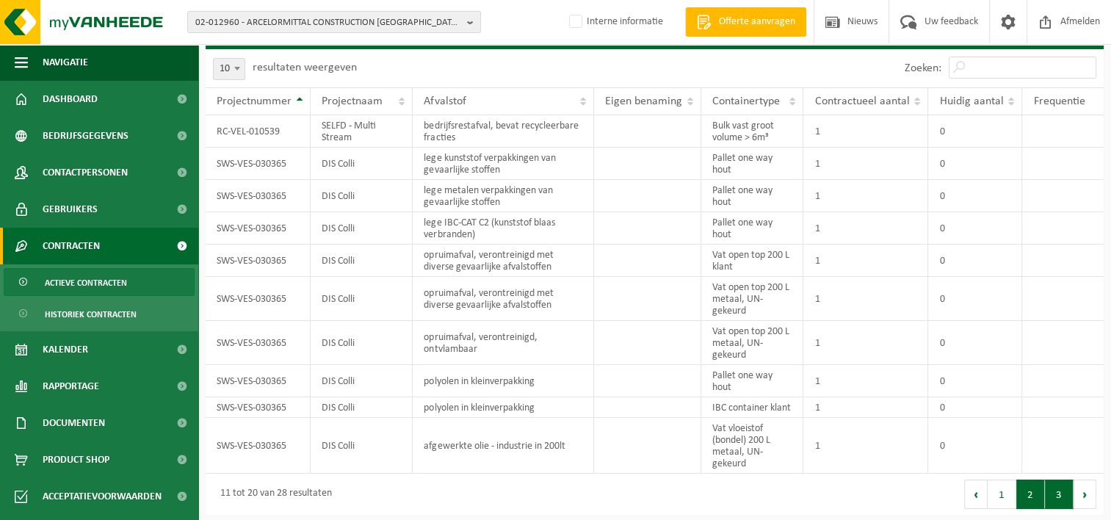
click at [1049, 492] on button "3" at bounding box center [1059, 494] width 29 height 29
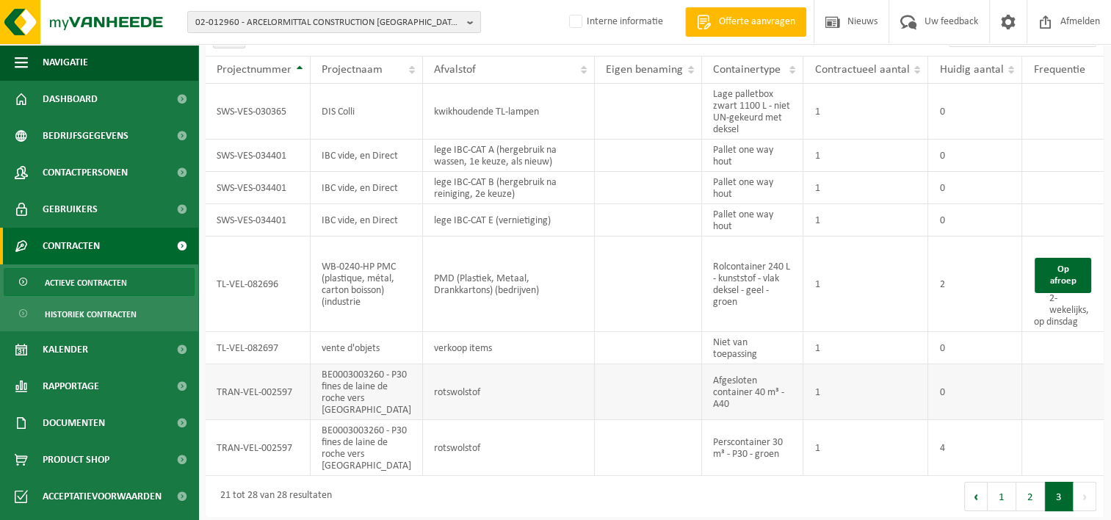
scroll to position [67, 0]
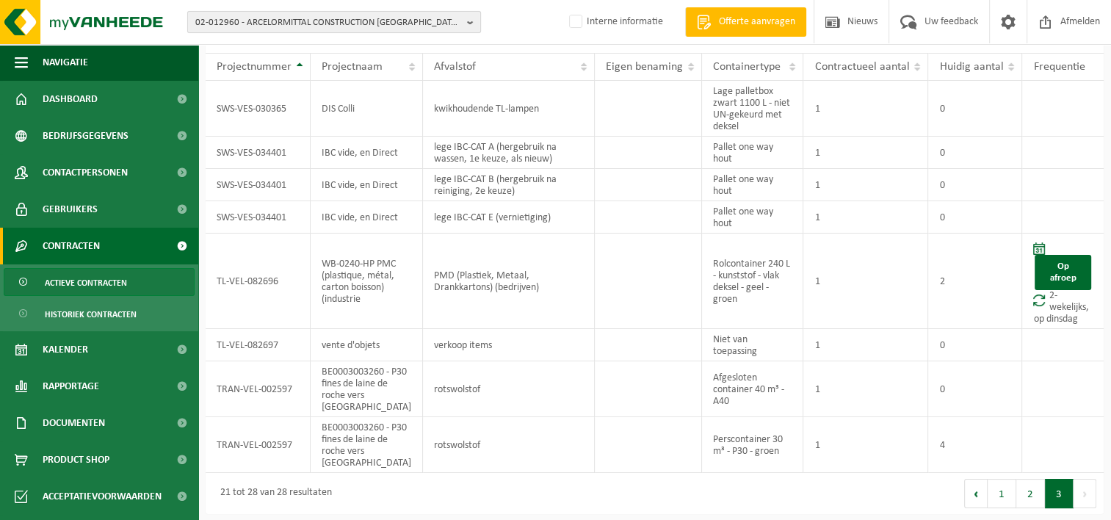
click at [220, 26] on span "02-012960 - ARCELORMITTAL CONSTRUCTION [GEOGRAPHIC_DATA] - [GEOGRAPHIC_DATA]" at bounding box center [328, 23] width 266 height 22
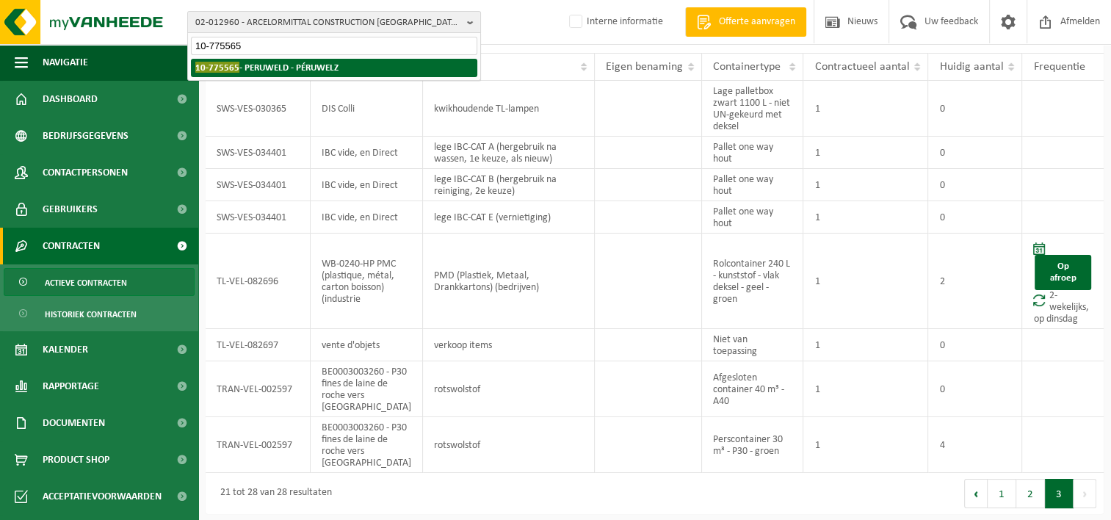
type input "10-775565"
click at [228, 63] on span "10-775565" at bounding box center [217, 67] width 44 height 11
click at [0, 0] on div "Even geduld. Door de grote hoeveelheid gegevens duurt het laden even." at bounding box center [0, 0] width 0 height 0
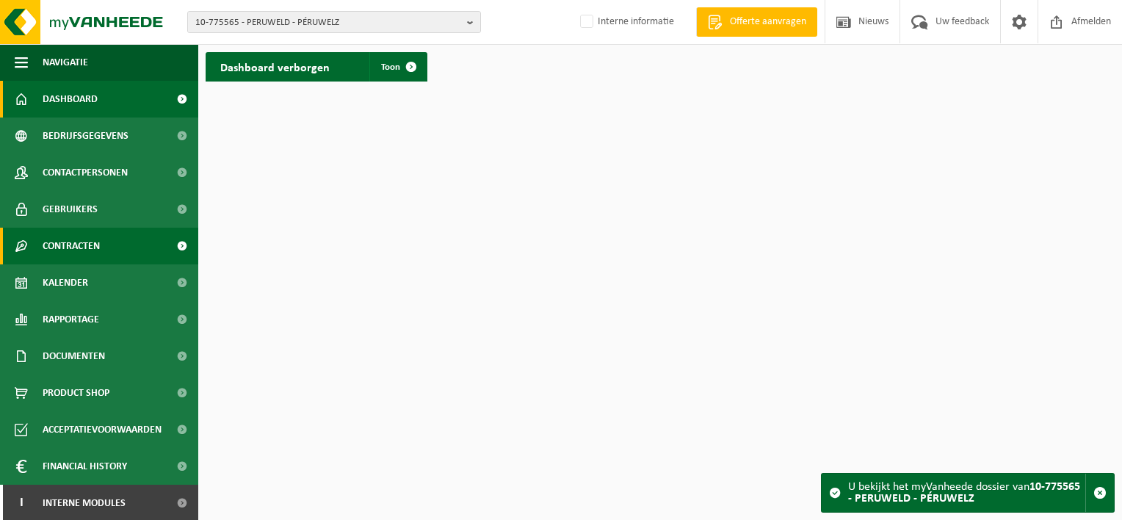
click at [103, 235] on link "Contracten" at bounding box center [99, 246] width 198 height 37
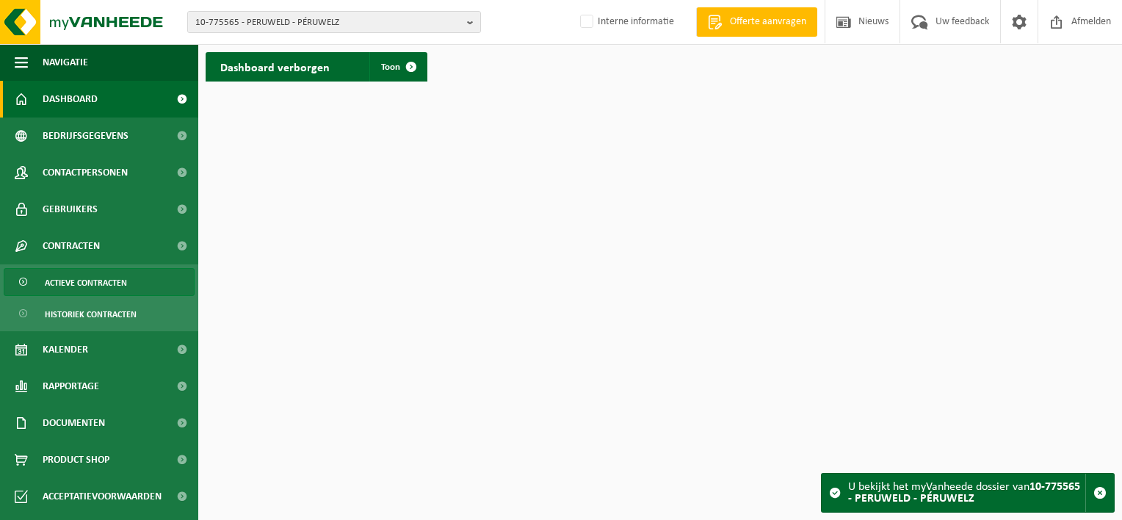
click at [85, 275] on span "Actieve contracten" at bounding box center [86, 283] width 82 height 28
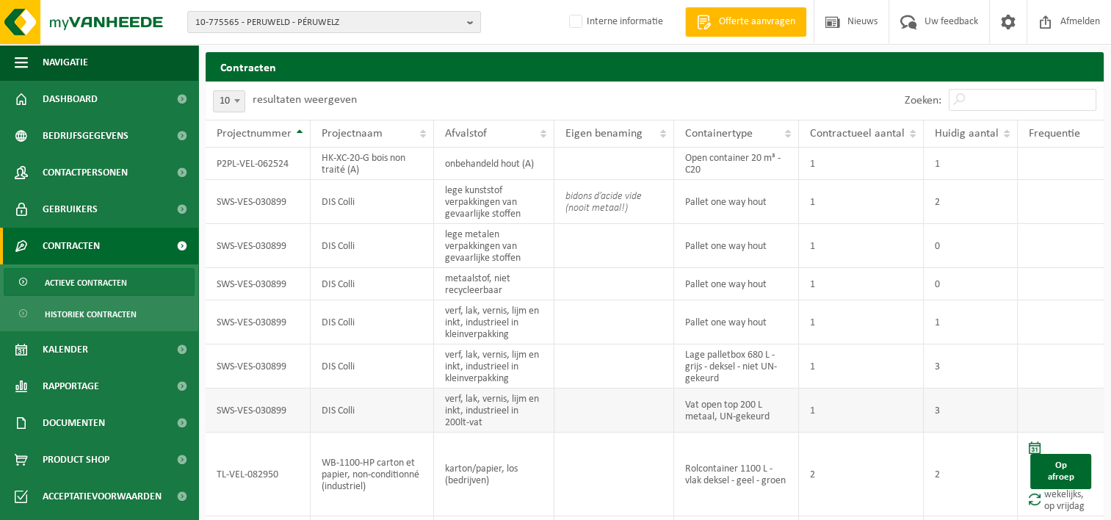
scroll to position [147, 0]
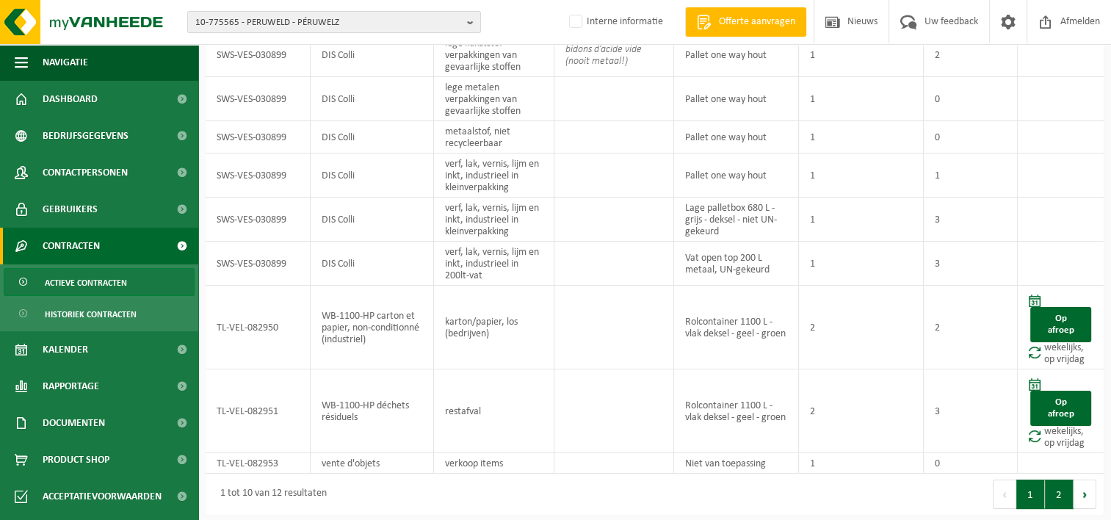
click at [1052, 487] on button "2" at bounding box center [1059, 494] width 29 height 29
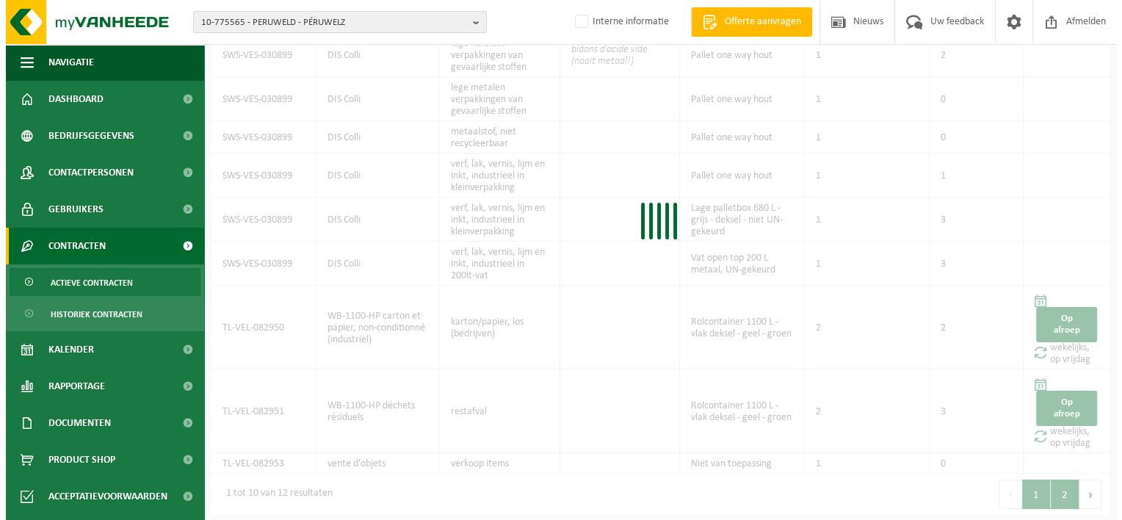
scroll to position [0, 0]
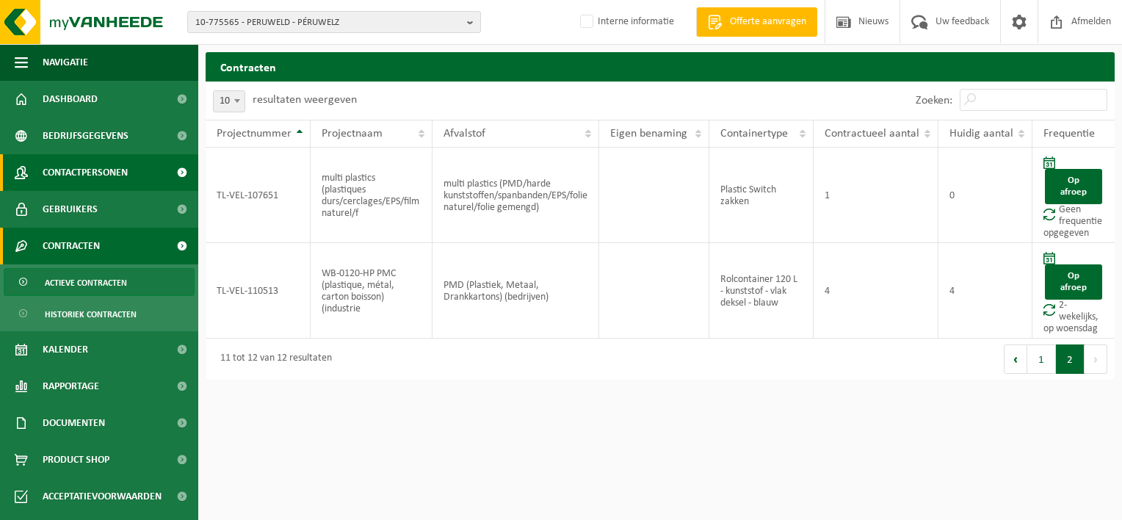
click at [82, 162] on span "Contactpersonen" at bounding box center [85, 172] width 85 height 37
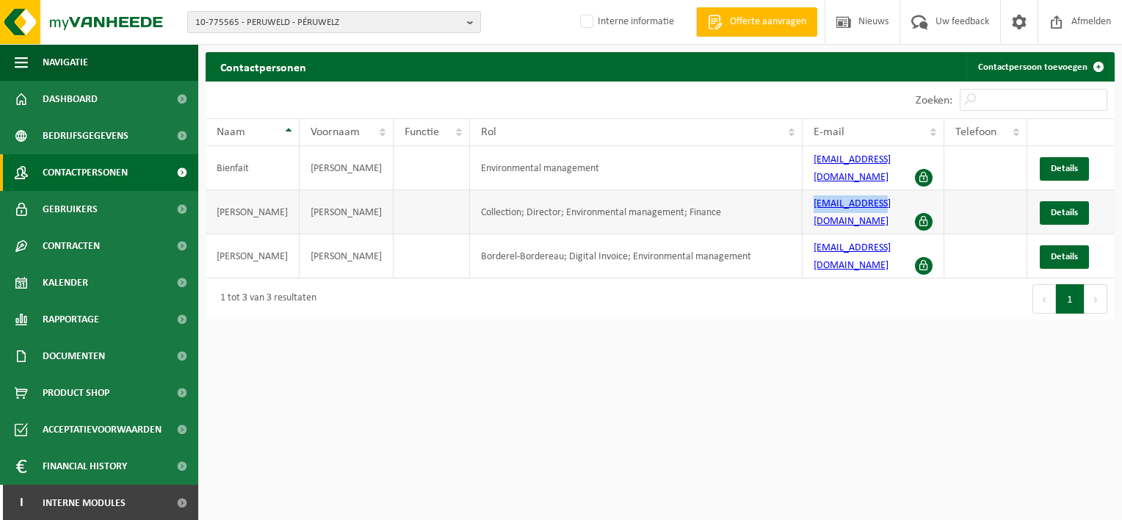
drag, startPoint x: 808, startPoint y: 191, endPoint x: 898, endPoint y: 199, distance: 90.7
click at [898, 199] on td "mh@peruweld.be" at bounding box center [874, 212] width 142 height 44
copy link "mh@peruweld.be"
